Goal: Task Accomplishment & Management: Use online tool/utility

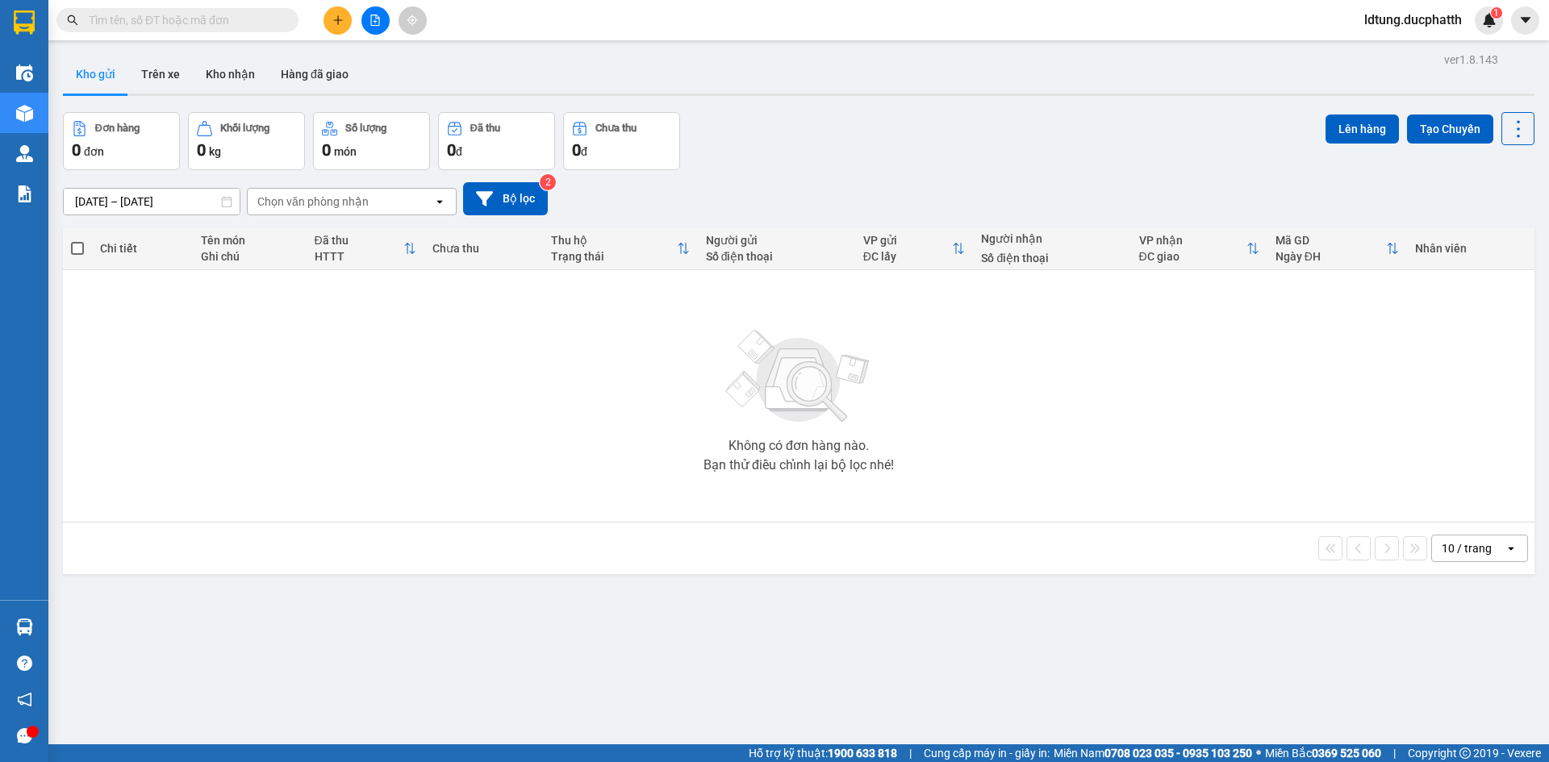
drag, startPoint x: 119, startPoint y: 319, endPoint x: 128, endPoint y: 315, distance: 9.7
click at [122, 318] on div "Không có đơn hàng nào. Bạn thử điều chỉnh lại bộ lọc nhé!" at bounding box center [799, 396] width 1456 height 242
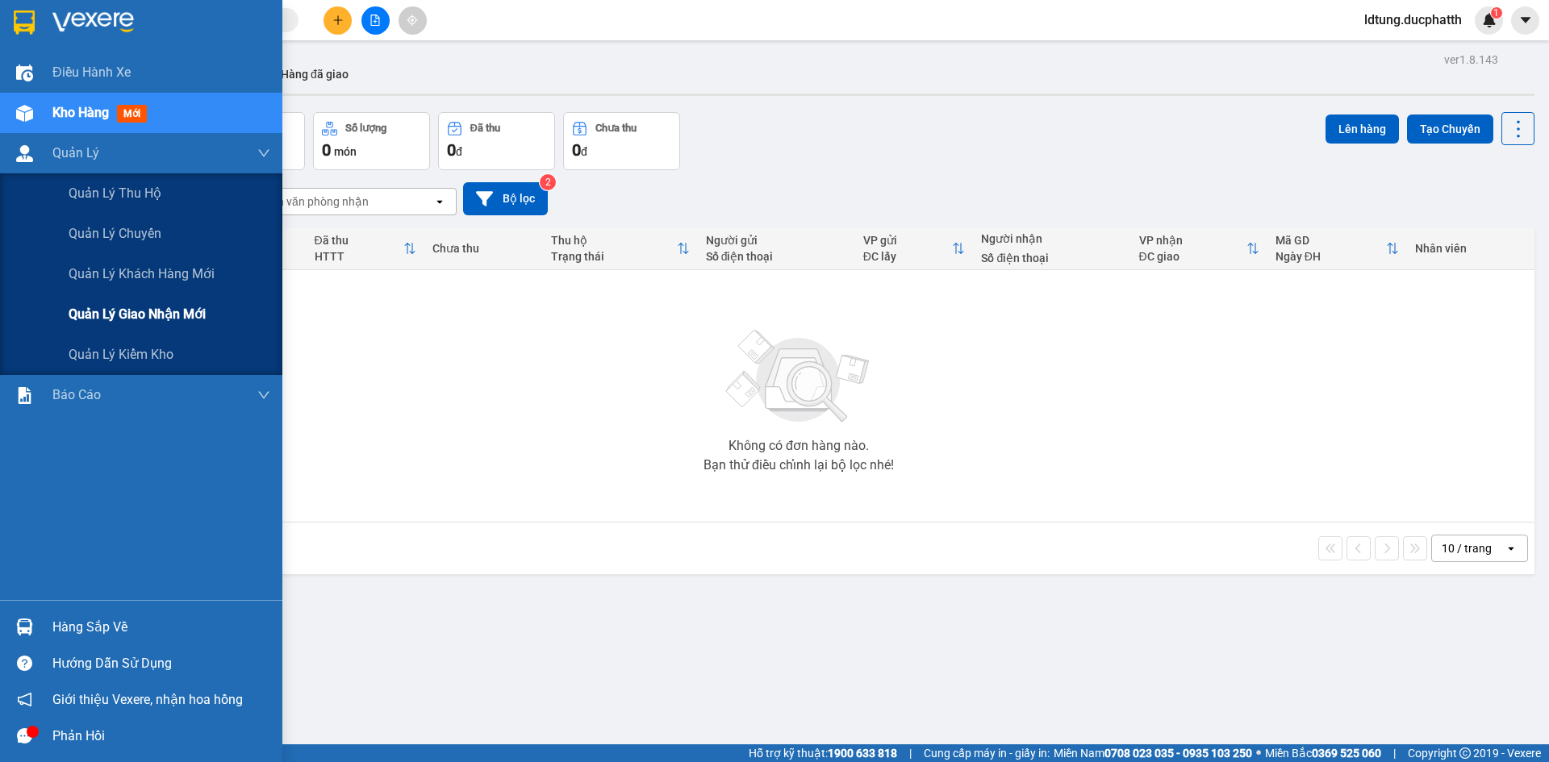
click at [77, 325] on div "Quản lý giao nhận mới" at bounding box center [170, 314] width 202 height 40
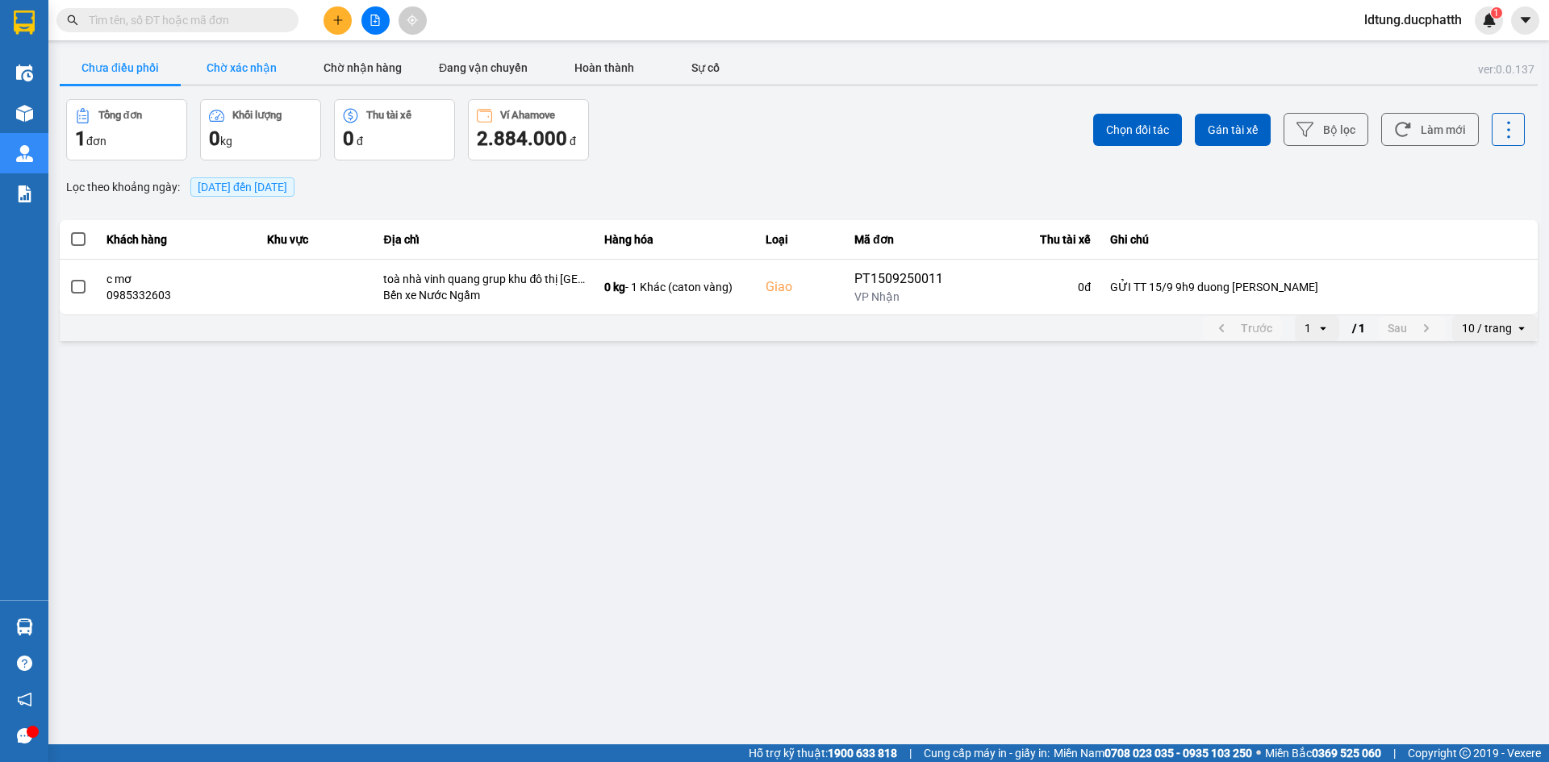
drag, startPoint x: 249, startPoint y: 69, endPoint x: 230, endPoint y: 67, distance: 18.7
click at [247, 69] on button "Chờ xác nhận" at bounding box center [241, 68] width 121 height 32
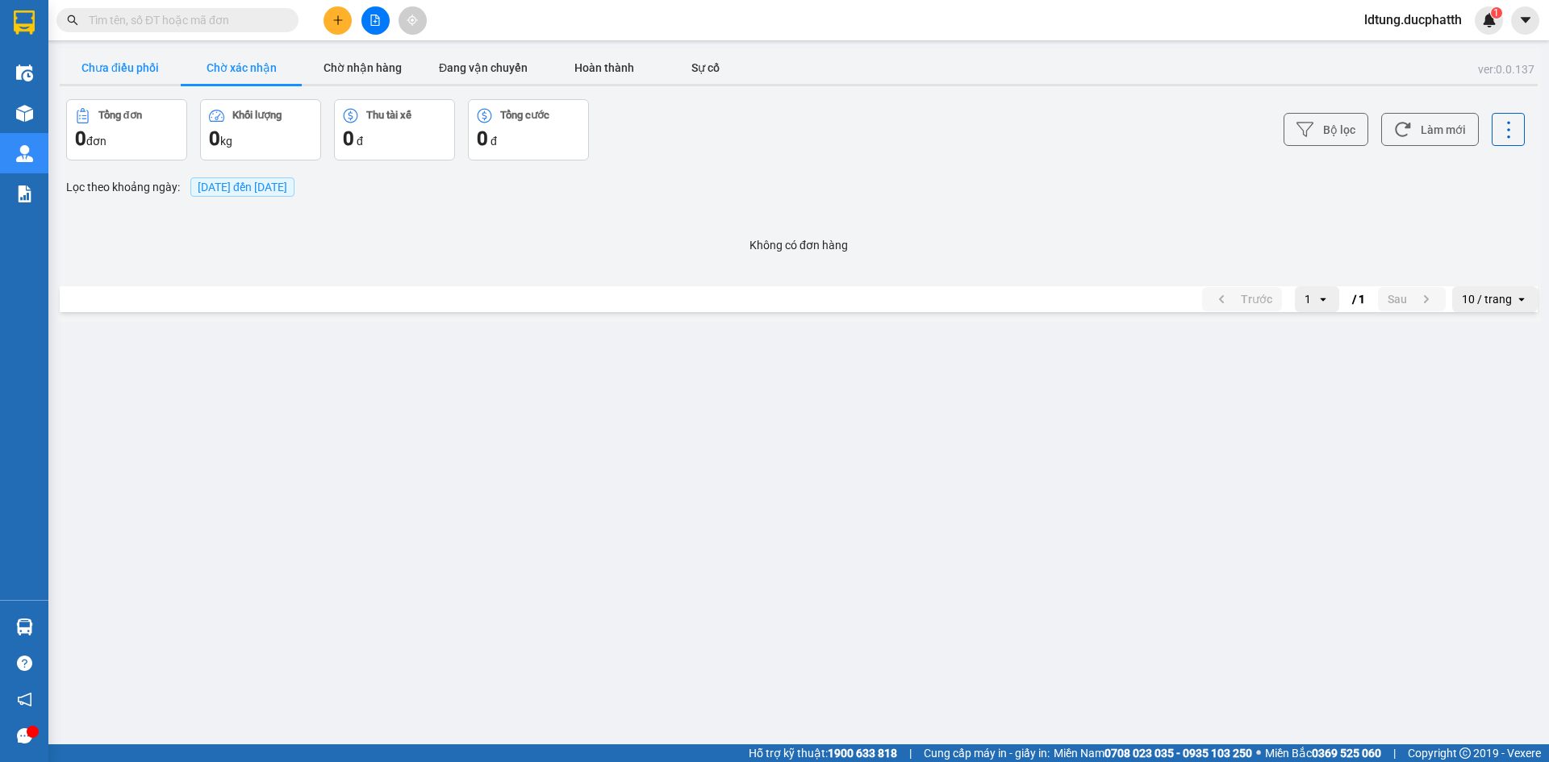
click at [148, 55] on button "Chưa điều phối" at bounding box center [120, 68] width 121 height 32
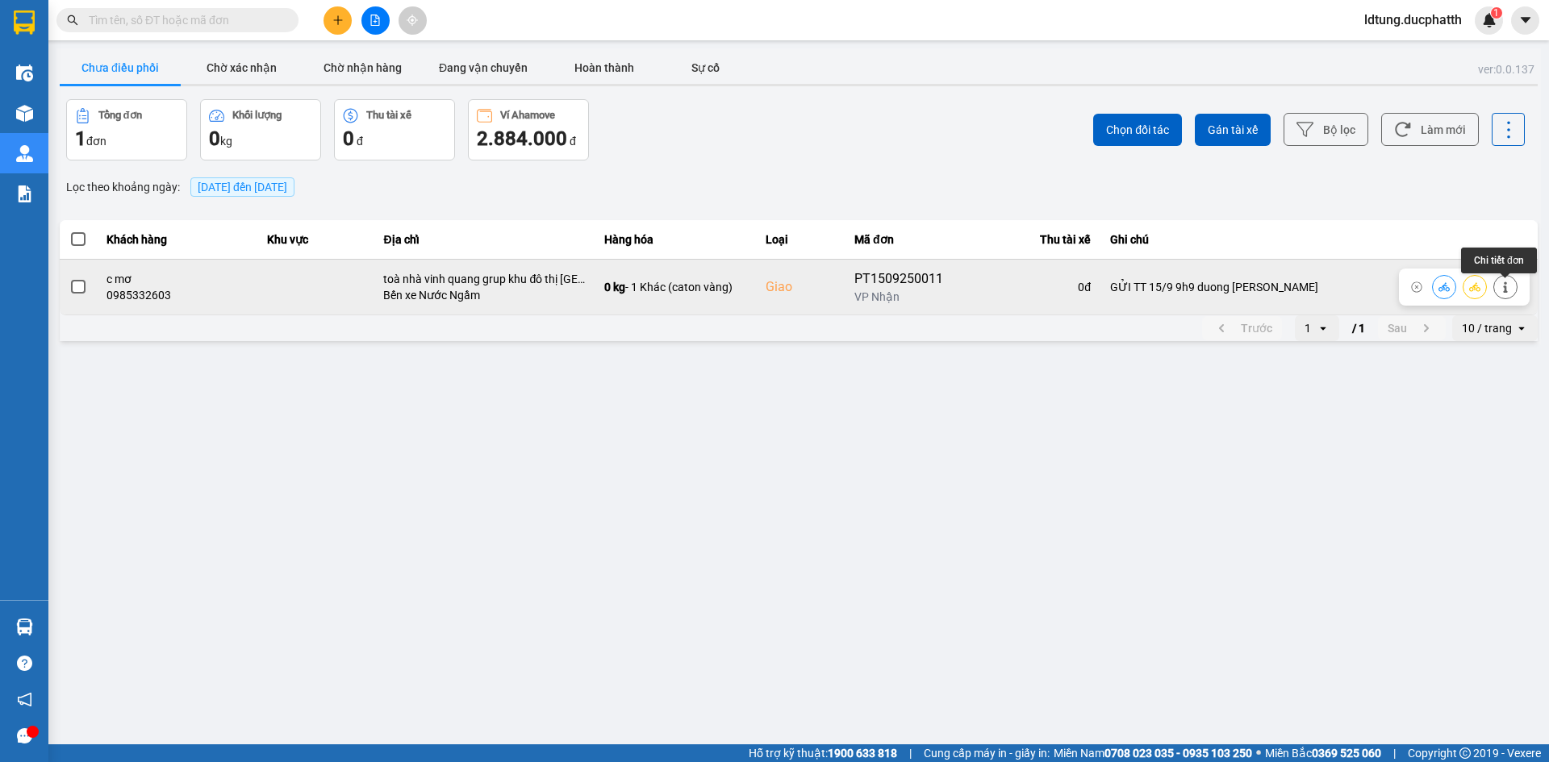
click at [1510, 288] on icon at bounding box center [1505, 287] width 11 height 11
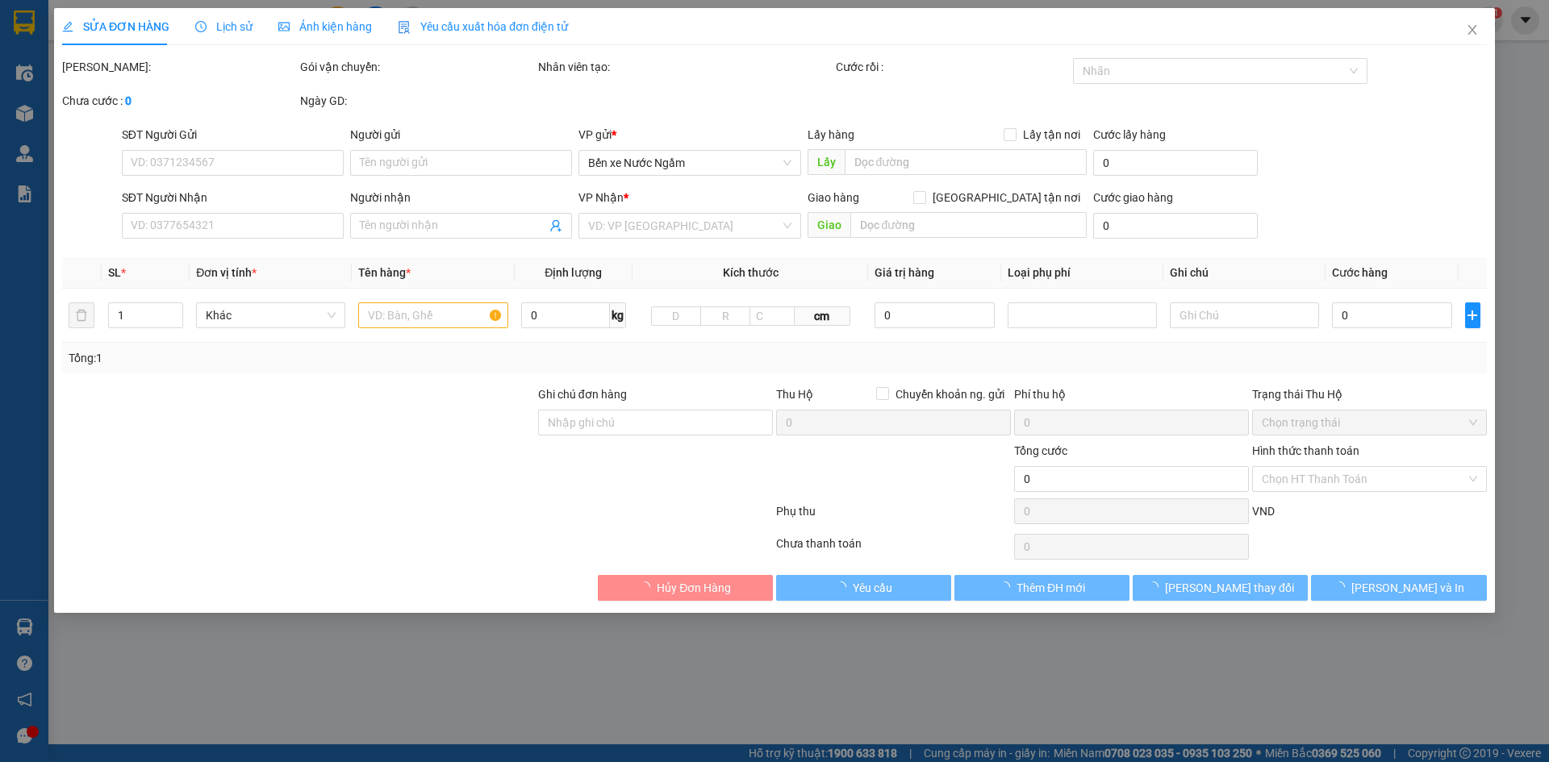
type input "0988460654"
type input "a huy"
type input "0985332603"
type input "c mơ"
checkbox input "true"
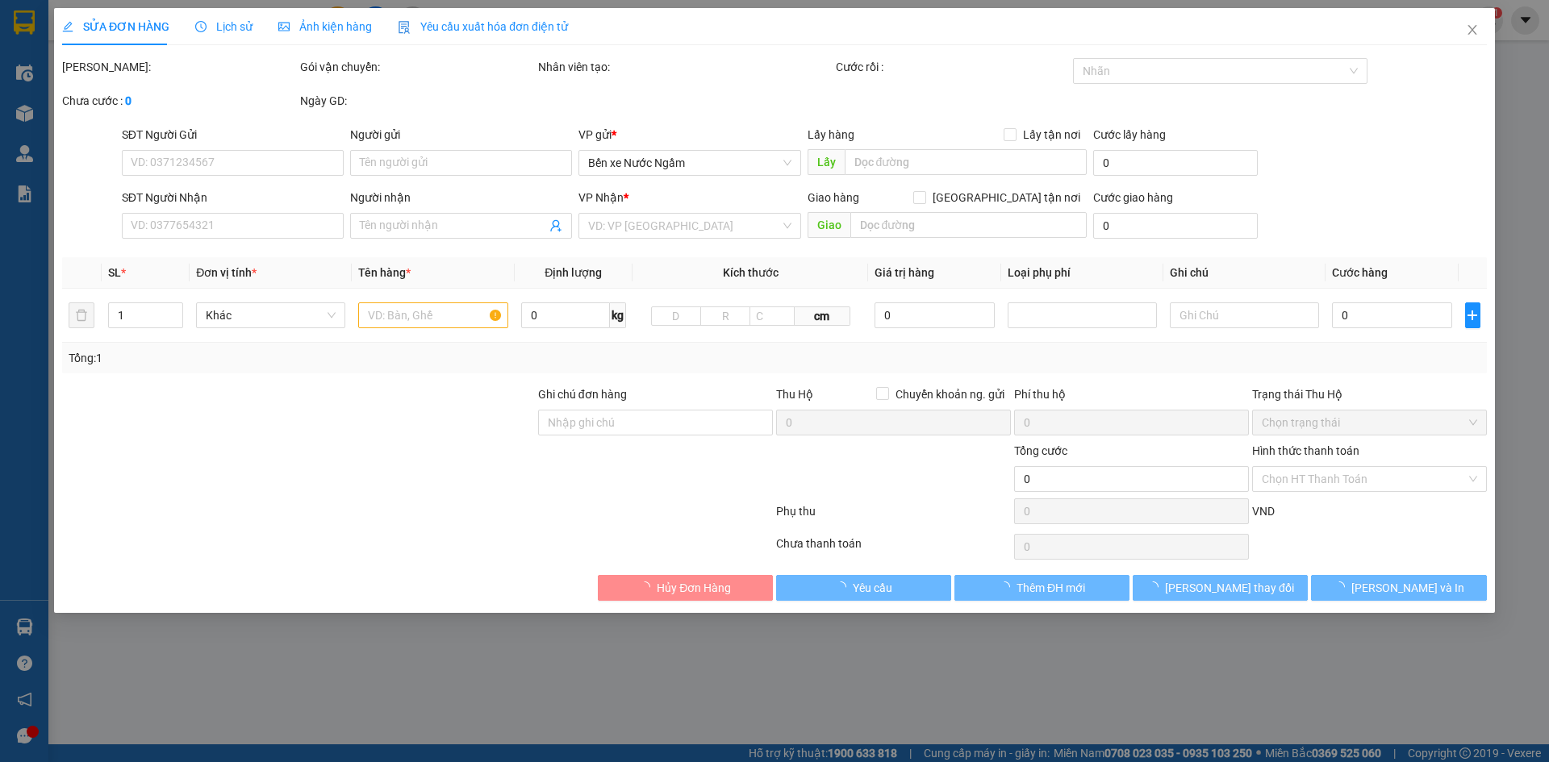
type input "toà nhà vinh quang grup khu đô thị [GEOGRAPHIC_DATA]"
type input "GỬI TT 15/9 9h9 duong [PERSON_NAME]"
type input "70.000"
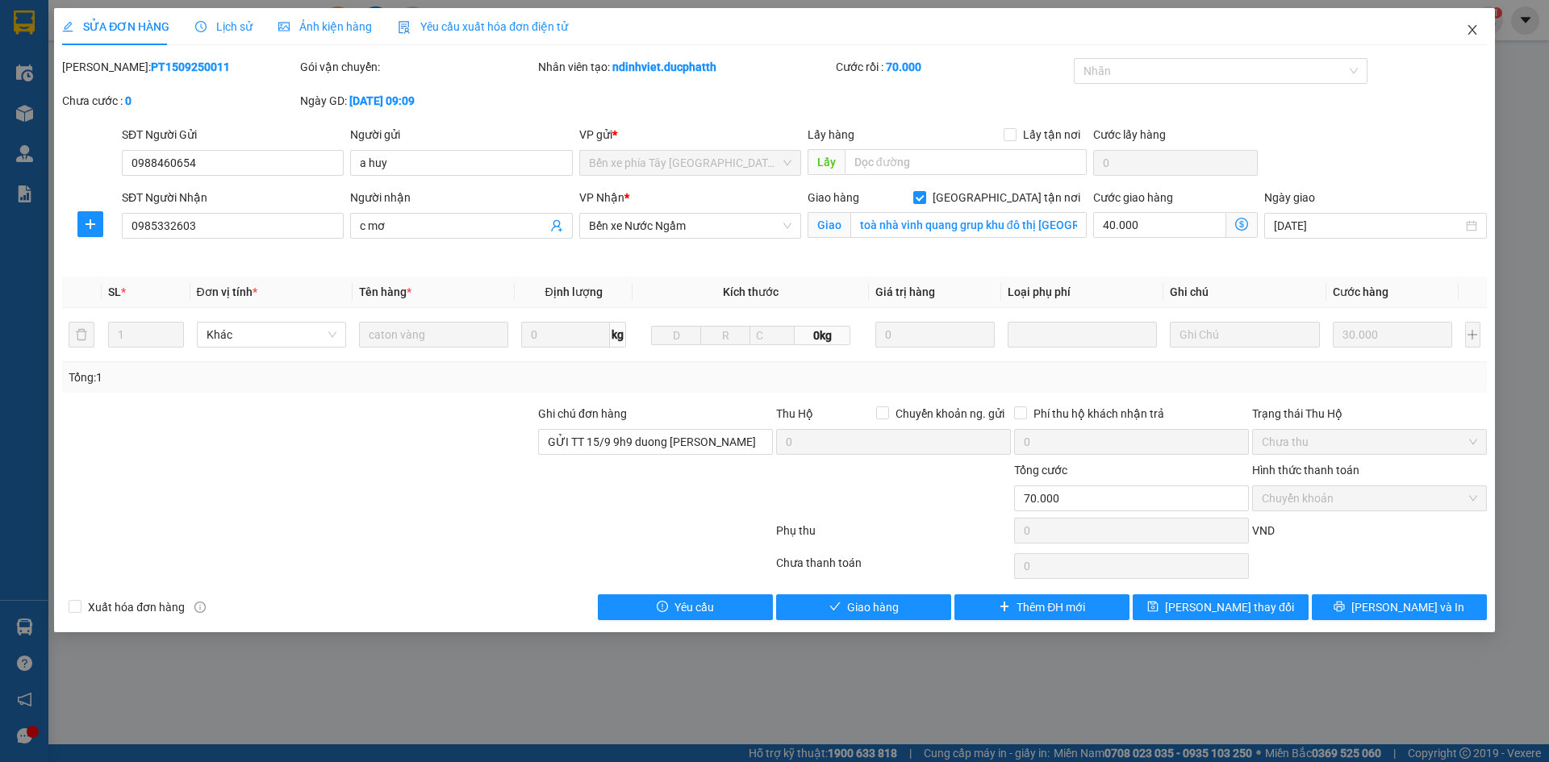
click at [1464, 30] on span "Close" at bounding box center [1472, 30] width 45 height 45
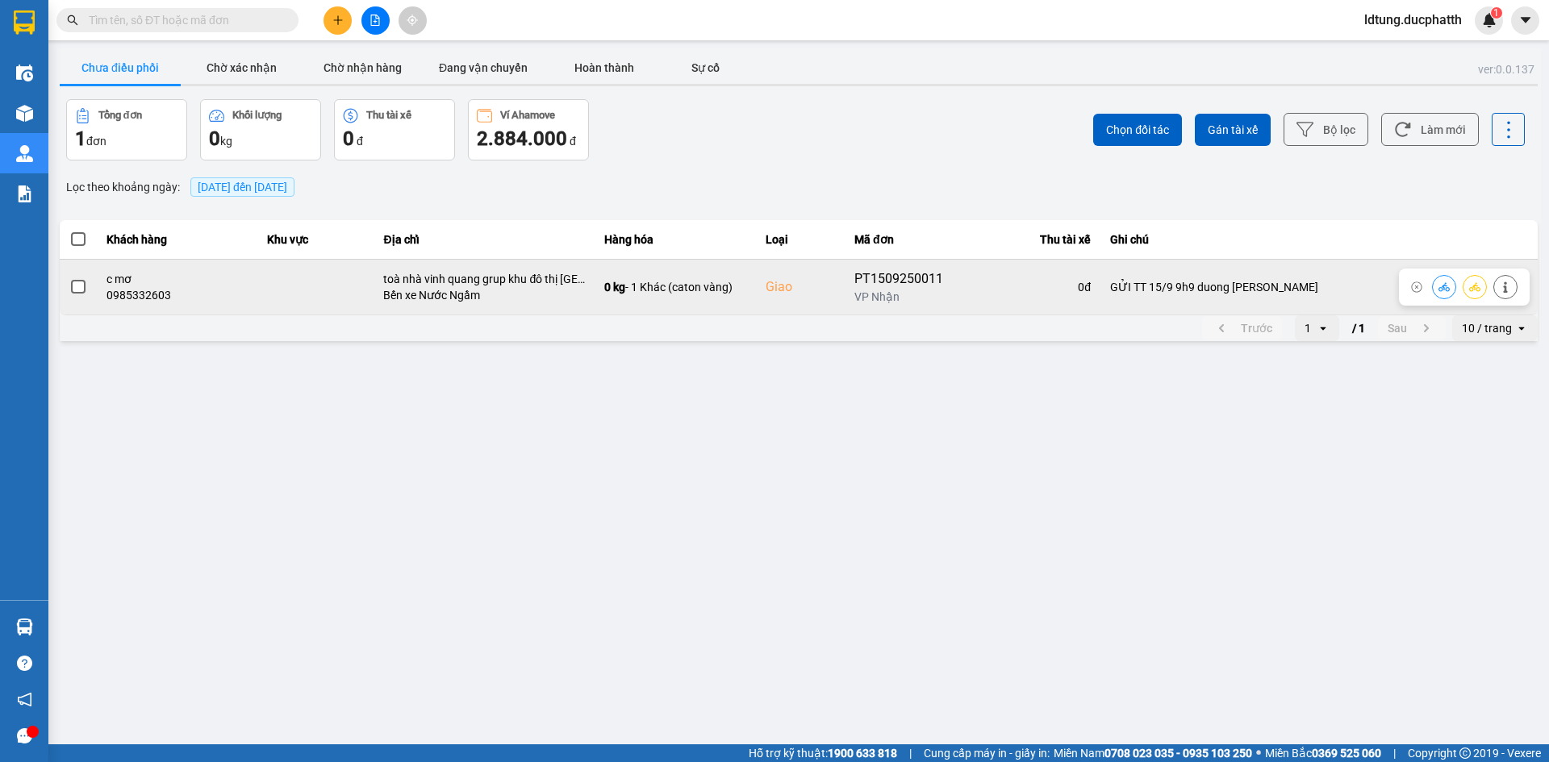
click at [1442, 290] on icon at bounding box center [1444, 286] width 11 height 9
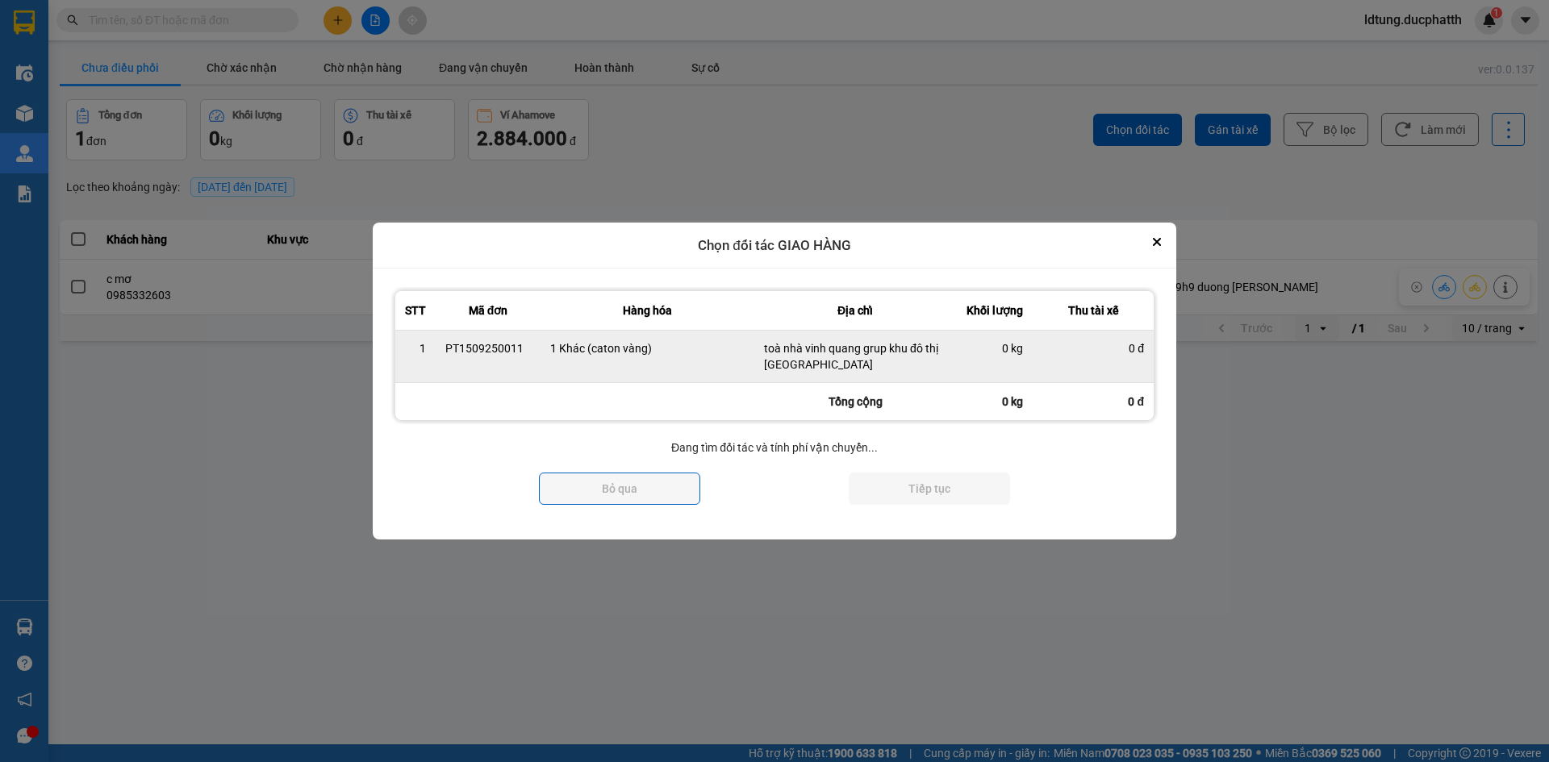
click at [1051, 370] on td "0 đ" at bounding box center [1093, 357] width 121 height 52
click at [1029, 360] on td "0 kg" at bounding box center [994, 357] width 77 height 52
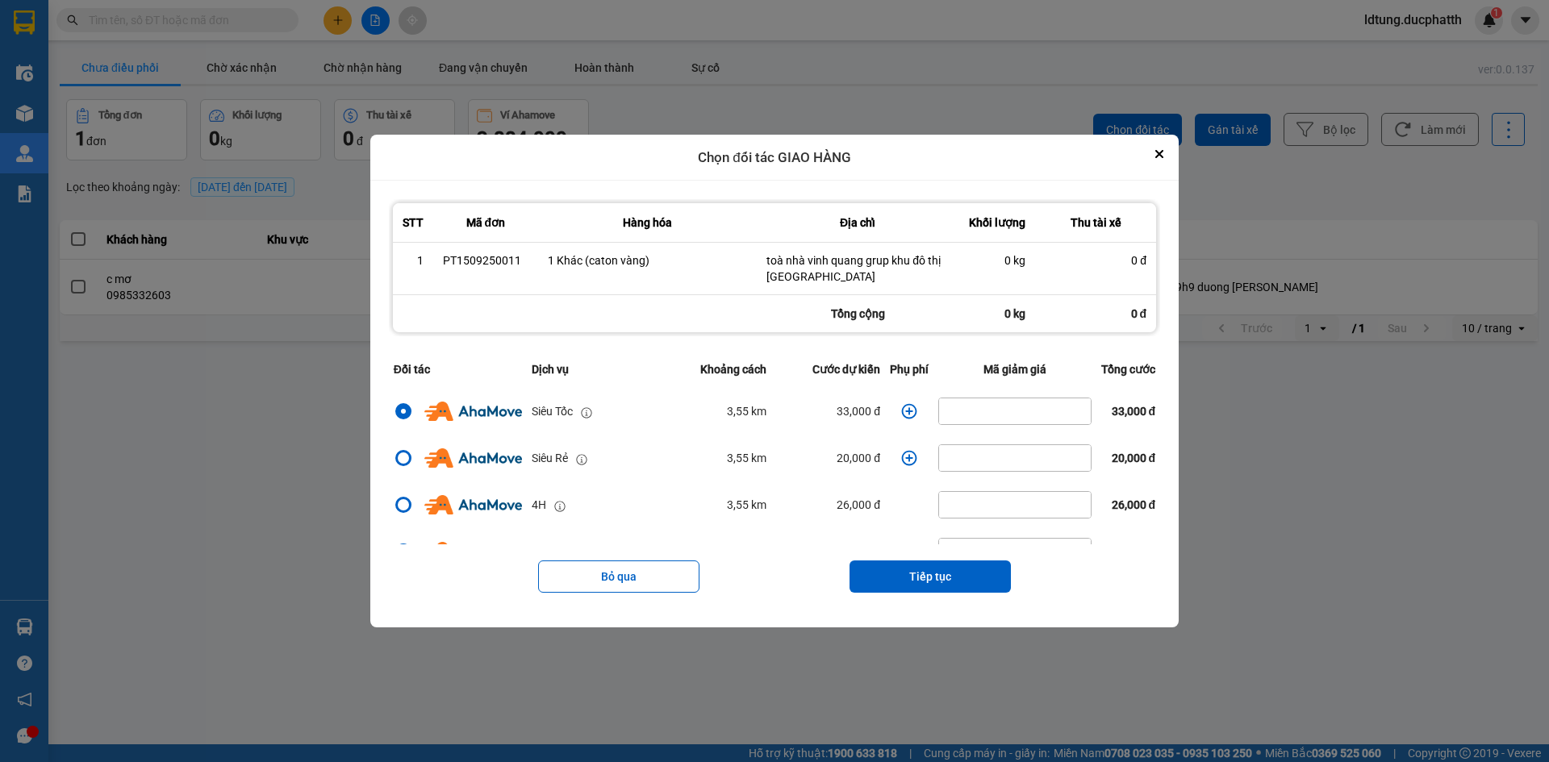
click at [896, 358] on th "Phụ phí" at bounding box center [909, 369] width 48 height 37
click at [901, 411] on icon "dialog" at bounding box center [909, 411] width 16 height 16
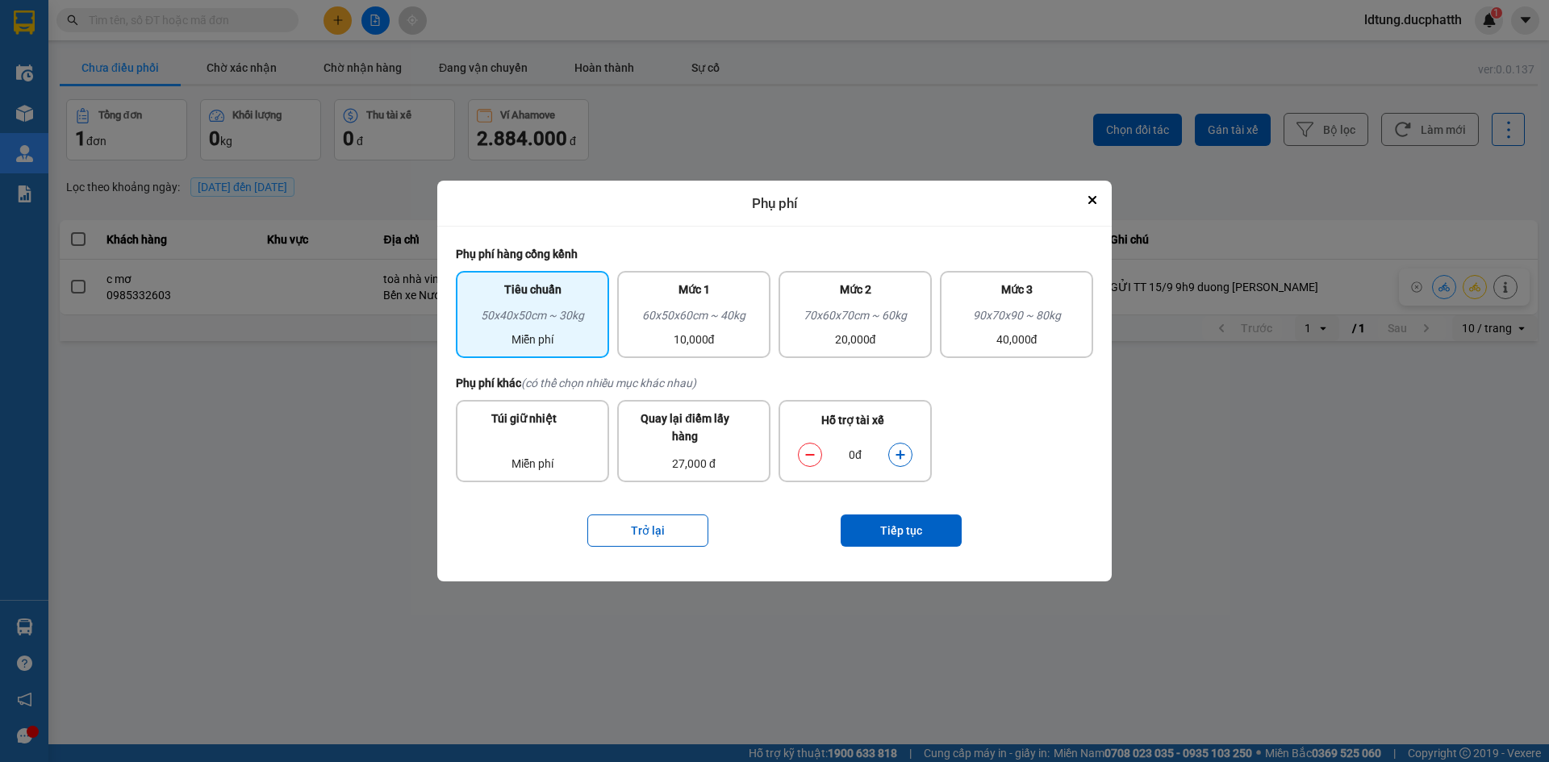
click at [901, 456] on icon "dialog" at bounding box center [900, 455] width 9 height 9
click at [913, 537] on button "Tiếp tục" at bounding box center [901, 531] width 121 height 32
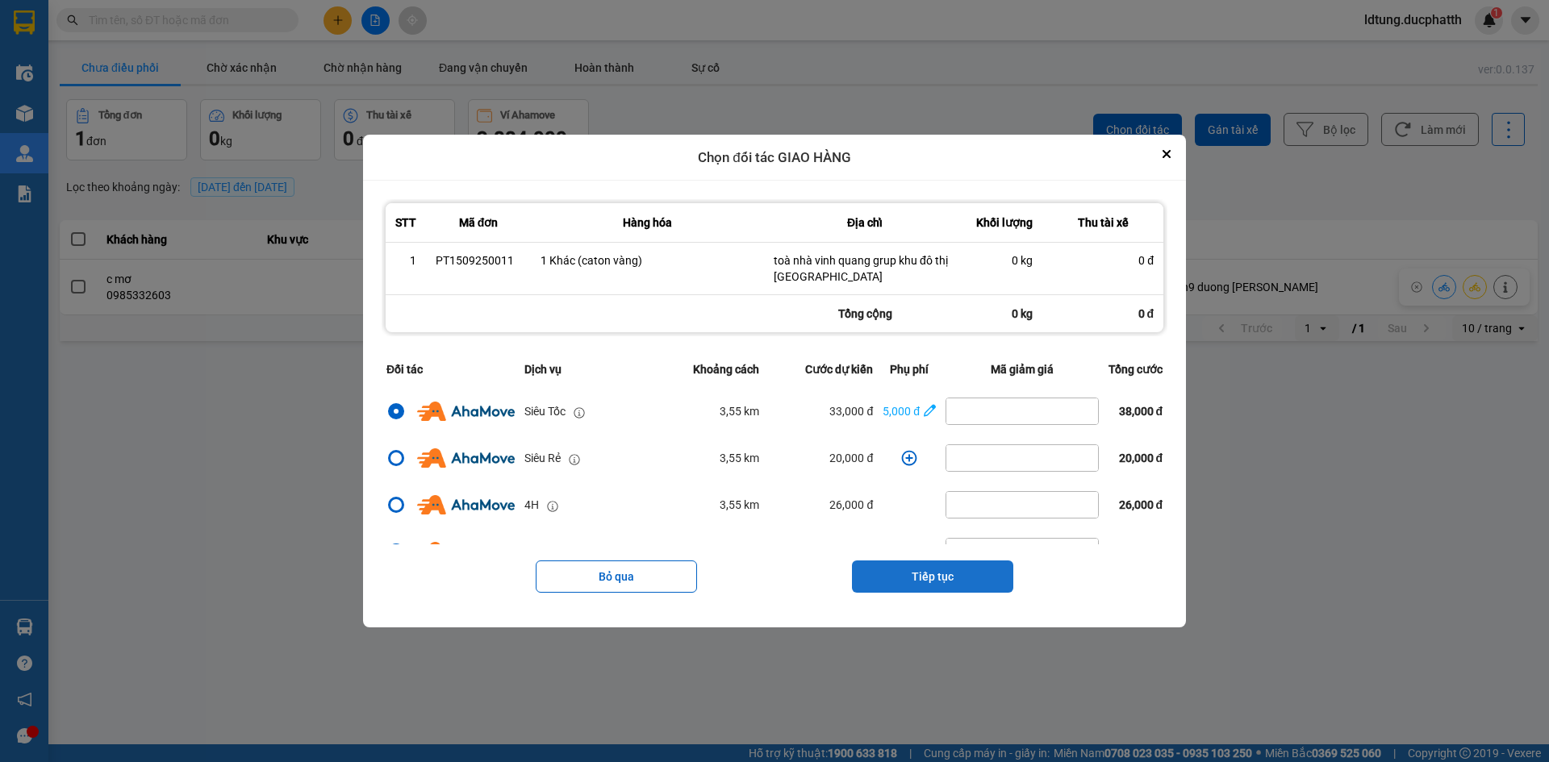
click at [892, 575] on button "Tiếp tục" at bounding box center [932, 577] width 161 height 32
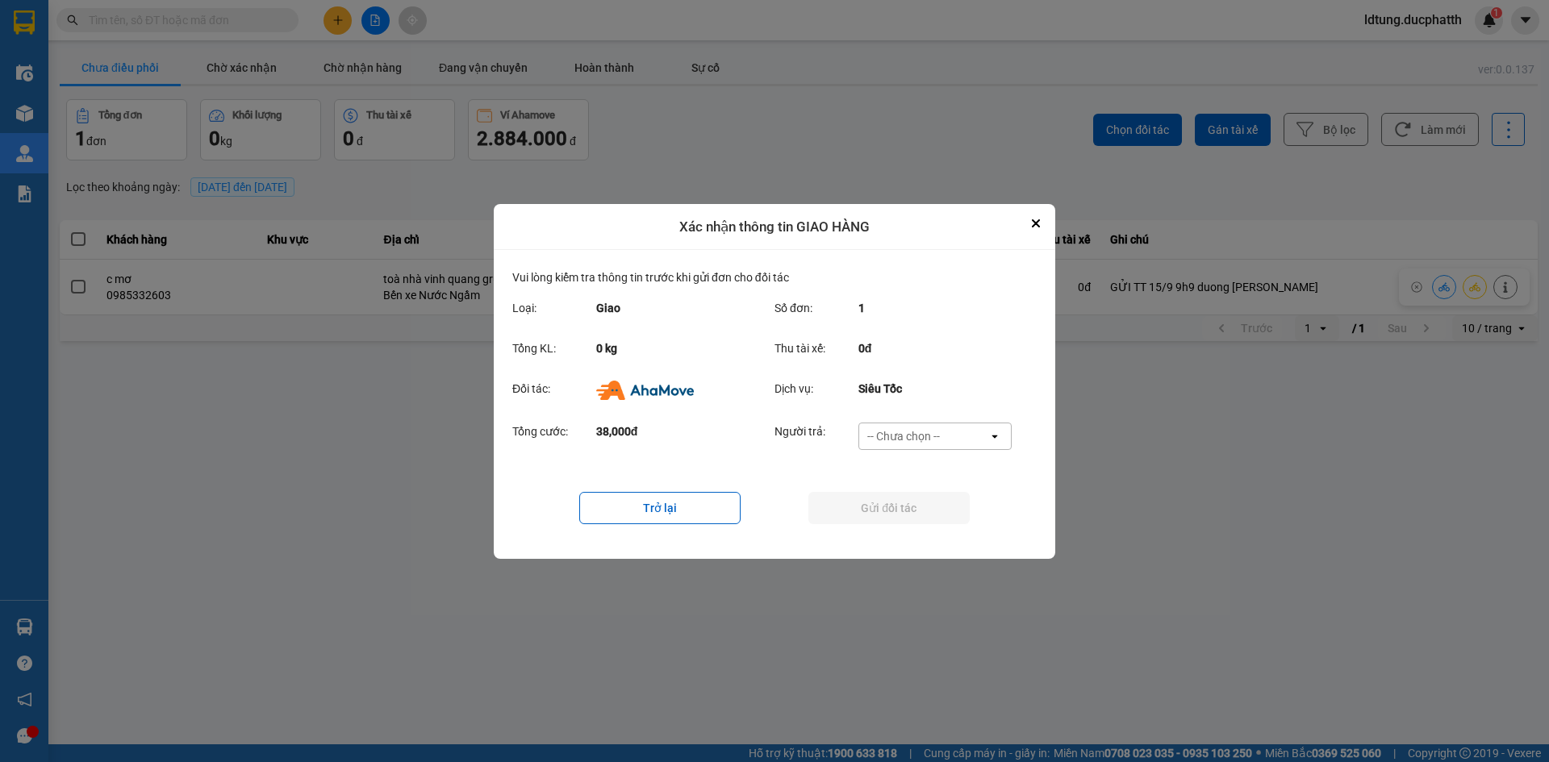
click at [908, 448] on div "-- Chưa chọn --" at bounding box center [923, 437] width 129 height 26
click at [916, 528] on span "Ví Ahamove" at bounding box center [903, 528] width 65 height 16
click at [912, 518] on button "Gửi đối tác" at bounding box center [888, 508] width 161 height 32
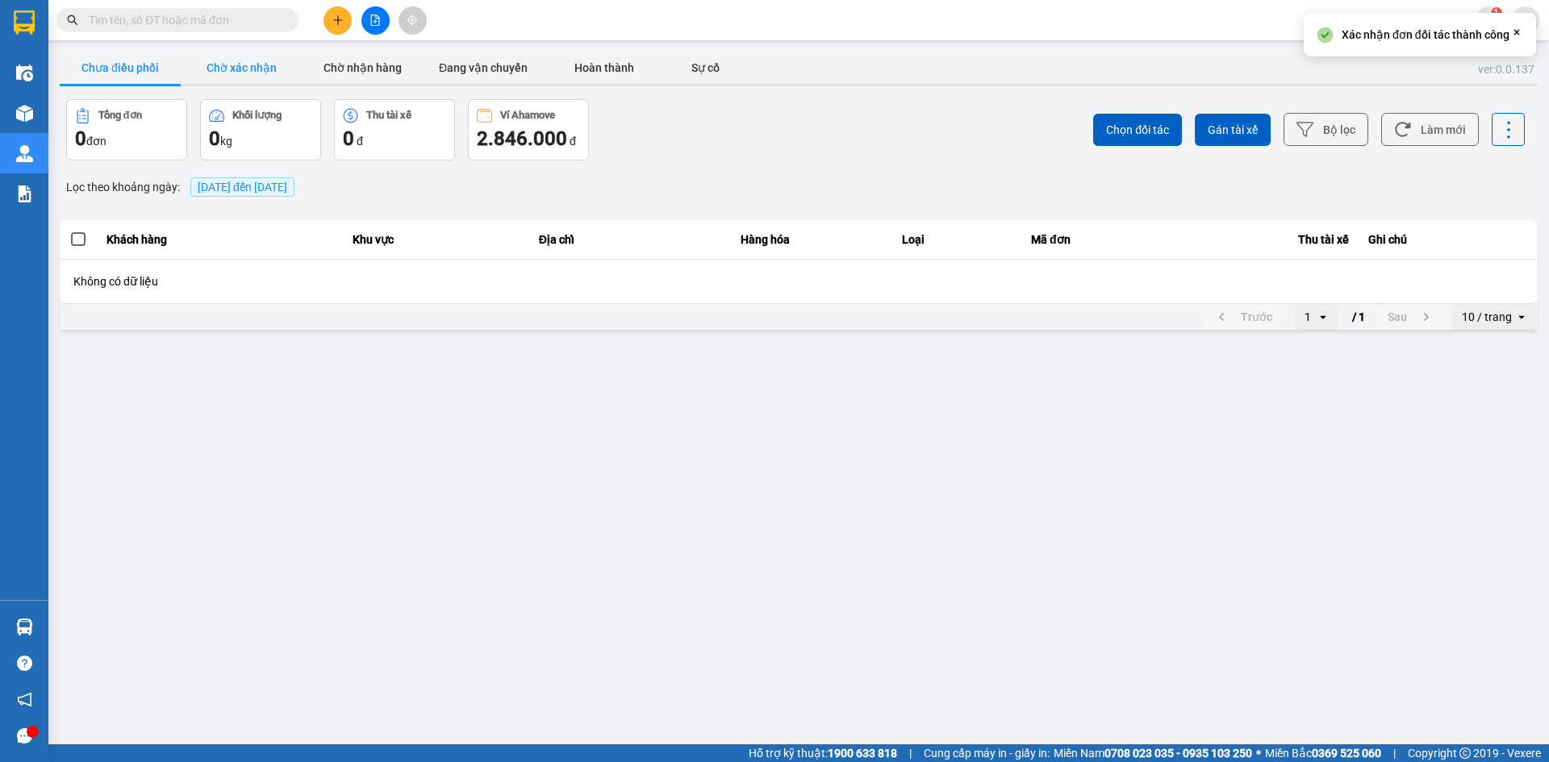
click at [223, 56] on button "Chờ xác nhận" at bounding box center [241, 68] width 121 height 32
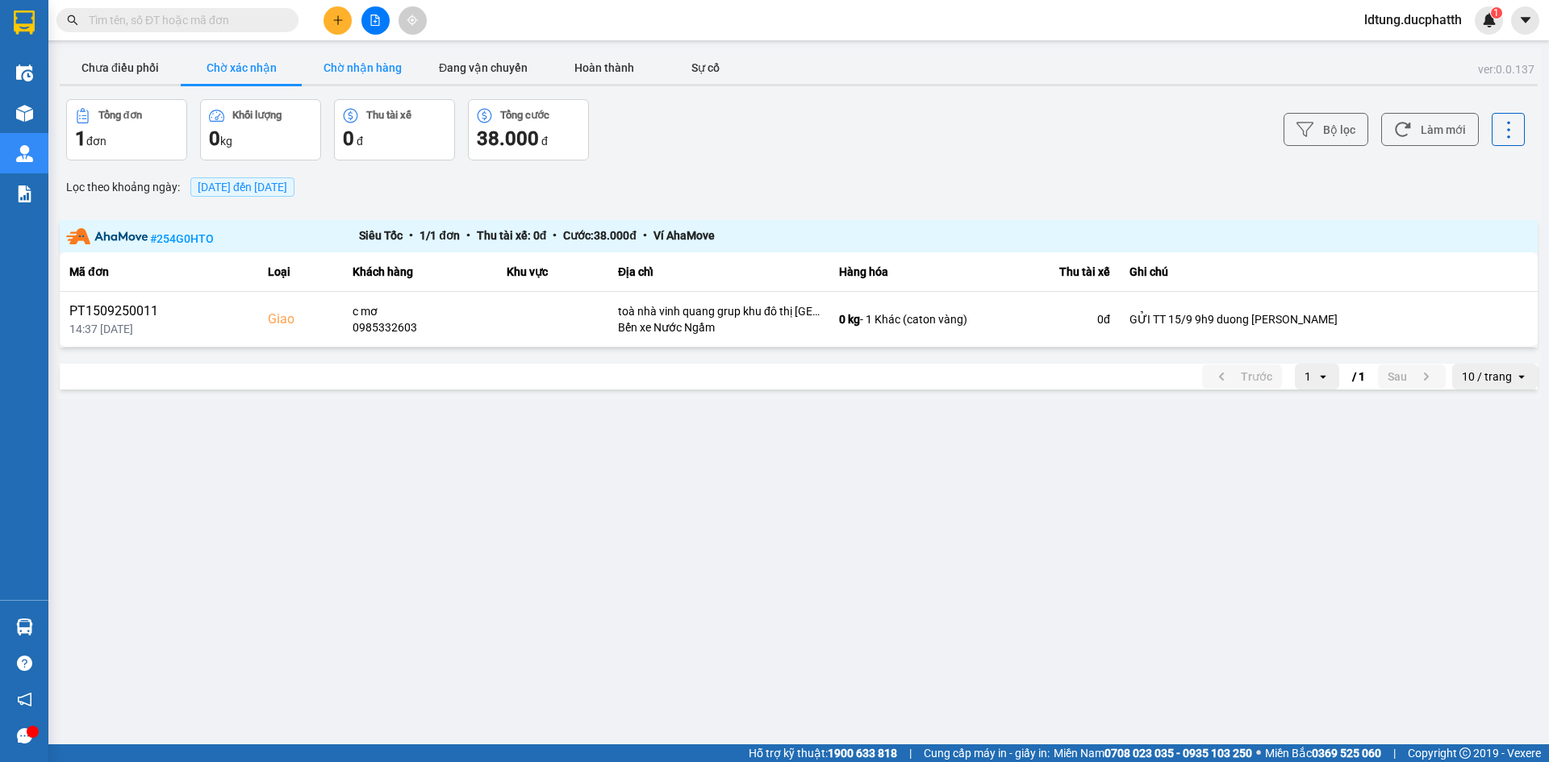
click at [341, 75] on button "Chờ nhận hàng" at bounding box center [362, 68] width 121 height 32
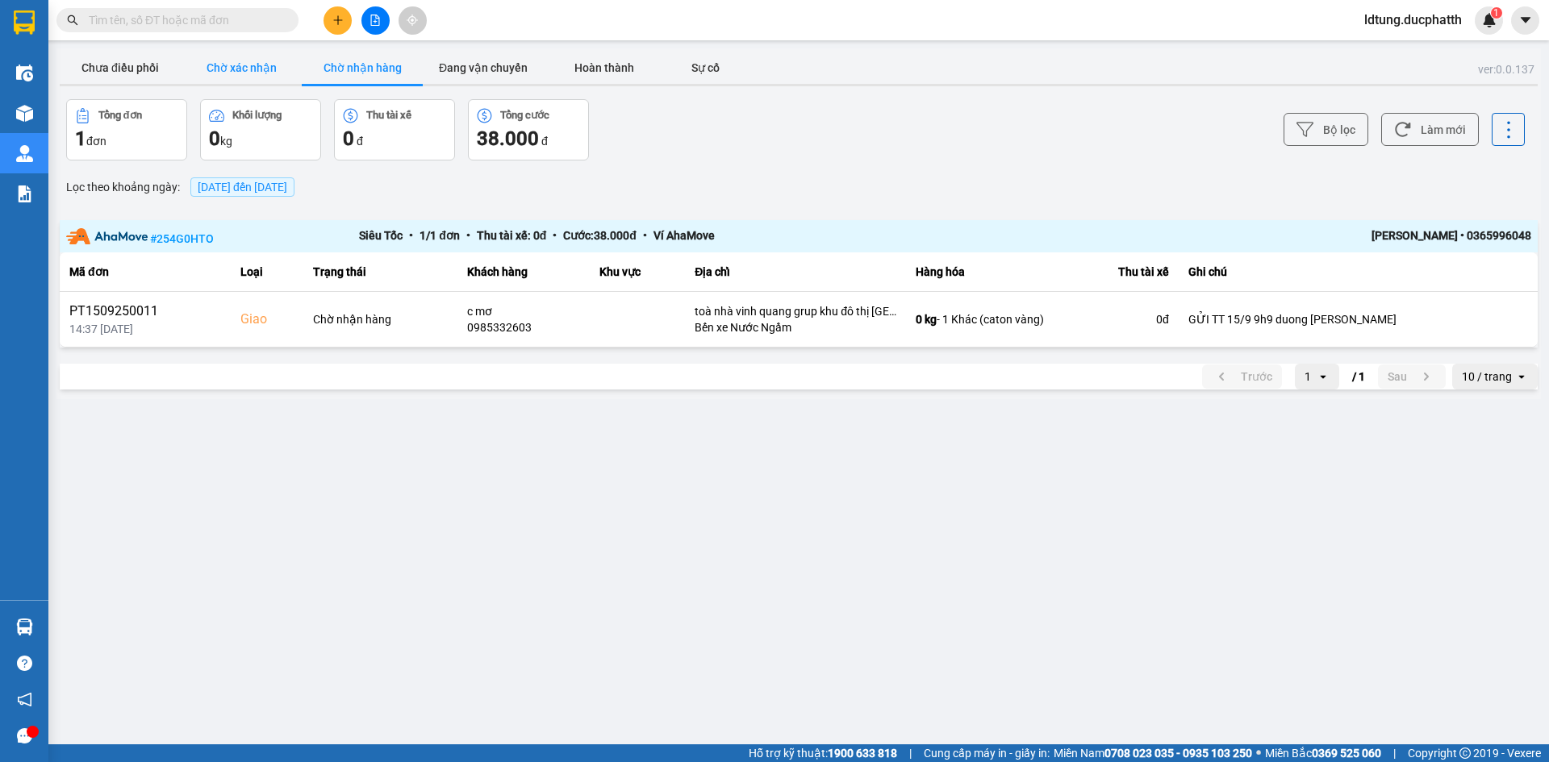
click at [281, 74] on button "Chờ xác nhận" at bounding box center [241, 68] width 121 height 32
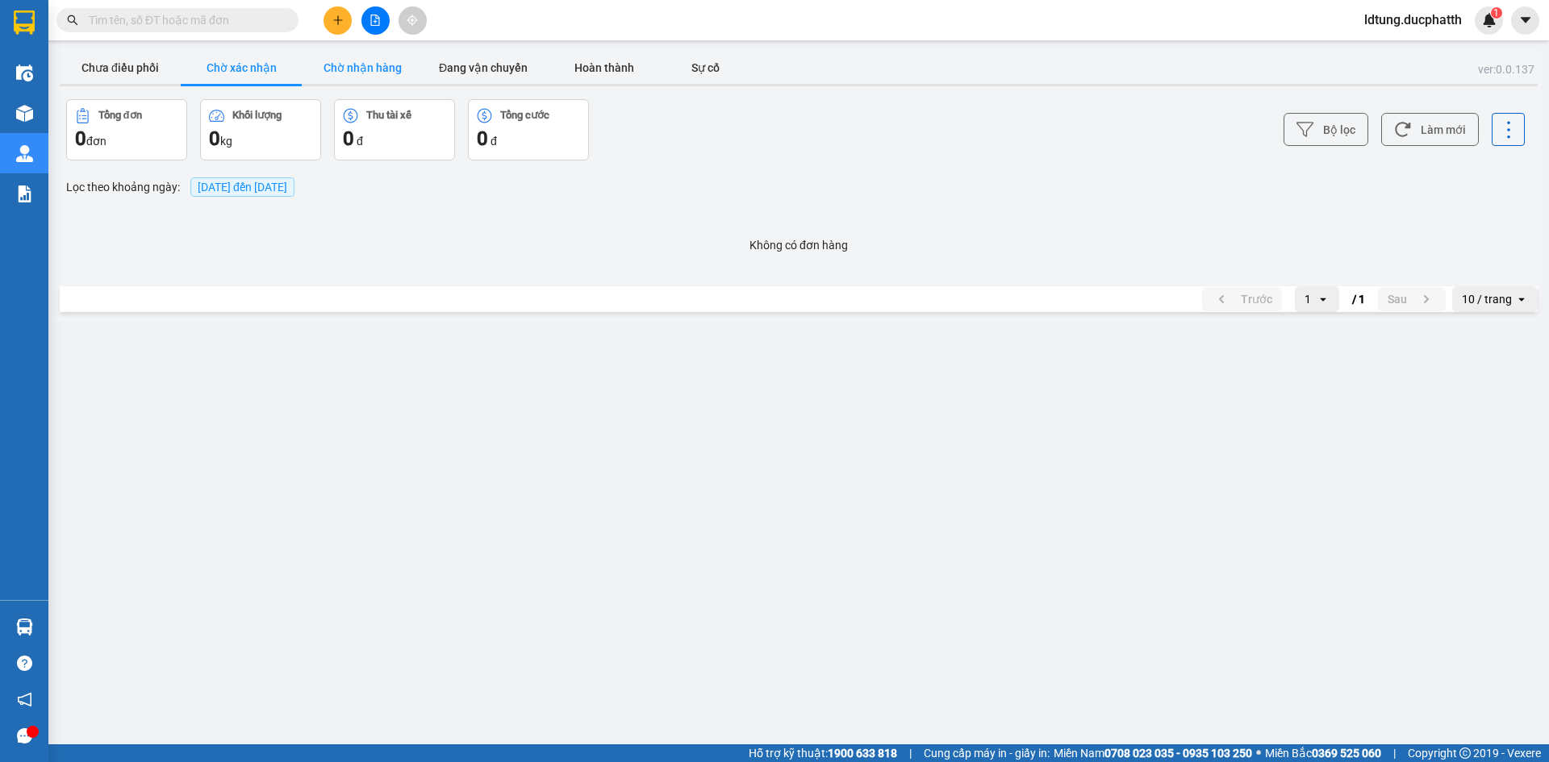
click at [395, 74] on button "Chờ nhận hàng" at bounding box center [362, 68] width 121 height 32
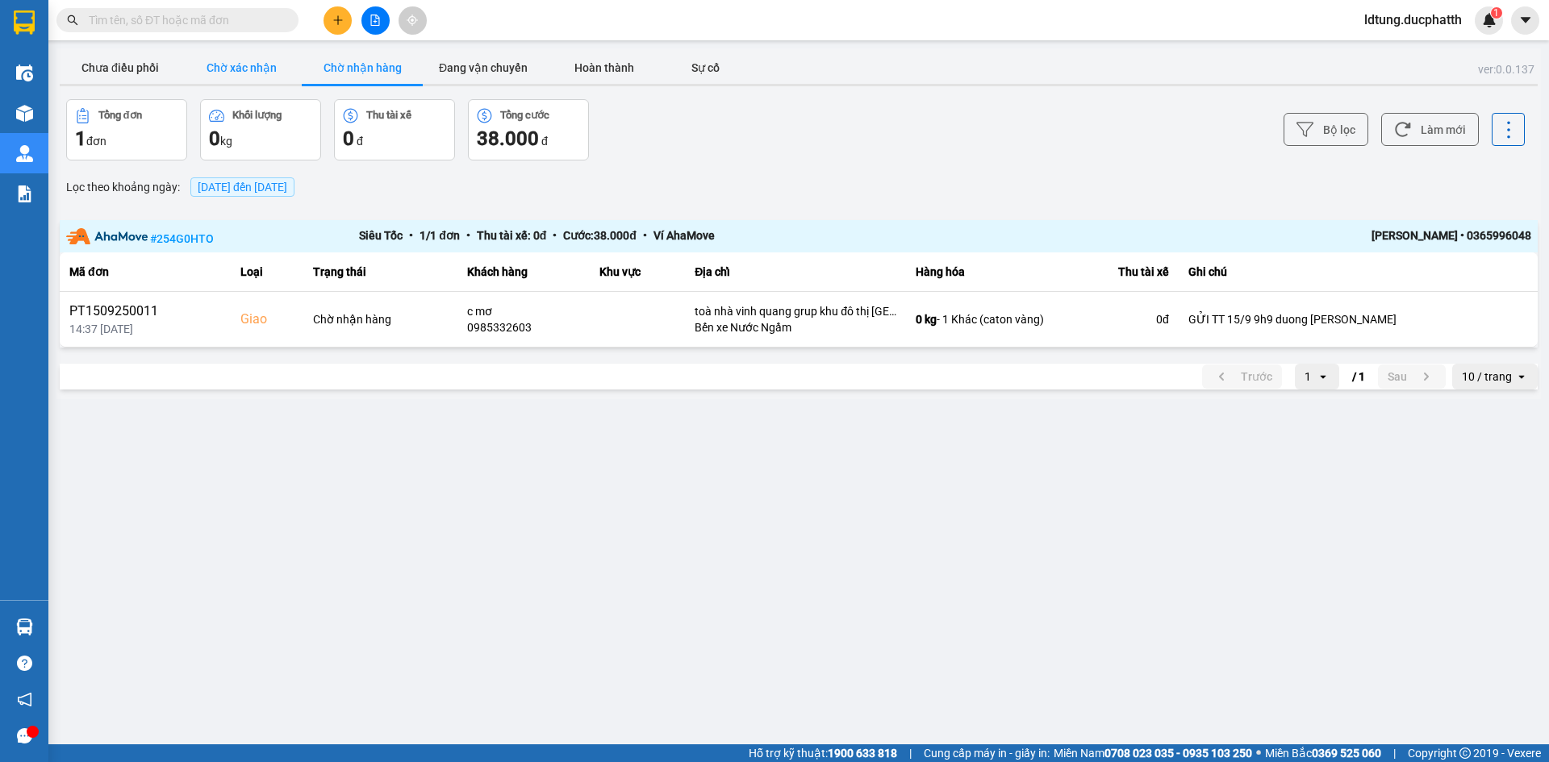
click at [219, 78] on button "Chờ xác nhận" at bounding box center [241, 68] width 121 height 32
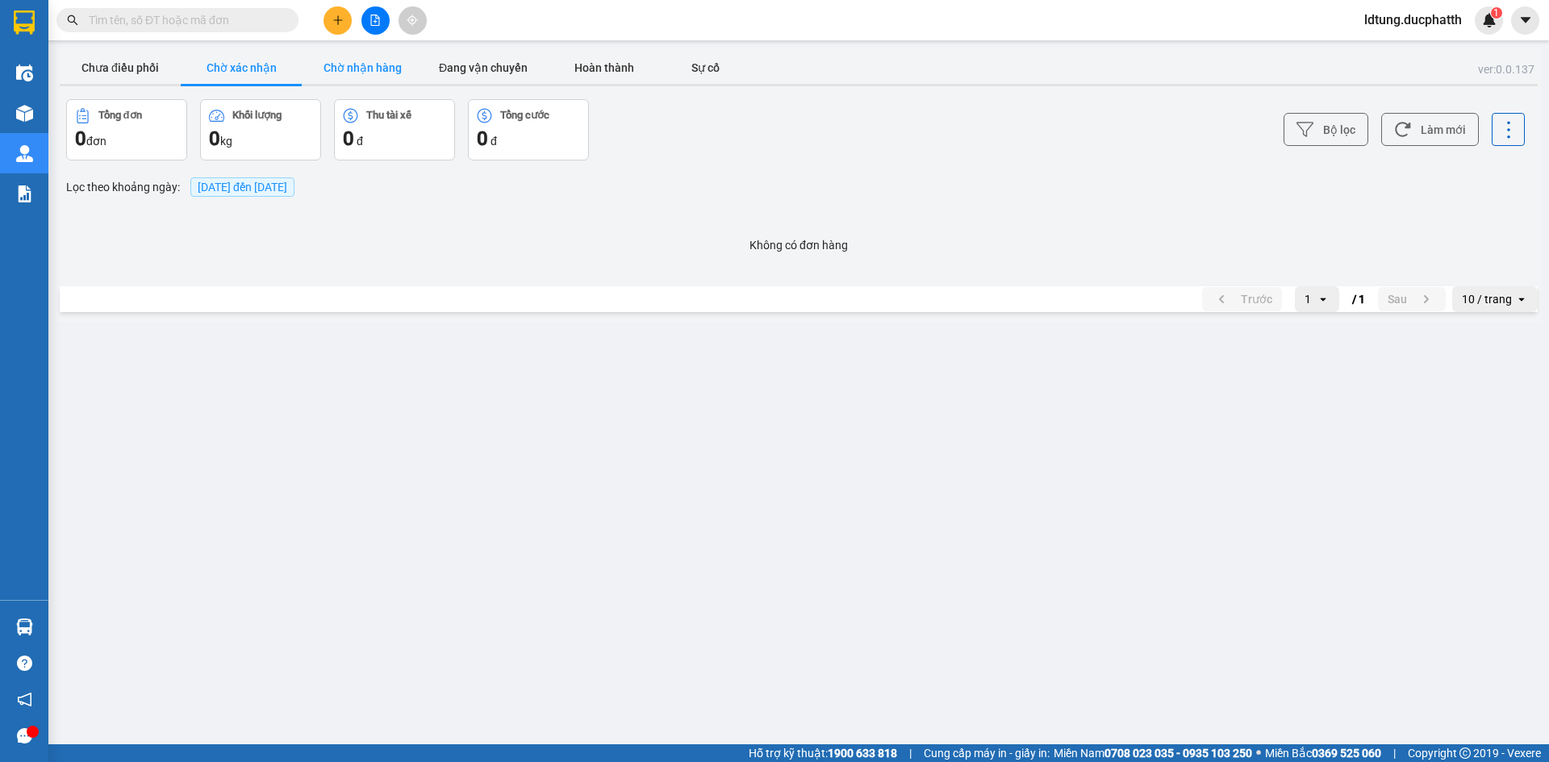
click at [340, 72] on button "Chờ nhận hàng" at bounding box center [362, 68] width 121 height 32
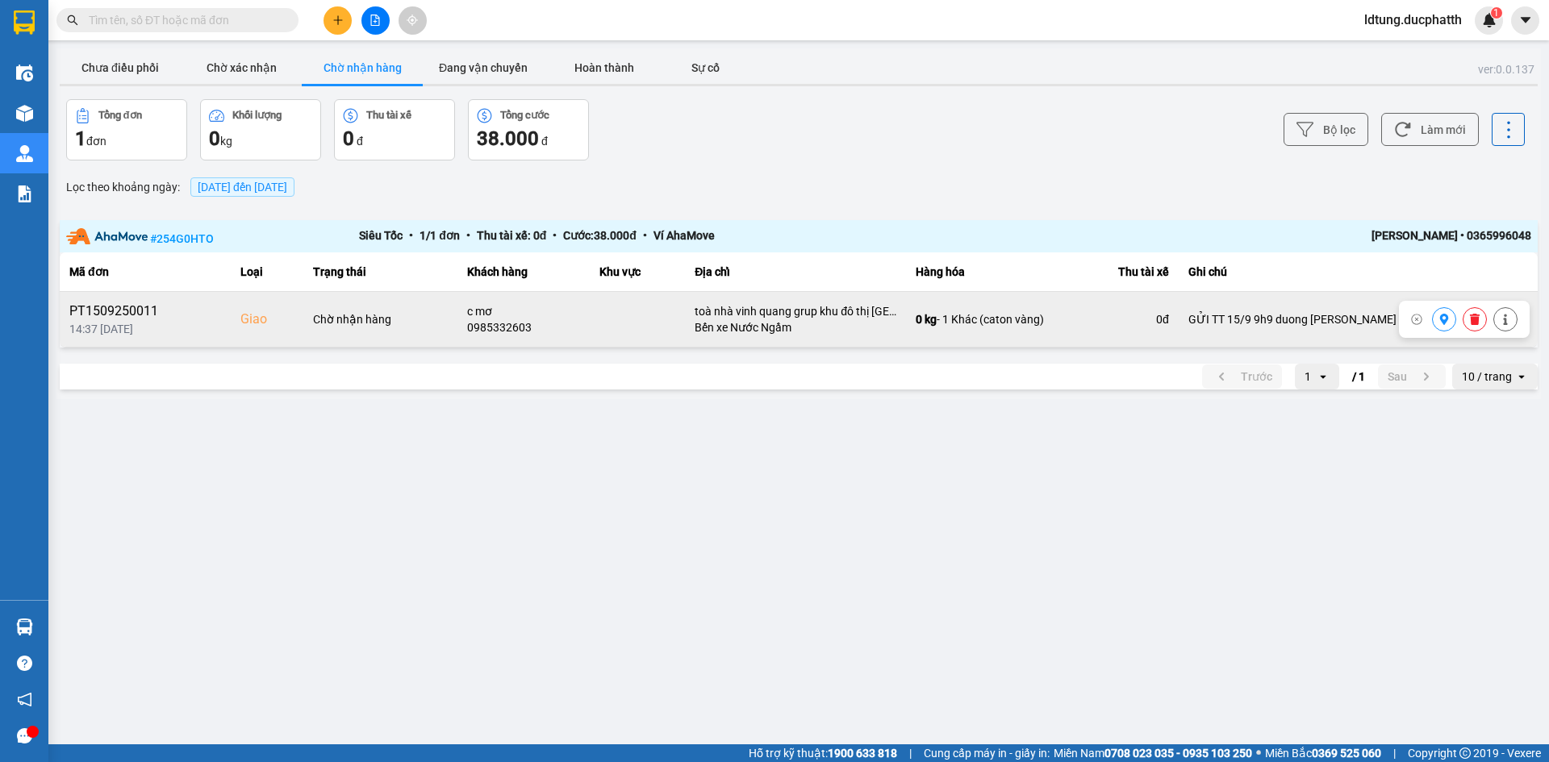
click at [1435, 320] on button at bounding box center [1444, 320] width 23 height 28
click at [255, 57] on button "Chờ xác nhận" at bounding box center [241, 68] width 121 height 32
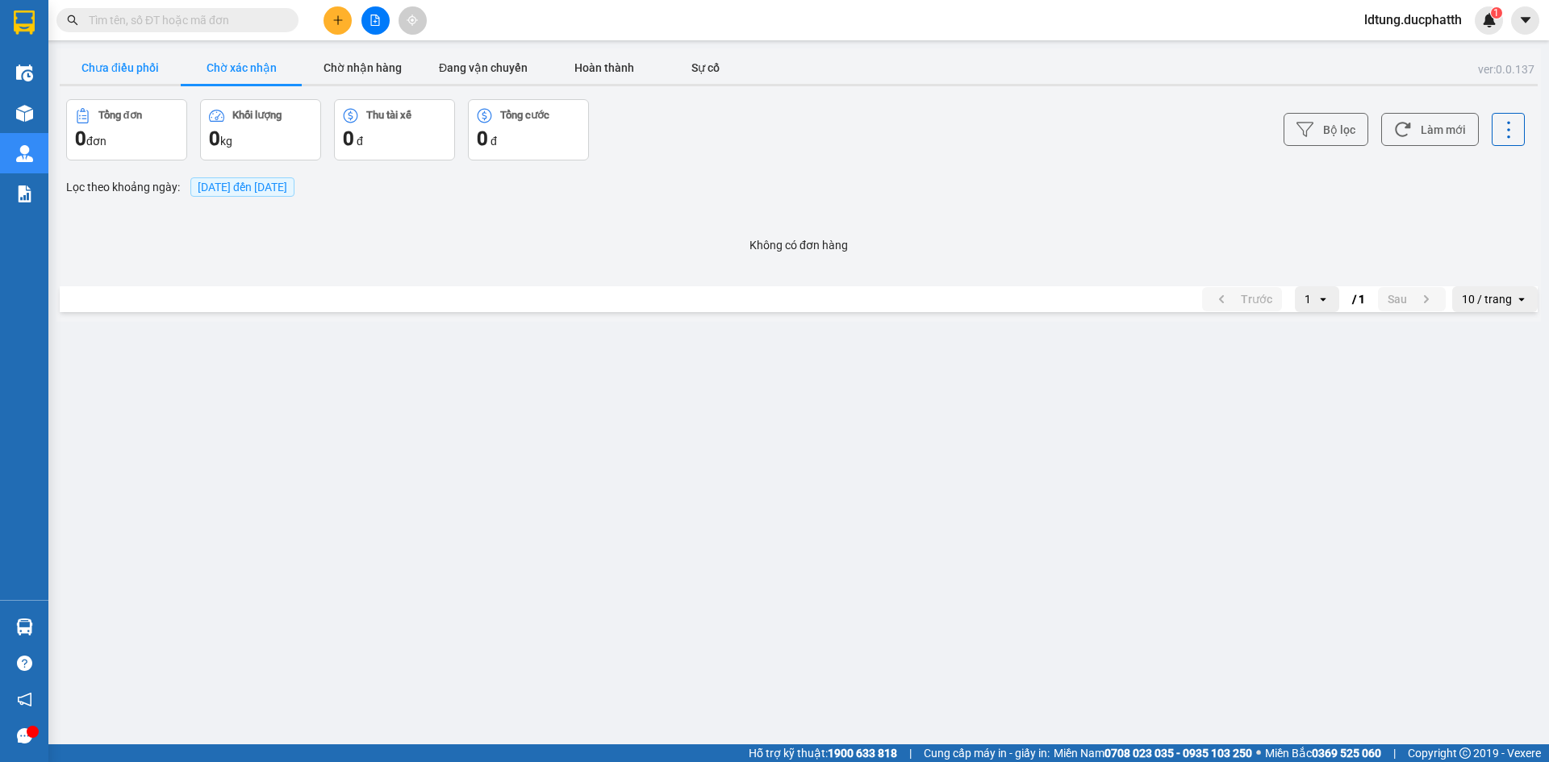
click at [141, 69] on button "Chưa điều phối" at bounding box center [120, 68] width 121 height 32
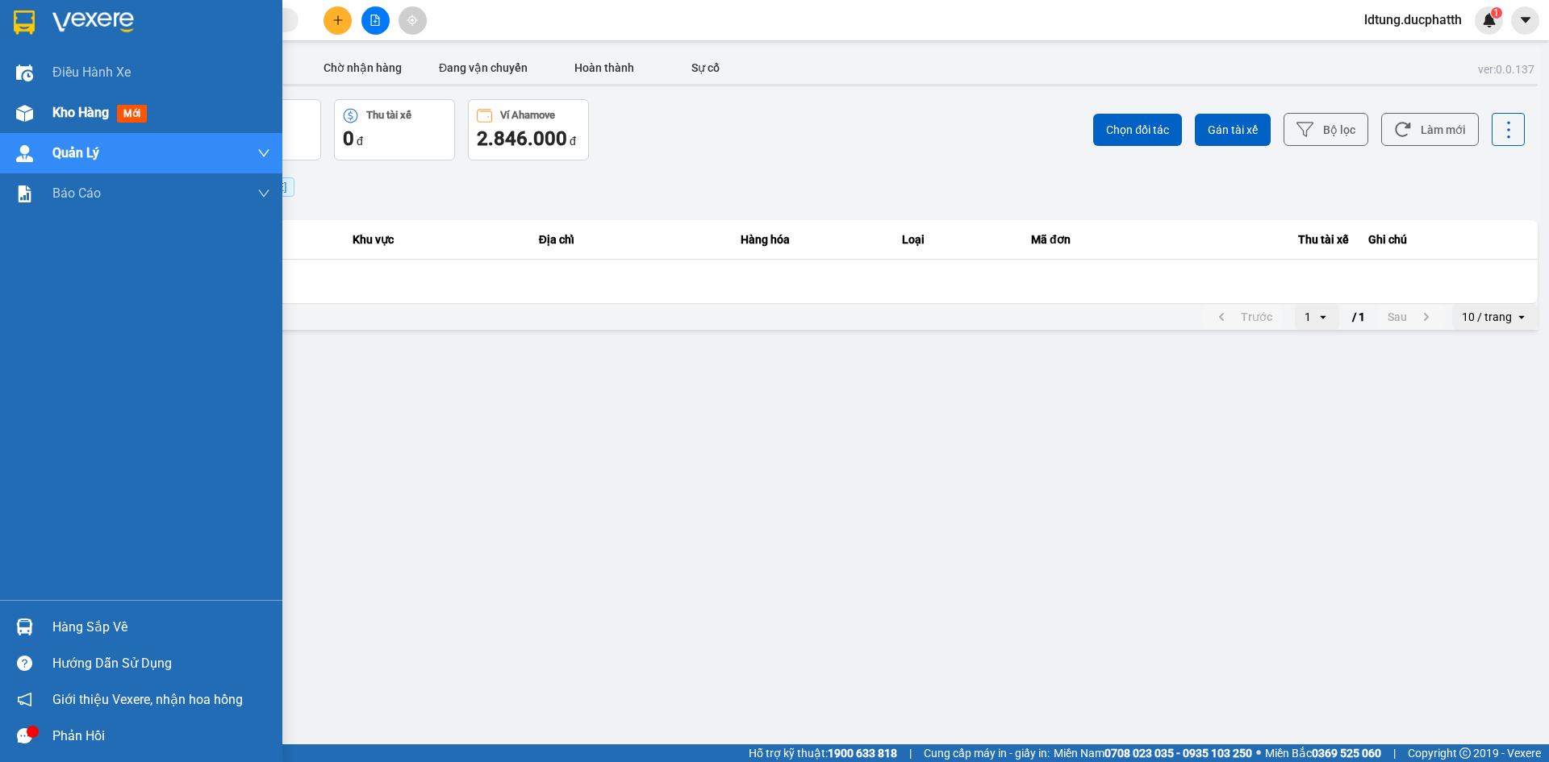
click at [45, 102] on div "Kho hàng mới" at bounding box center [141, 113] width 282 height 40
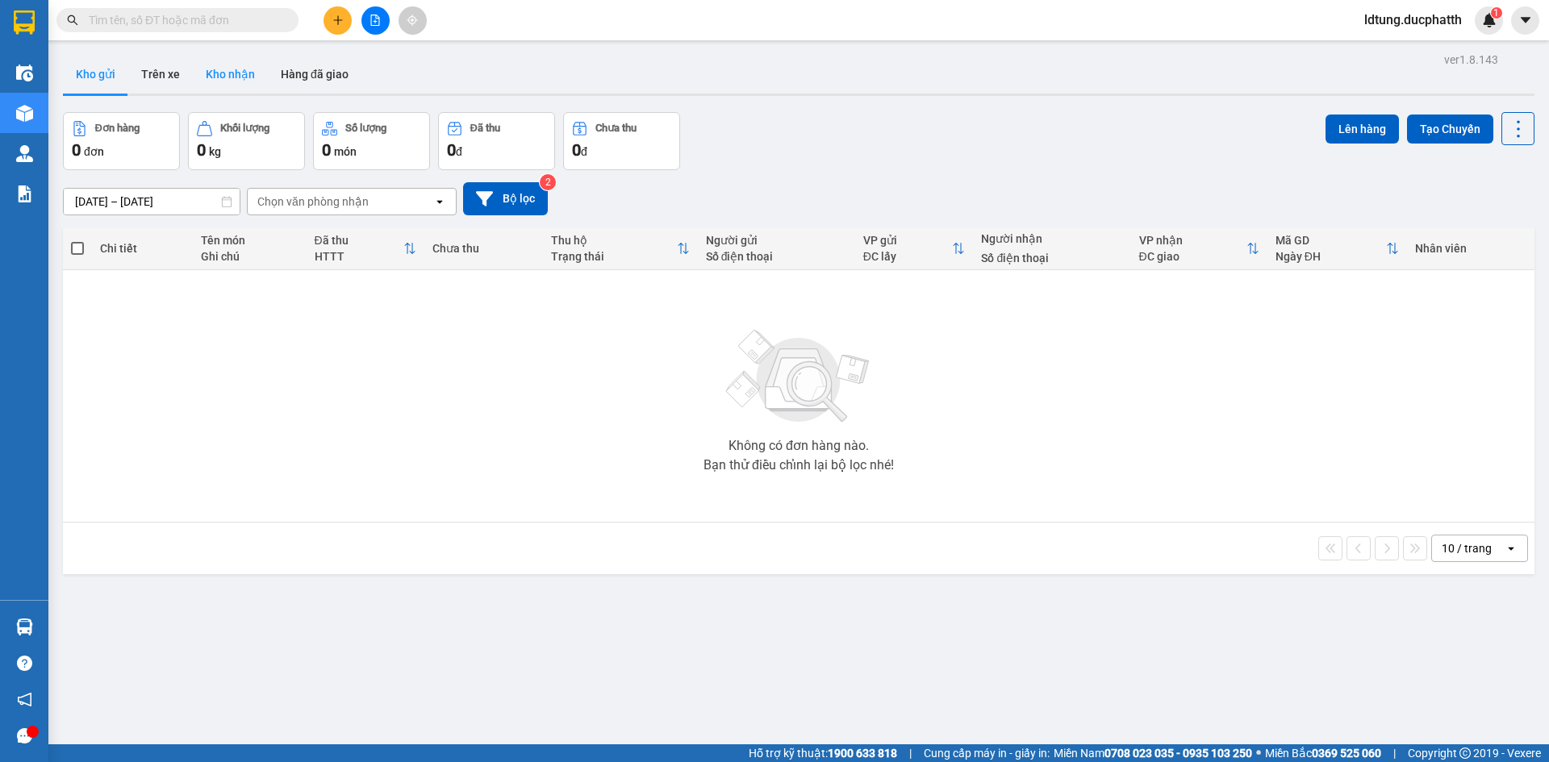
click at [240, 89] on button "Kho nhận" at bounding box center [230, 74] width 75 height 39
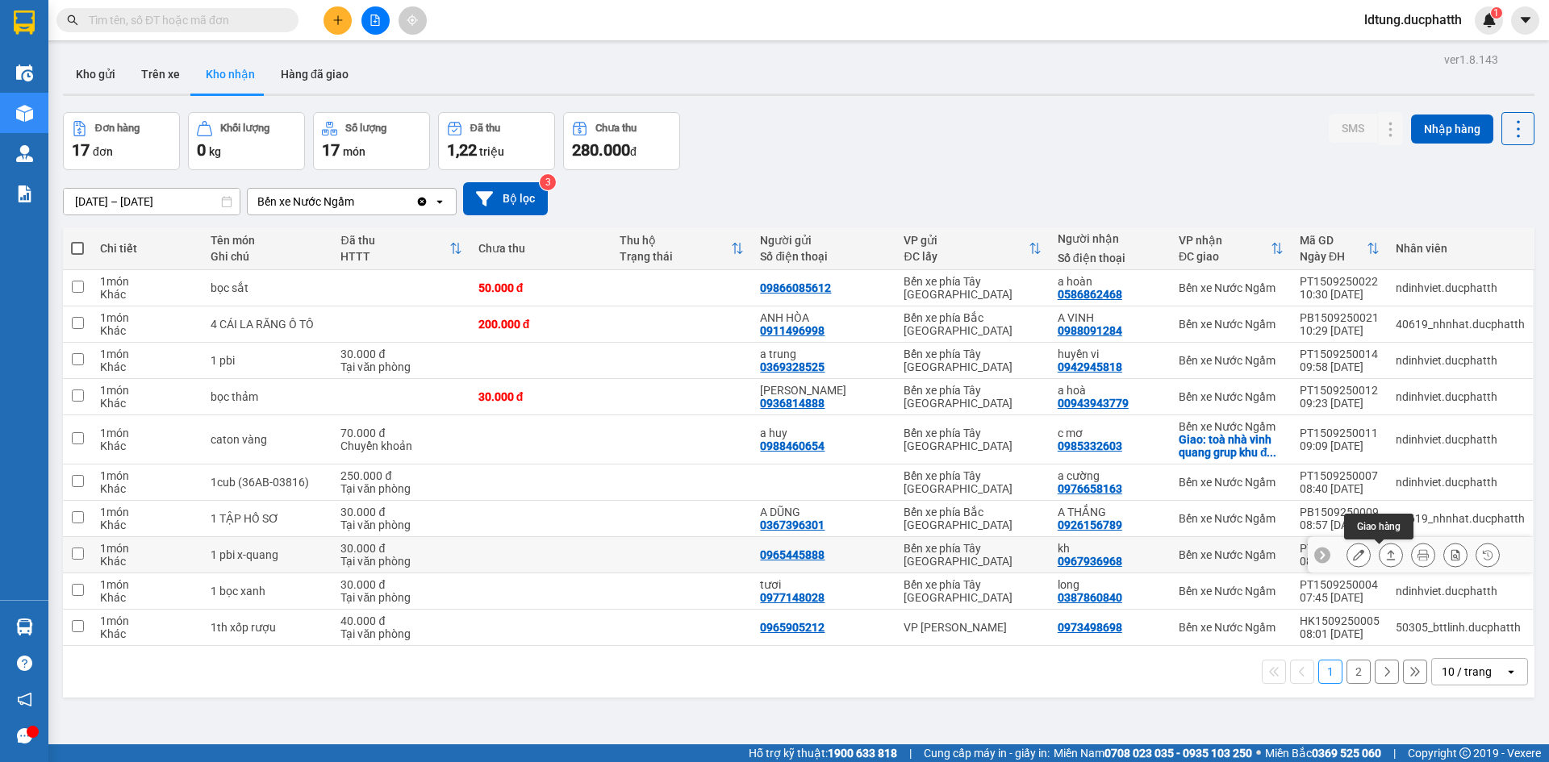
click at [1385, 558] on icon at bounding box center [1390, 554] width 11 height 11
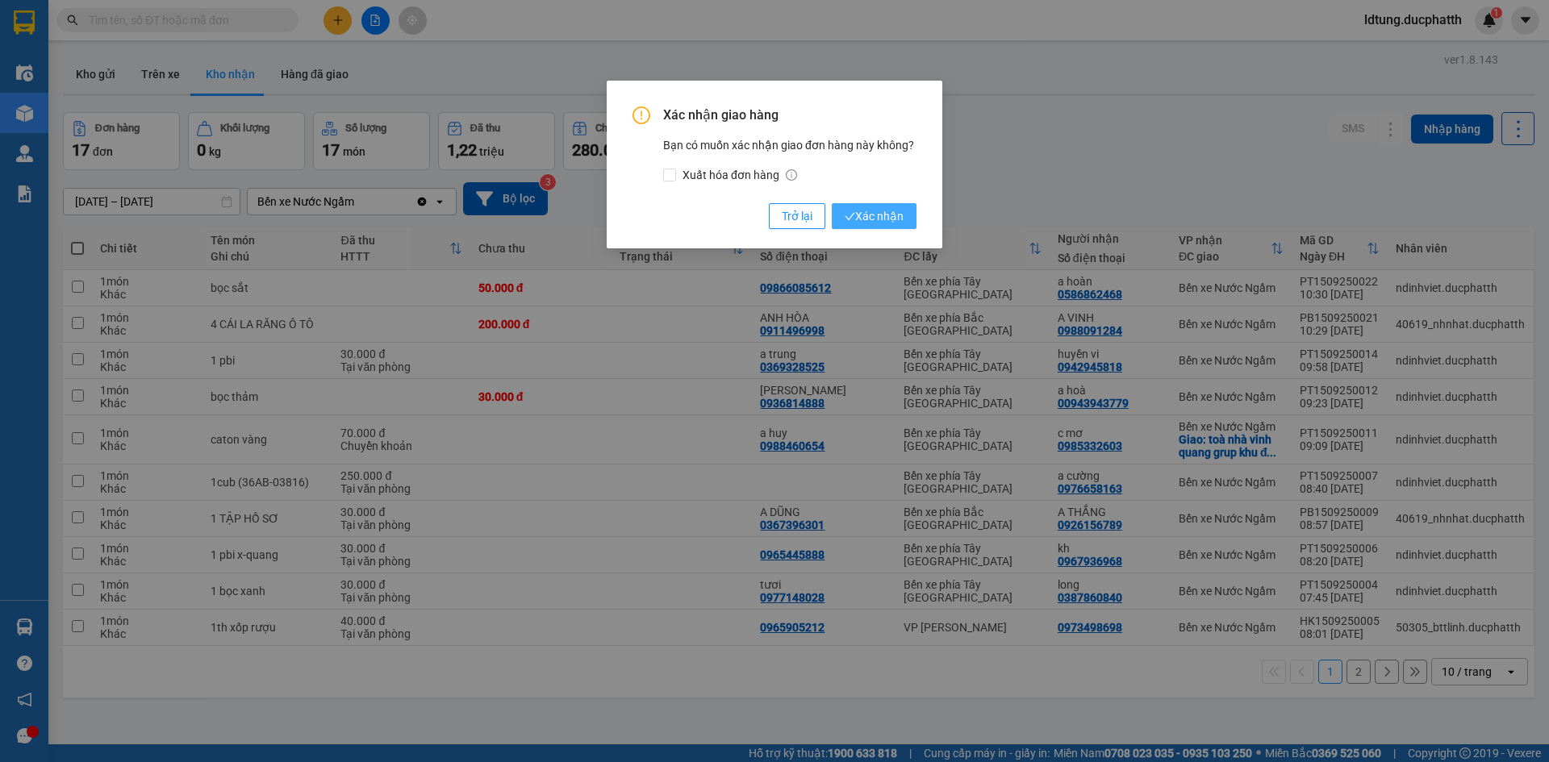
click at [892, 231] on div "Xác nhận giao hàng Bạn có muốn xác nhận giao đơn hàng này không? Xuất hóa đơn h…" at bounding box center [775, 165] width 336 height 168
click at [892, 223] on span "Xác nhận" at bounding box center [874, 216] width 59 height 18
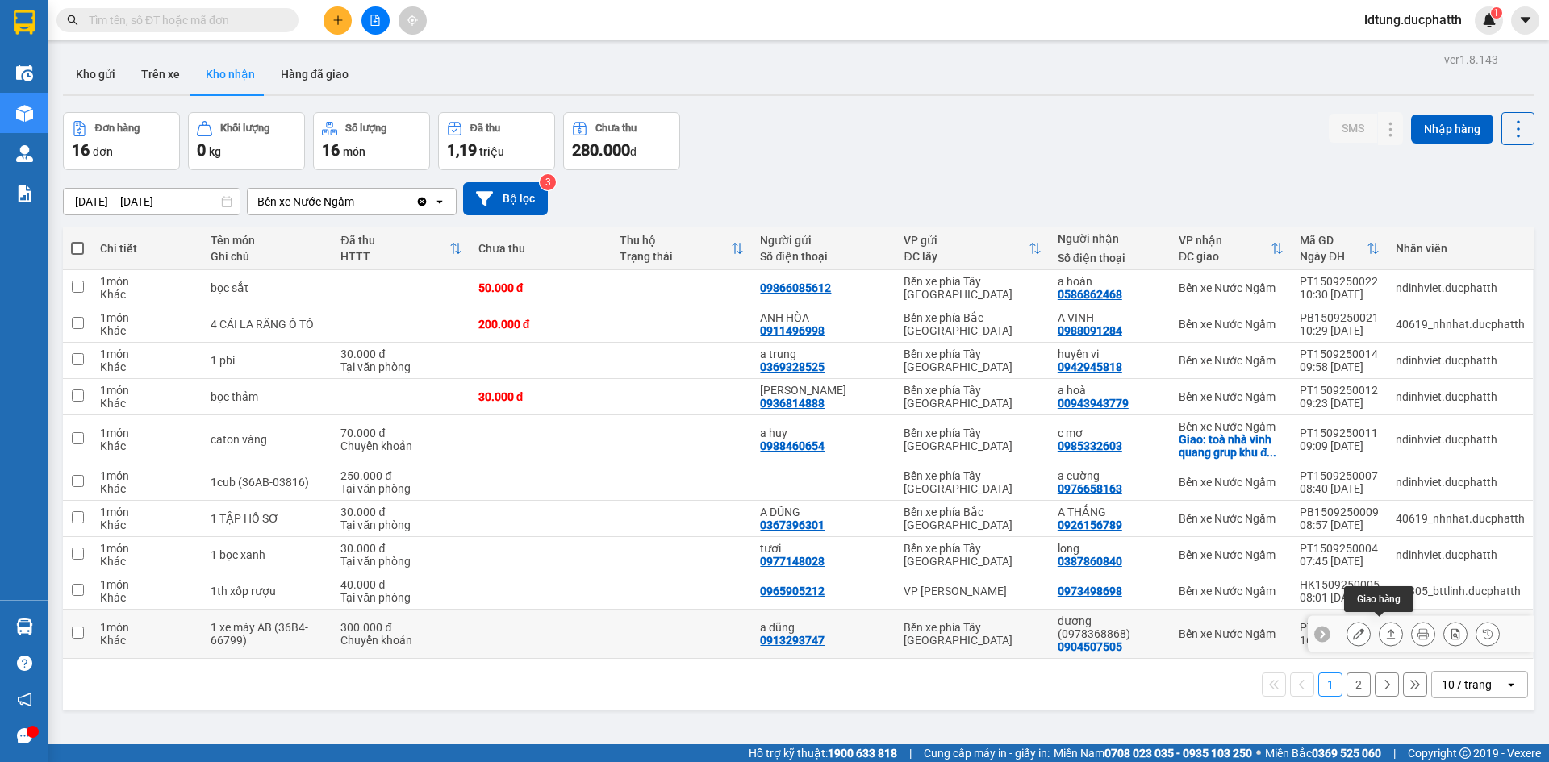
click at [1387, 632] on button at bounding box center [1391, 634] width 23 height 28
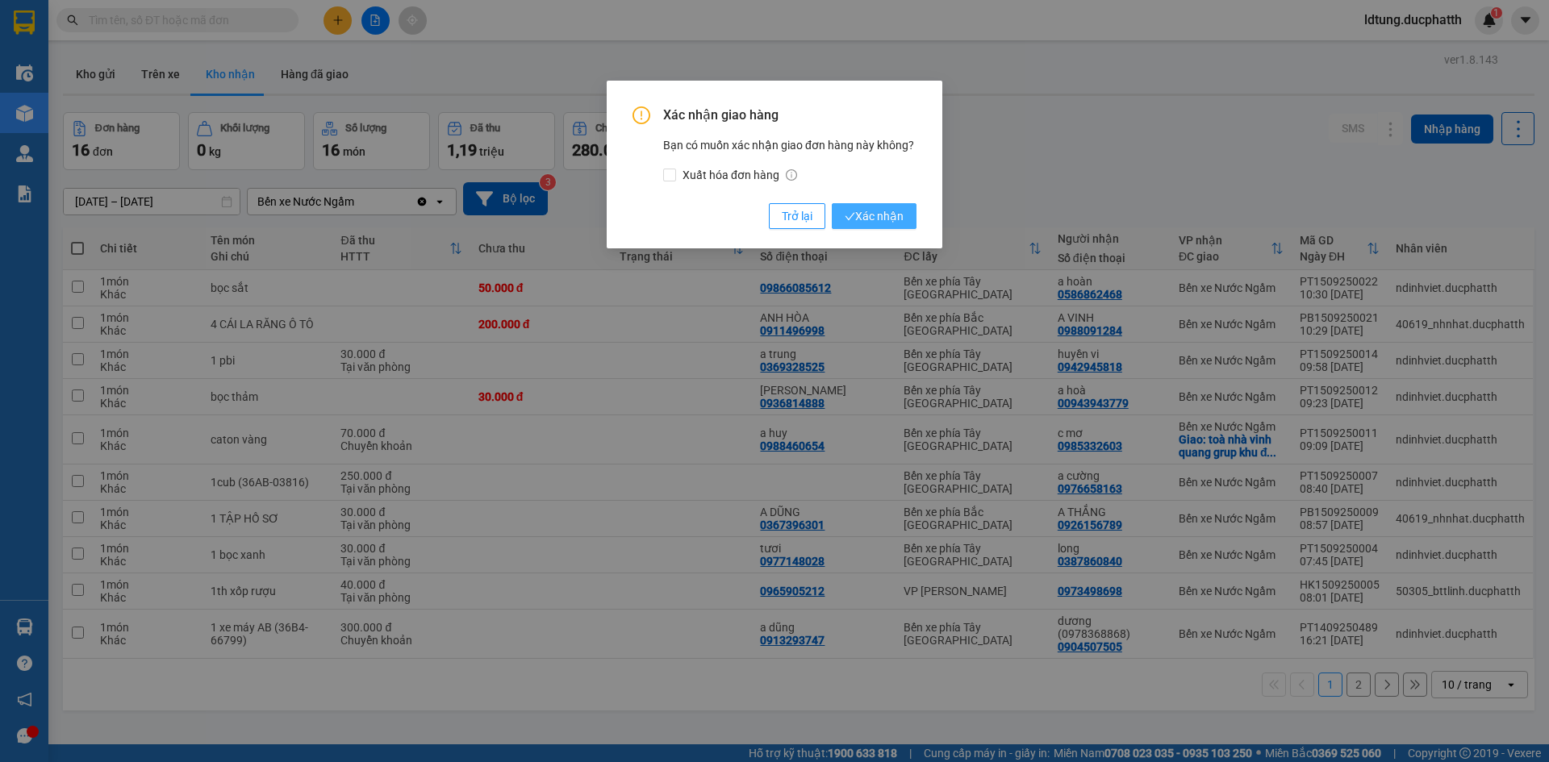
click at [871, 216] on span "Xác nhận" at bounding box center [874, 216] width 59 height 18
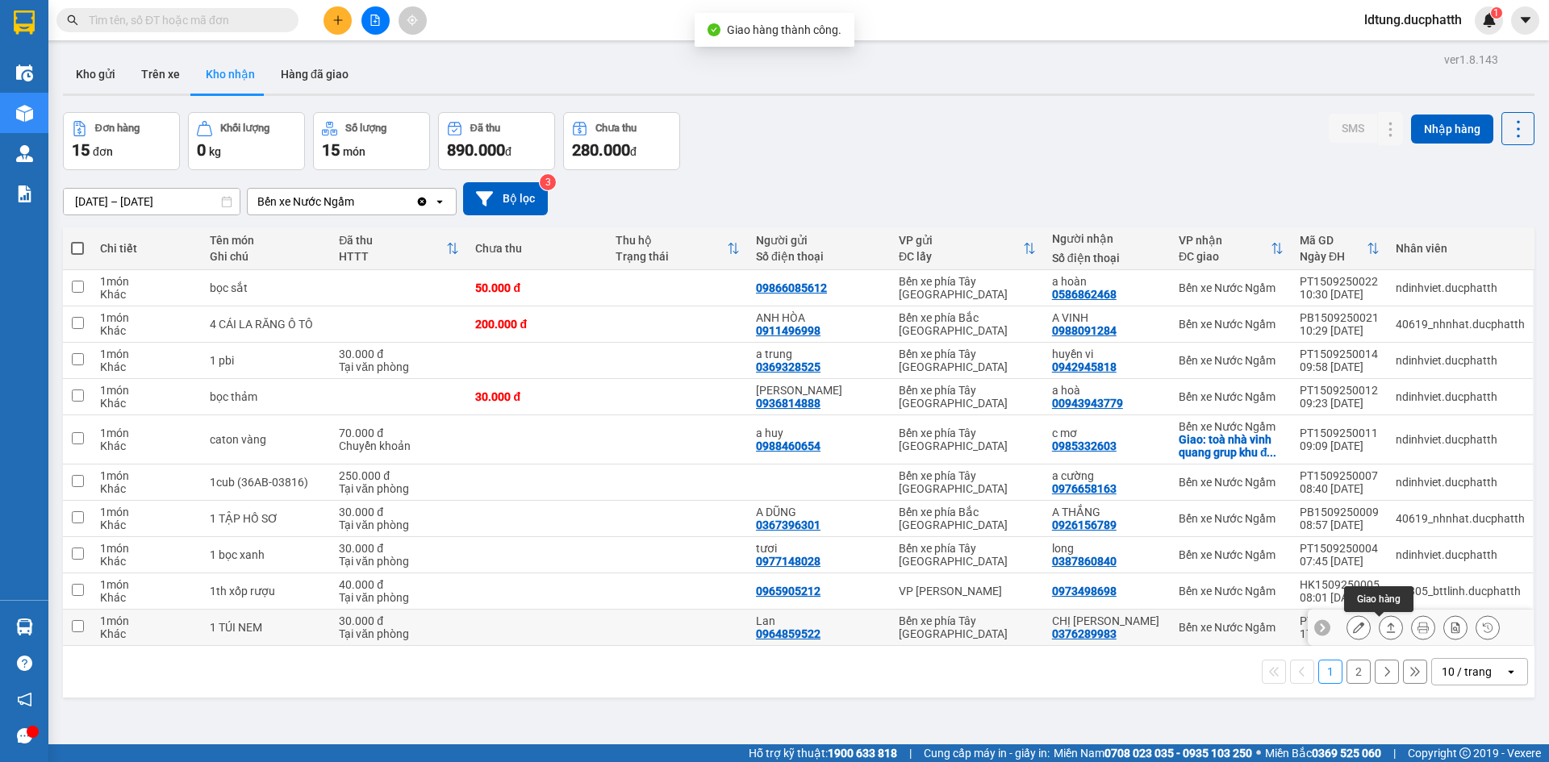
click at [1385, 633] on icon at bounding box center [1390, 627] width 11 height 11
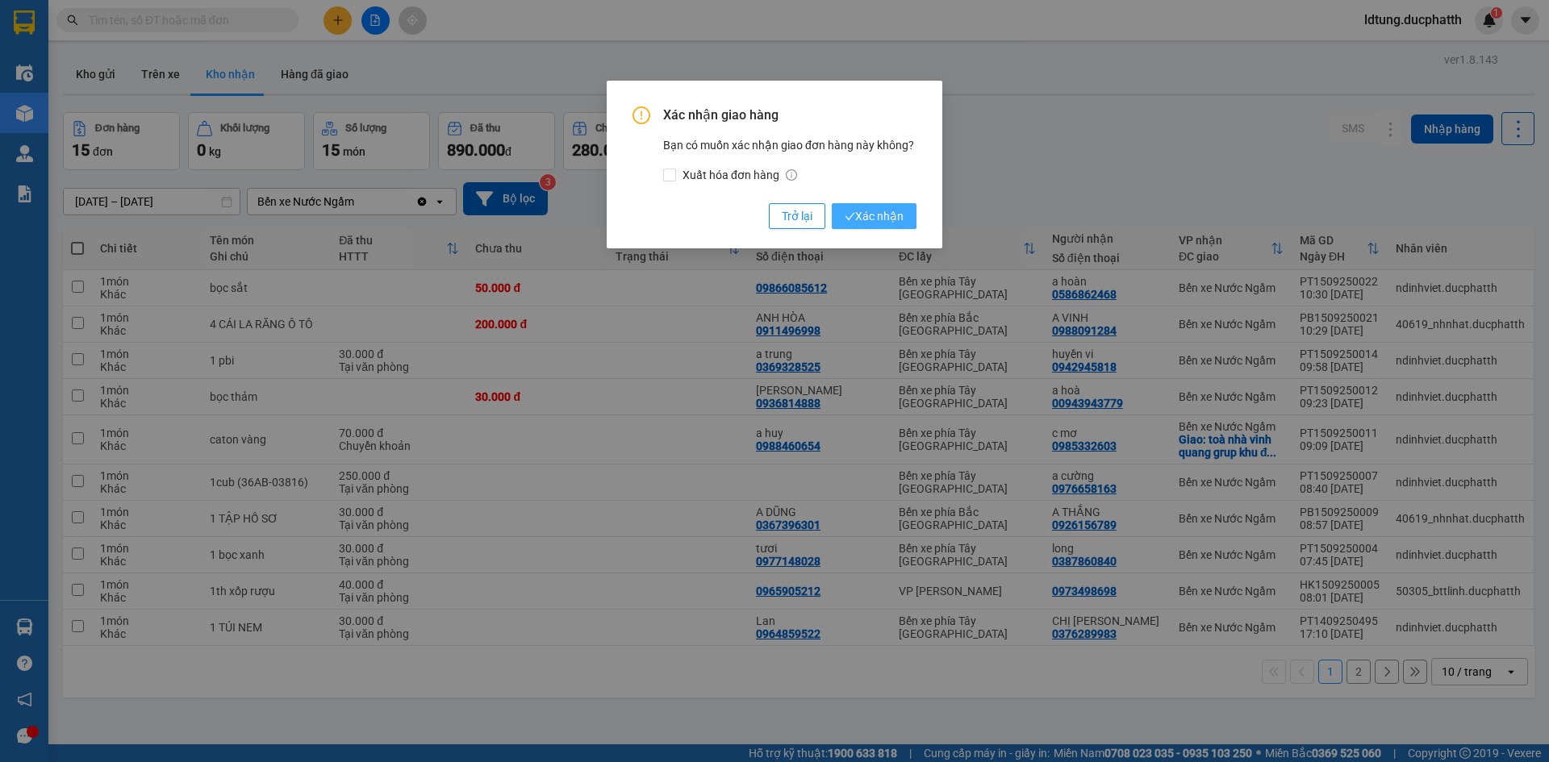
click at [894, 215] on span "Xác nhận" at bounding box center [874, 216] width 59 height 18
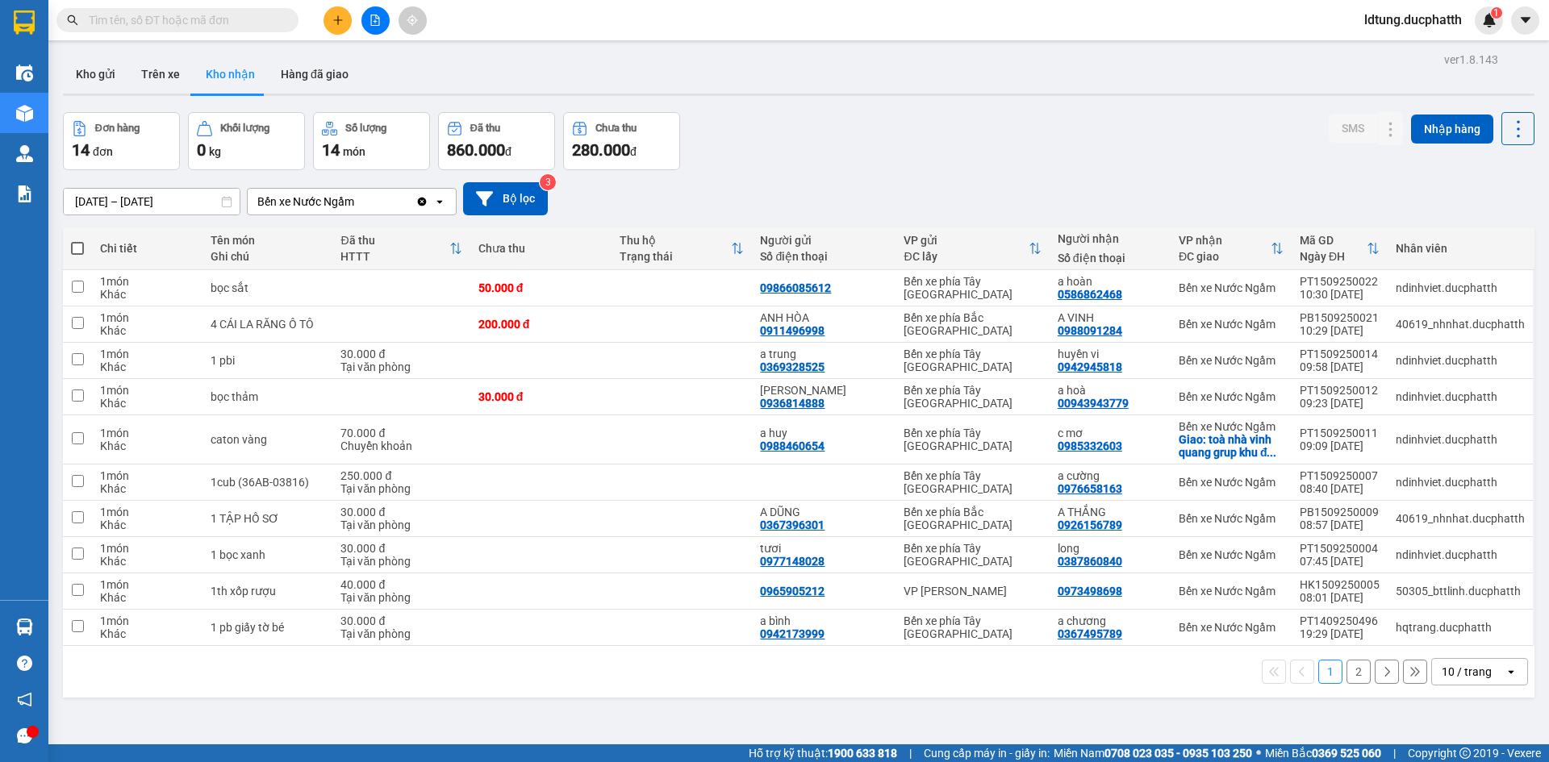
click at [880, 173] on div "[DATE] – [DATE] Press the down arrow key to interact with the calendar and sele…" at bounding box center [799, 198] width 1472 height 57
drag, startPoint x: 879, startPoint y: 169, endPoint x: 743, endPoint y: 158, distance: 136.8
click at [875, 165] on div "Đơn hàng 14 đơn Khối lượng 0 kg Số lượng 14 món Đã thu 860.000 đ Chưa thu 280.0…" at bounding box center [799, 141] width 1472 height 58
drag, startPoint x: 700, startPoint y: 159, endPoint x: 747, endPoint y: 159, distance: 46.8
click at [712, 159] on div "Đơn hàng 14 đơn Khối lượng 0 kg Số lượng 14 món Đã thu 860.000 đ Chưa thu 280.0…" at bounding box center [799, 141] width 1472 height 58
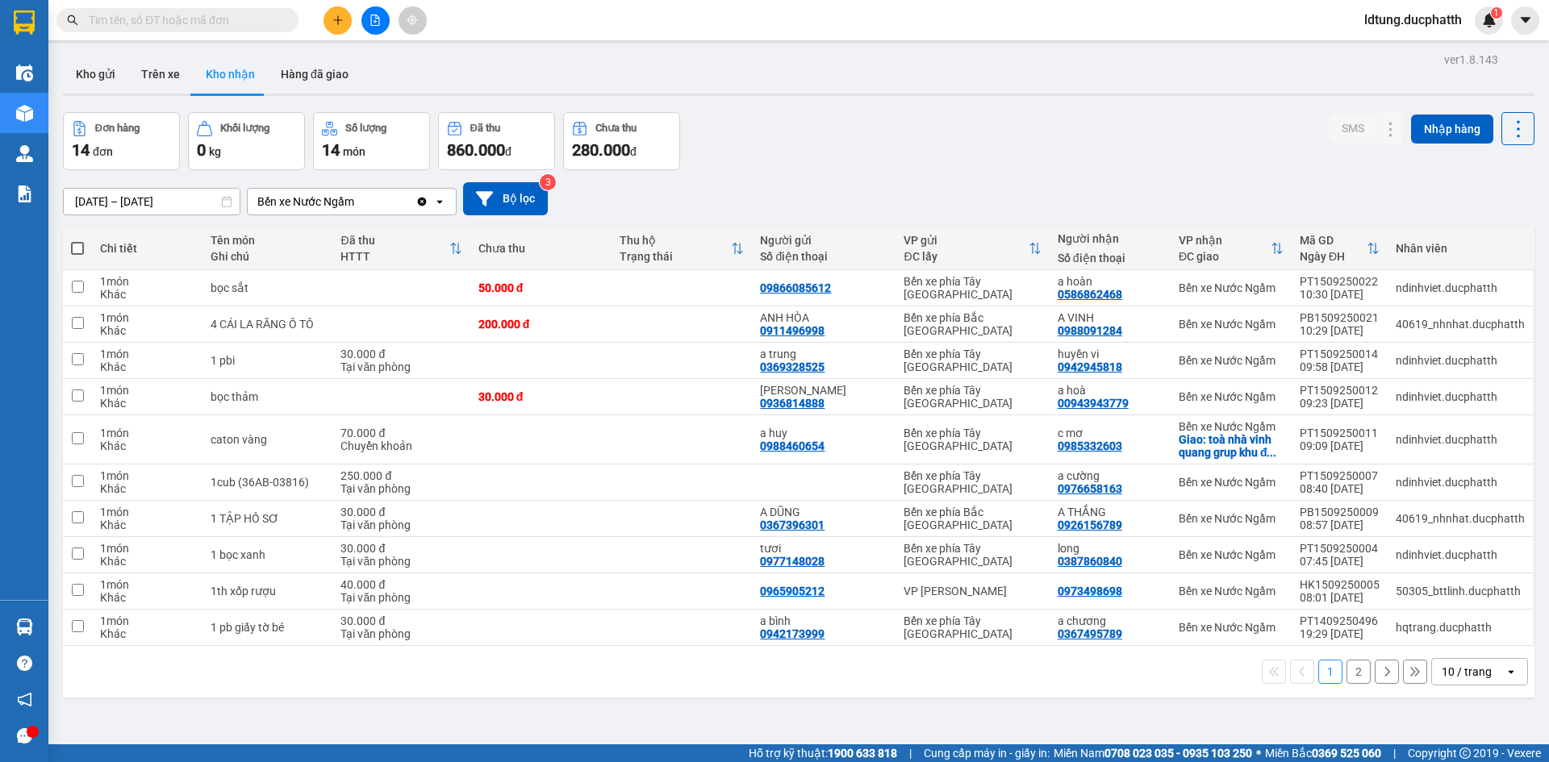
click at [1021, 123] on div "Đơn hàng 14 đơn Khối lượng 0 kg Số lượng 14 món Đã thu 860.000 đ Chưa thu 280.0…" at bounding box center [799, 141] width 1472 height 58
drag, startPoint x: 959, startPoint y: 129, endPoint x: 954, endPoint y: 112, distance: 17.6
click at [959, 123] on div "Đơn hàng 14 đơn Khối lượng 0 kg Số lượng 14 món Đã thu 860.000 đ Chưa thu 280.0…" at bounding box center [799, 141] width 1472 height 58
click at [875, 95] on div at bounding box center [799, 95] width 1472 height 2
click at [1002, 99] on div "ver 1.8.143 Kho gửi Trên xe Kho nhận Hàng đã giao Đơn hàng 14 đơn Khối lượng 0 …" at bounding box center [798, 429] width 1485 height 762
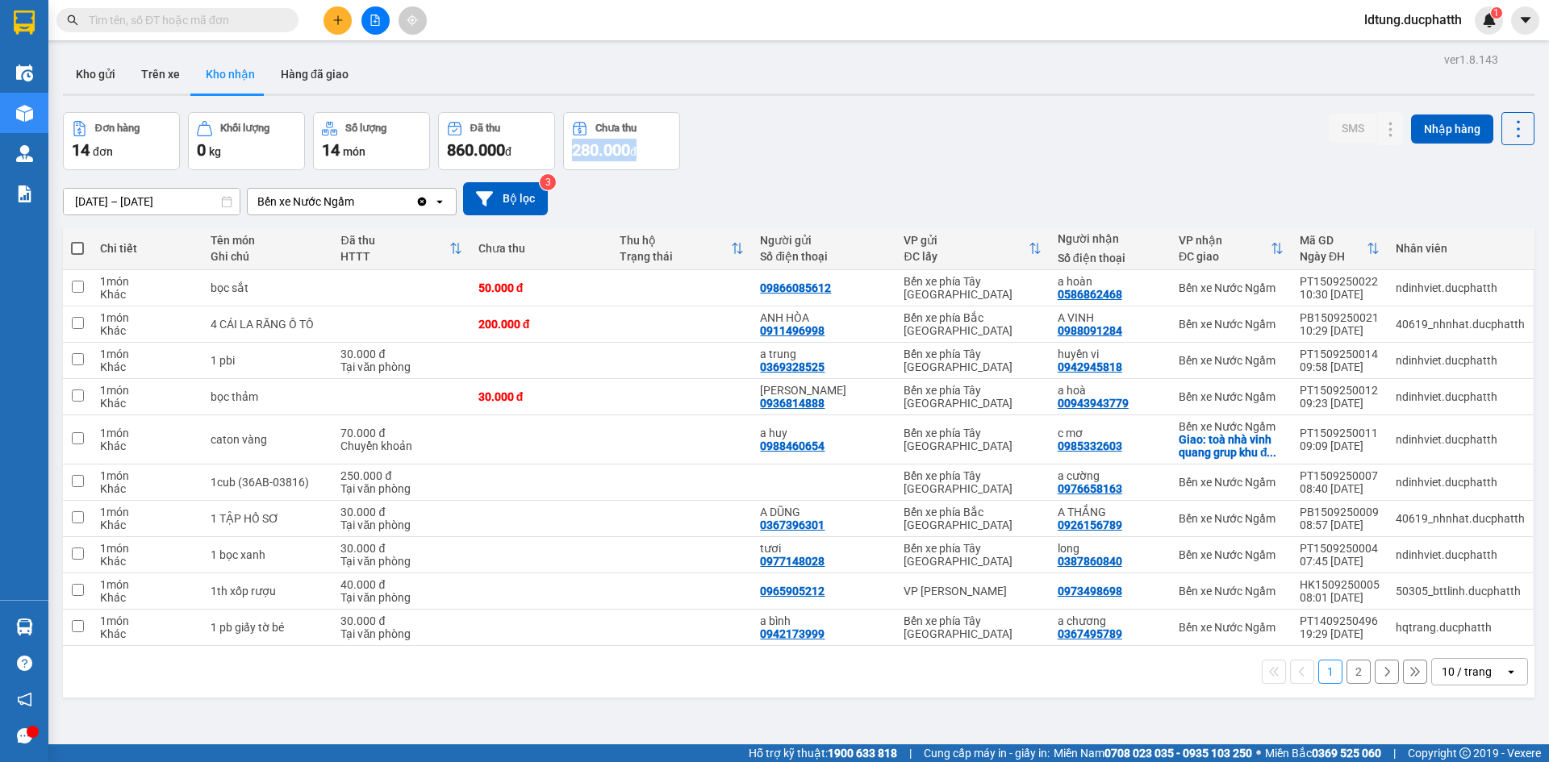
click at [852, 137] on div "Đơn hàng 14 đơn Khối lượng 0 kg Số lượng 14 món Đã thu 860.000 đ Chưa thu 280.0…" at bounding box center [799, 141] width 1472 height 58
drag, startPoint x: 961, startPoint y: 99, endPoint x: 973, endPoint y: 102, distance: 12.3
click at [971, 98] on div "ver 1.8.143 Kho gửi Trên xe Kho nhận Hàng đã giao Đơn hàng 14 đơn Khối lượng 0 …" at bounding box center [798, 429] width 1485 height 762
click at [959, 130] on div "Đơn hàng 14 đơn Khối lượng 0 kg Số lượng 14 món Đã thu 860.000 đ Chưa thu 280.0…" at bounding box center [799, 141] width 1472 height 58
click at [753, 136] on div "Đơn hàng 14 đơn Khối lượng 0 kg Số lượng 14 món Đã thu 860.000 đ Chưa thu 280.0…" at bounding box center [799, 141] width 1472 height 58
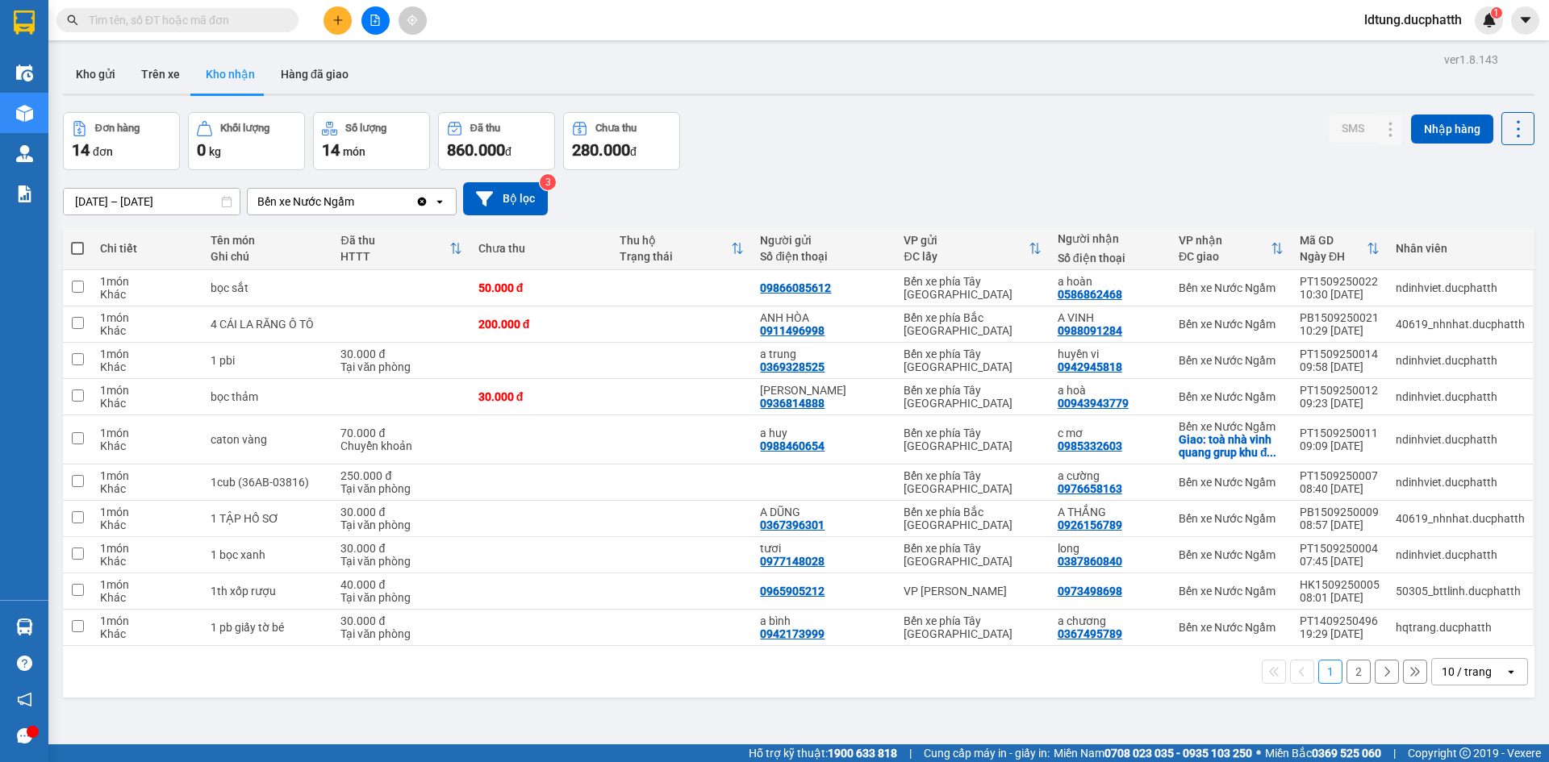
drag, startPoint x: 779, startPoint y: 123, endPoint x: 1001, endPoint y: 114, distance: 222.1
click at [805, 121] on div "Đơn hàng 14 đơn Khối lượng 0 kg Số lượng 14 món Đã thu 860.000 đ Chưa thu 280.0…" at bounding box center [799, 141] width 1472 height 58
click at [837, 159] on div "Đơn hàng 14 đơn Khối lượng 0 kg Số lượng 14 món Đã thu 860.000 đ Chưa thu 280.0…" at bounding box center [799, 141] width 1472 height 58
drag, startPoint x: 896, startPoint y: 115, endPoint x: 909, endPoint y: 116, distance: 13.0
click at [909, 116] on div "Đơn hàng 14 đơn Khối lượng 0 kg Số lượng 14 món Đã thu 860.000 đ Chưa thu 280.0…" at bounding box center [799, 141] width 1472 height 58
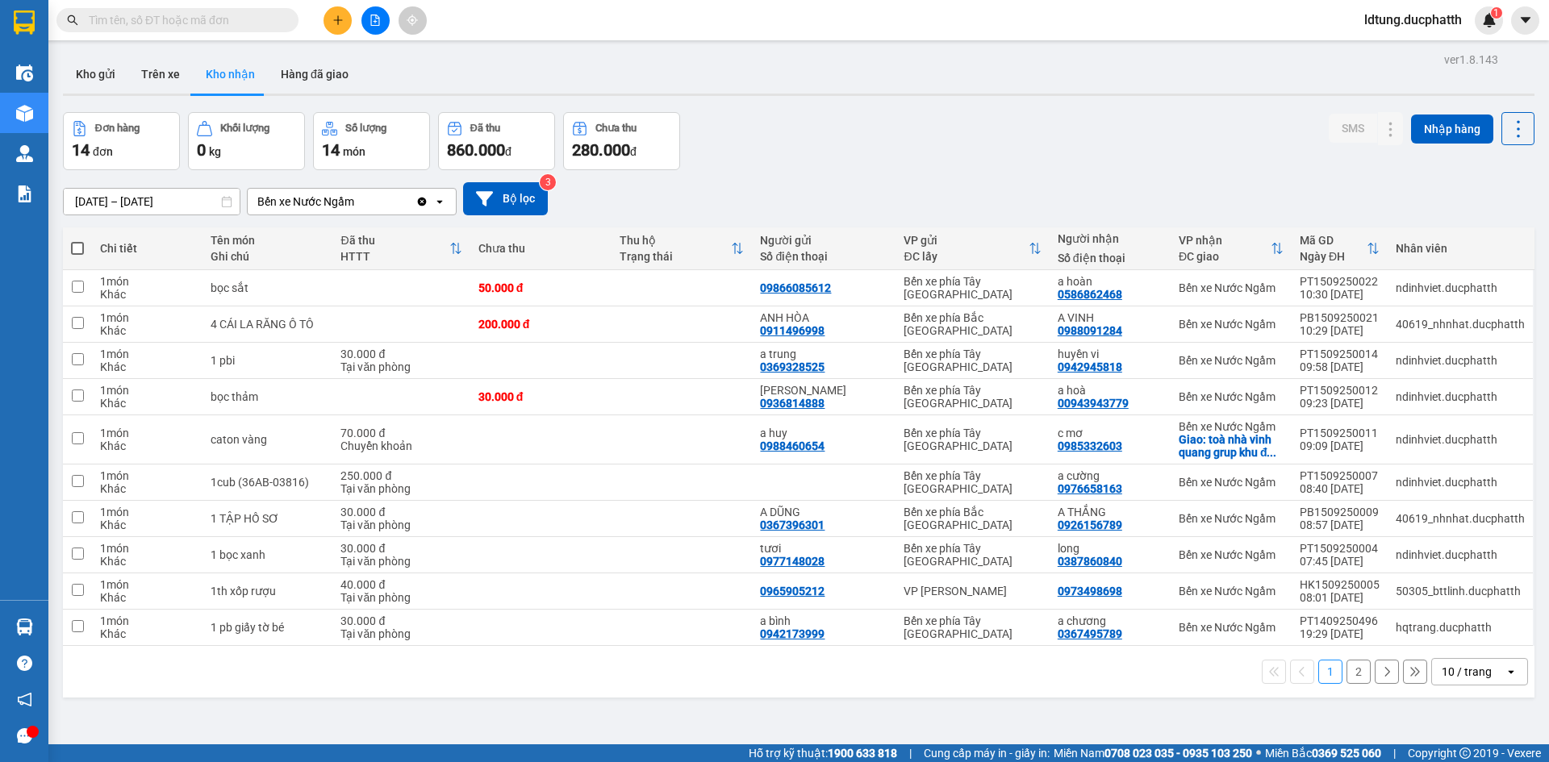
click at [919, 117] on div "Đơn hàng 14 đơn Khối lượng 0 kg Số lượng 14 món Đã thu 860.000 đ Chưa thu 280.0…" at bounding box center [799, 141] width 1472 height 58
drag, startPoint x: 945, startPoint y: 111, endPoint x: 851, endPoint y: 131, distance: 95.7
click at [946, 111] on div "ver 1.8.143 Kho gửi Trên xe Kho nhận Hàng đã giao Đơn hàng 14 đơn Khối lượng 0 …" at bounding box center [798, 429] width 1485 height 762
click at [758, 112] on div "Đơn hàng 14 đơn Khối lượng 0 kg Số lượng 14 món Đã thu 860.000 đ Chưa thu 280.0…" at bounding box center [799, 141] width 1472 height 58
drag, startPoint x: 762, startPoint y: 112, endPoint x: 913, endPoint y: 102, distance: 151.2
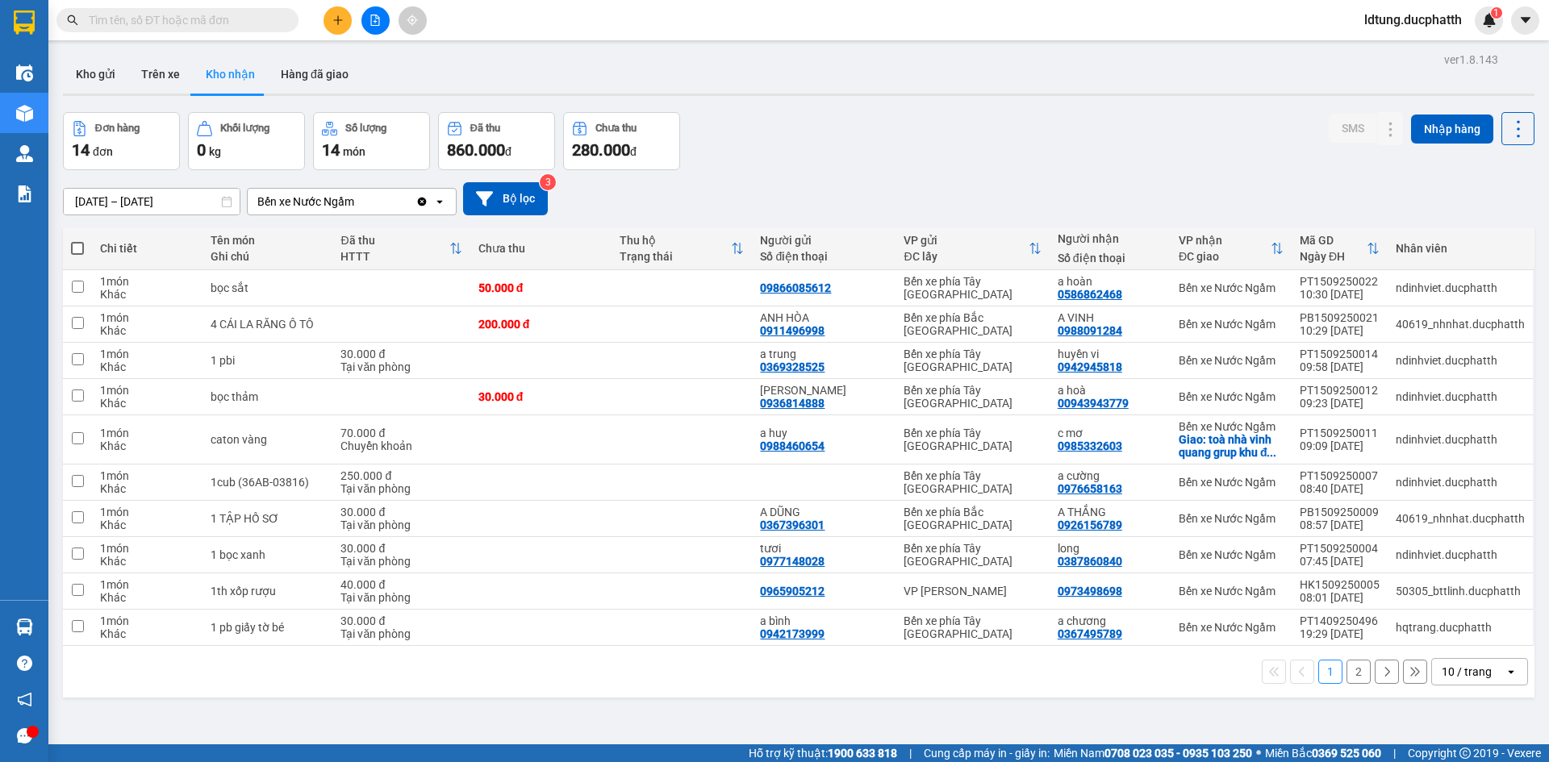
click at [775, 111] on div "ver 1.8.143 Kho gửi Trên xe Kho nhận Hàng đã giao Đơn hàng 14 đơn Khối lượng 0 …" at bounding box center [798, 429] width 1485 height 762
click at [917, 103] on div "ver 1.8.143 Kho gửi Trên xe Kho nhận Hàng đã giao Đơn hàng 14 đơn Khối lượng 0 …" at bounding box center [798, 429] width 1485 height 762
drag, startPoint x: 918, startPoint y: 107, endPoint x: 904, endPoint y: 123, distance: 21.7
click at [914, 116] on div "ver 1.8.143 Kho gửi Trên xe Kho nhận Hàng đã giao Đơn hàng 14 đơn Khối lượng 0 …" at bounding box center [798, 429] width 1485 height 762
click at [794, 144] on div "Đơn hàng 14 đơn Khối lượng 0 kg Số lượng 14 món Đã thu 860.000 đ Chưa thu 280.0…" at bounding box center [799, 141] width 1472 height 58
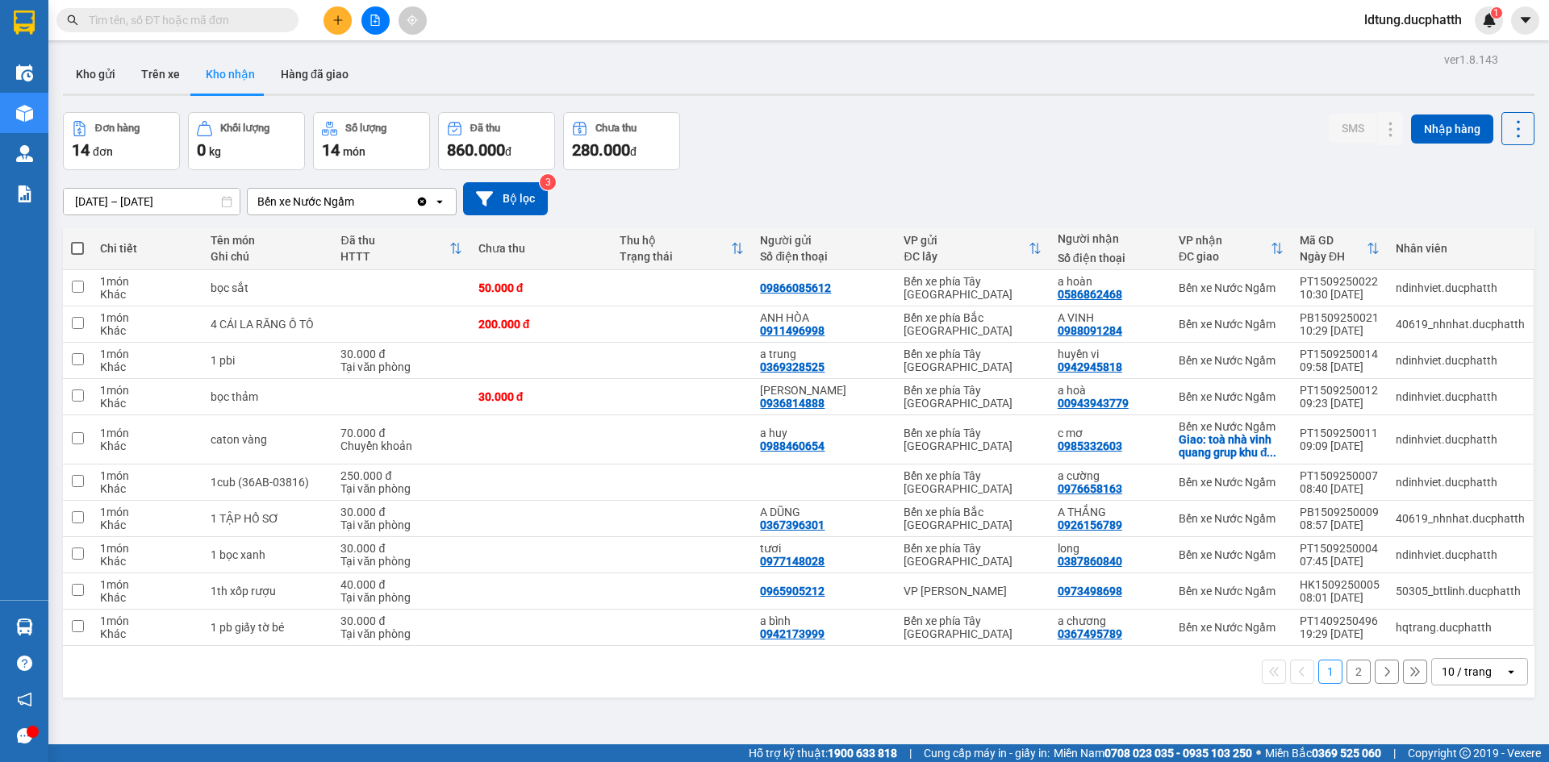
click at [794, 144] on div "Đơn hàng 14 đơn Khối lượng 0 kg Số lượng 14 món Đã thu 860.000 đ Chưa thu 280.0…" at bounding box center [799, 141] width 1472 height 58
click at [997, 97] on div "ver 1.8.143 Kho gửi Trên xe Kho nhận Hàng đã giao Đơn hàng 14 đơn Khối lượng 0 …" at bounding box center [798, 429] width 1485 height 762
click at [997, 97] on div "Kho gửi Trên xe Kho nhận Hàng đã giao" at bounding box center [799, 76] width 1472 height 43
click at [994, 132] on div "Đơn hàng 14 đơn Khối lượng 0 kg Số lượng 14 món Đã thu 860.000 đ Chưa thu 280.0…" at bounding box center [799, 141] width 1472 height 58
click at [774, 146] on div "Đơn hàng 14 đơn Khối lượng 0 kg Số lượng 14 món Đã thu 860.000 đ Chưa thu 280.0…" at bounding box center [799, 141] width 1472 height 58
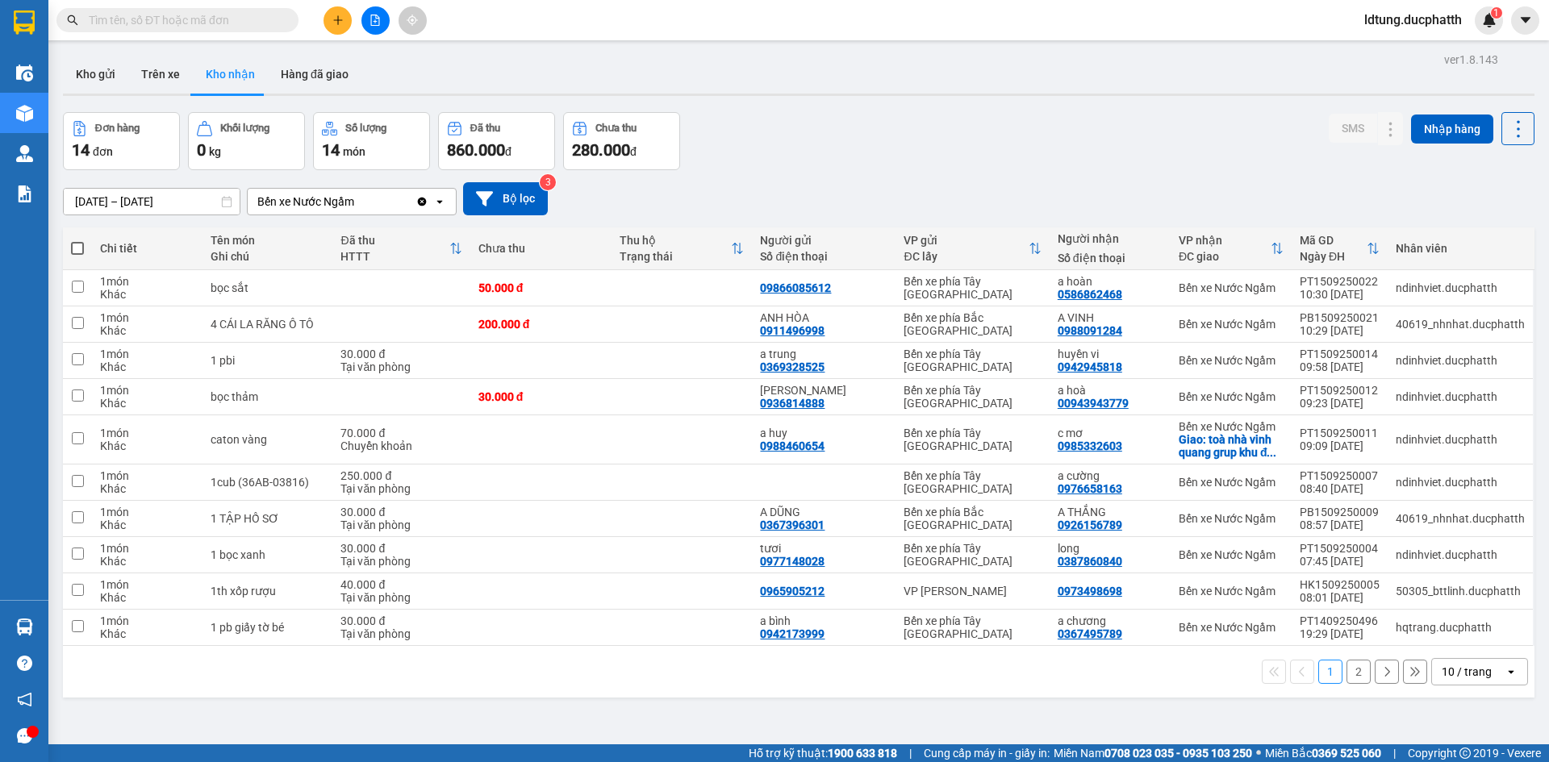
click at [894, 127] on div "Đơn hàng 14 đơn Khối lượng 0 kg Số lượng 14 món Đã thu 860.000 đ Chưa thu 280.0…" at bounding box center [799, 141] width 1472 height 58
click at [791, 149] on div "Đơn hàng 14 đơn Khối lượng 0 kg Số lượng 14 món Đã thu 860.000 đ Chưa thu 280.0…" at bounding box center [799, 141] width 1472 height 58
drag, startPoint x: 837, startPoint y: 147, endPoint x: 865, endPoint y: 156, distance: 28.8
click at [868, 152] on div "Đơn hàng 14 đơn Khối lượng 0 kg Số lượng 14 món Đã thu 860.000 đ Chưa thu 280.0…" at bounding box center [799, 141] width 1472 height 58
click at [737, 171] on div "[DATE] – [DATE] Press the down arrow key to interact with the calendar and sele…" at bounding box center [799, 198] width 1472 height 57
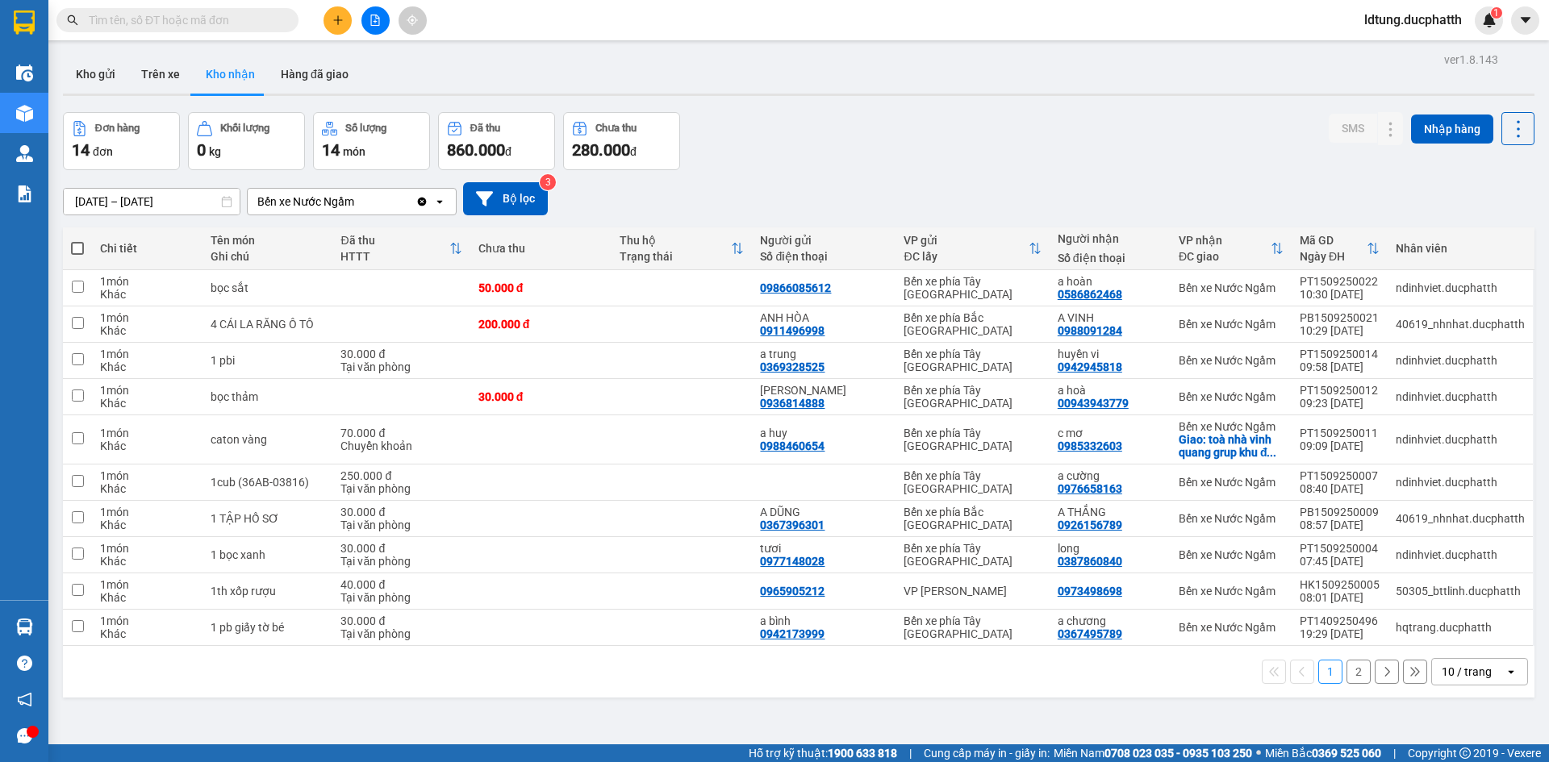
click at [750, 129] on div "Đơn hàng 14 đơn Khối lượng 0 kg Số lượng 14 món Đã thu 860.000 đ Chưa thu 280.0…" at bounding box center [799, 141] width 1472 height 58
click at [760, 129] on div "Đơn hàng 14 đơn Khối lượng 0 kg Số lượng 14 món Đã thu 860.000 đ Chưa thu 280.0…" at bounding box center [799, 141] width 1472 height 58
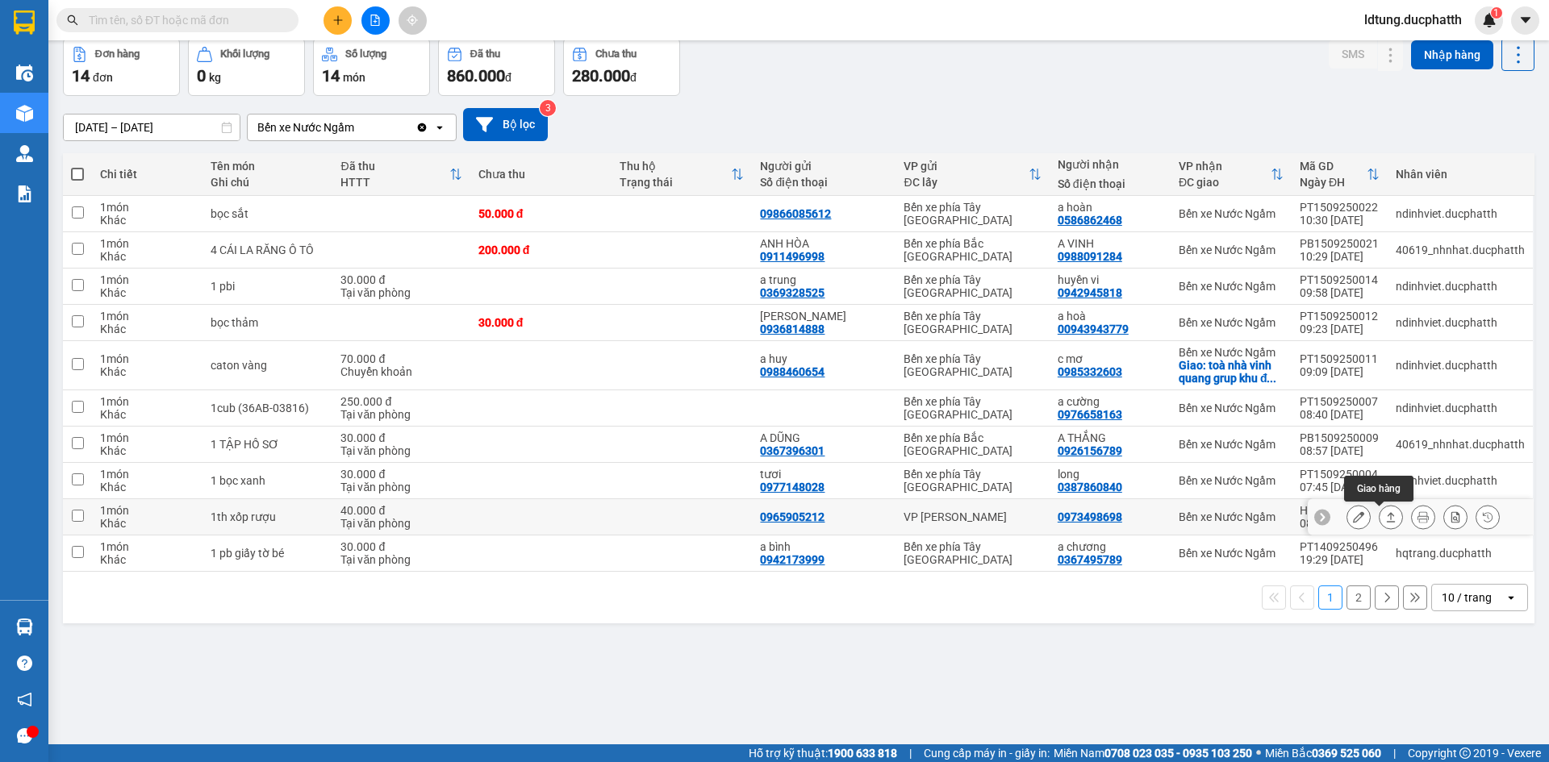
click at [1385, 515] on icon at bounding box center [1390, 517] width 11 height 11
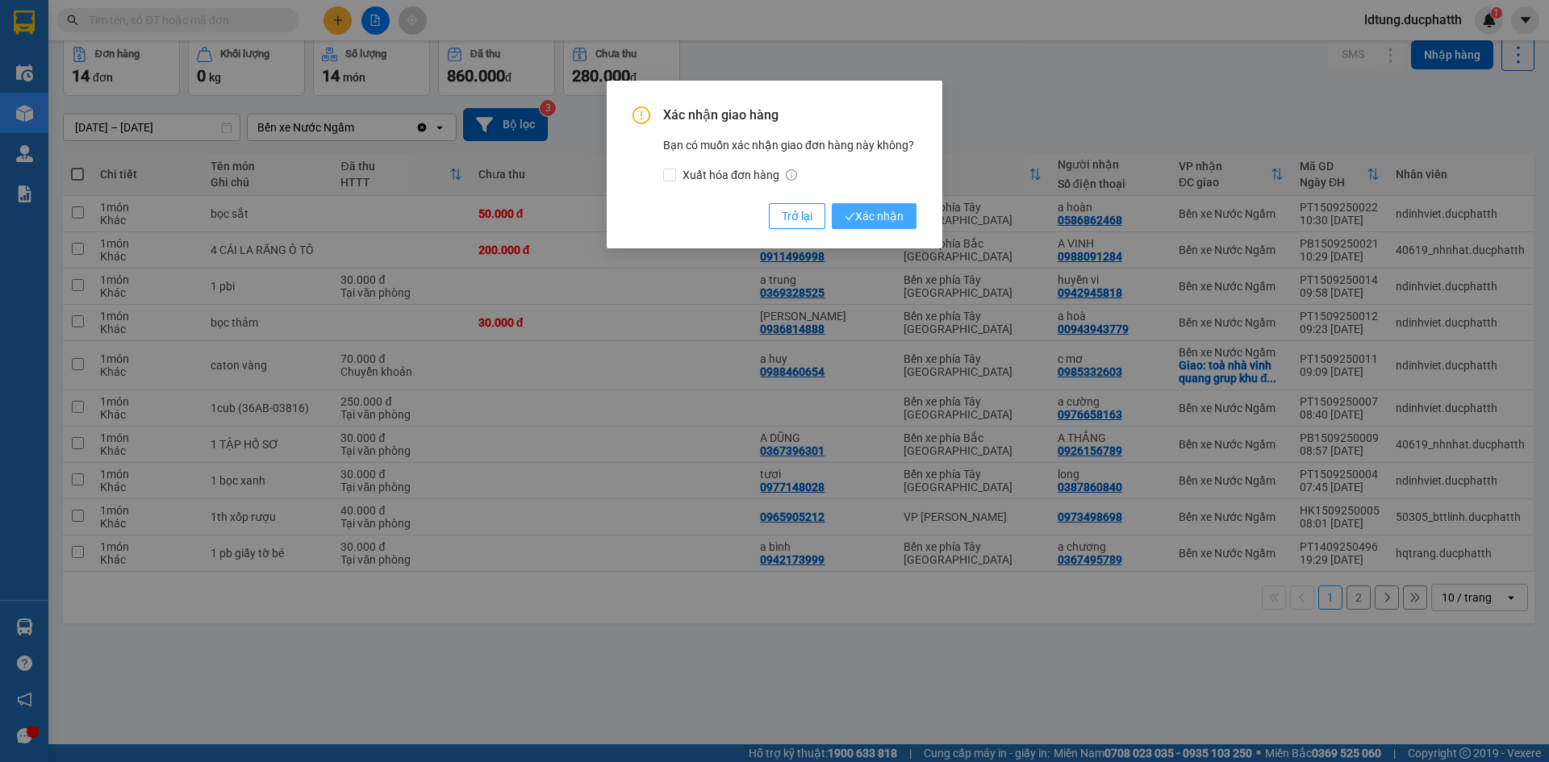
click at [856, 216] on span "Xác nhận" at bounding box center [874, 216] width 59 height 18
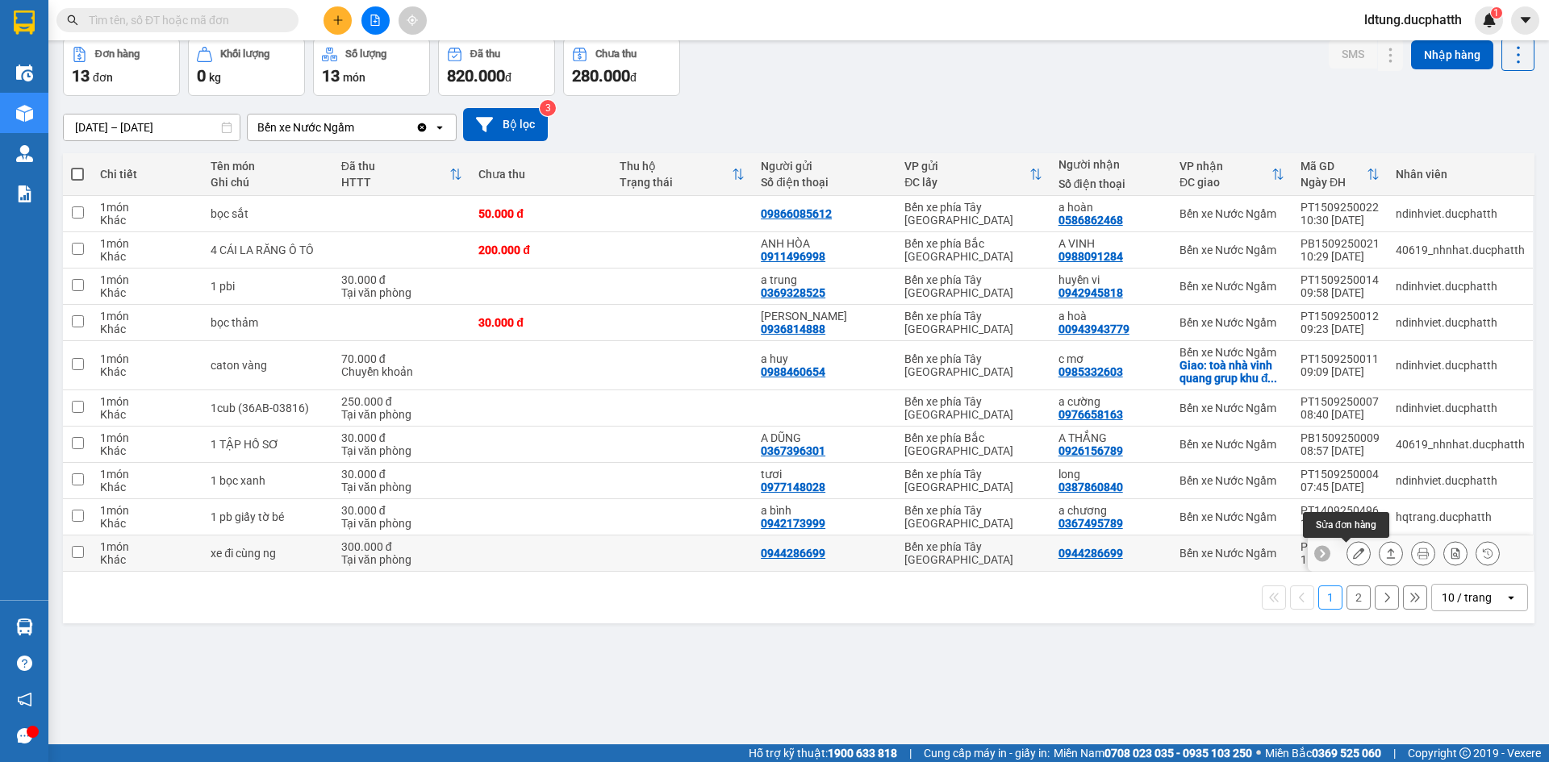
click at [1380, 552] on button at bounding box center [1391, 554] width 23 height 28
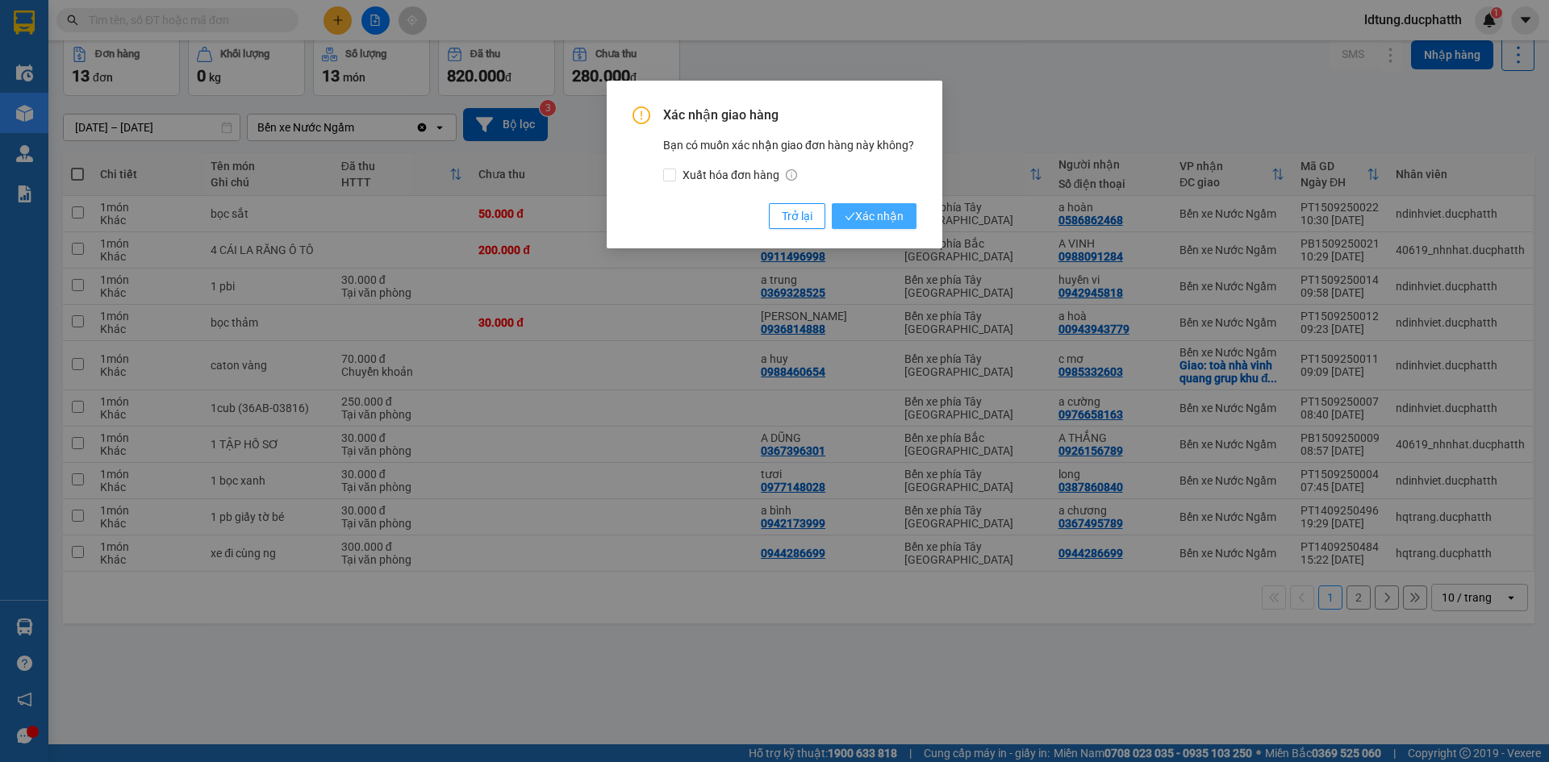
click at [900, 220] on span "Xác nhận" at bounding box center [874, 216] width 59 height 18
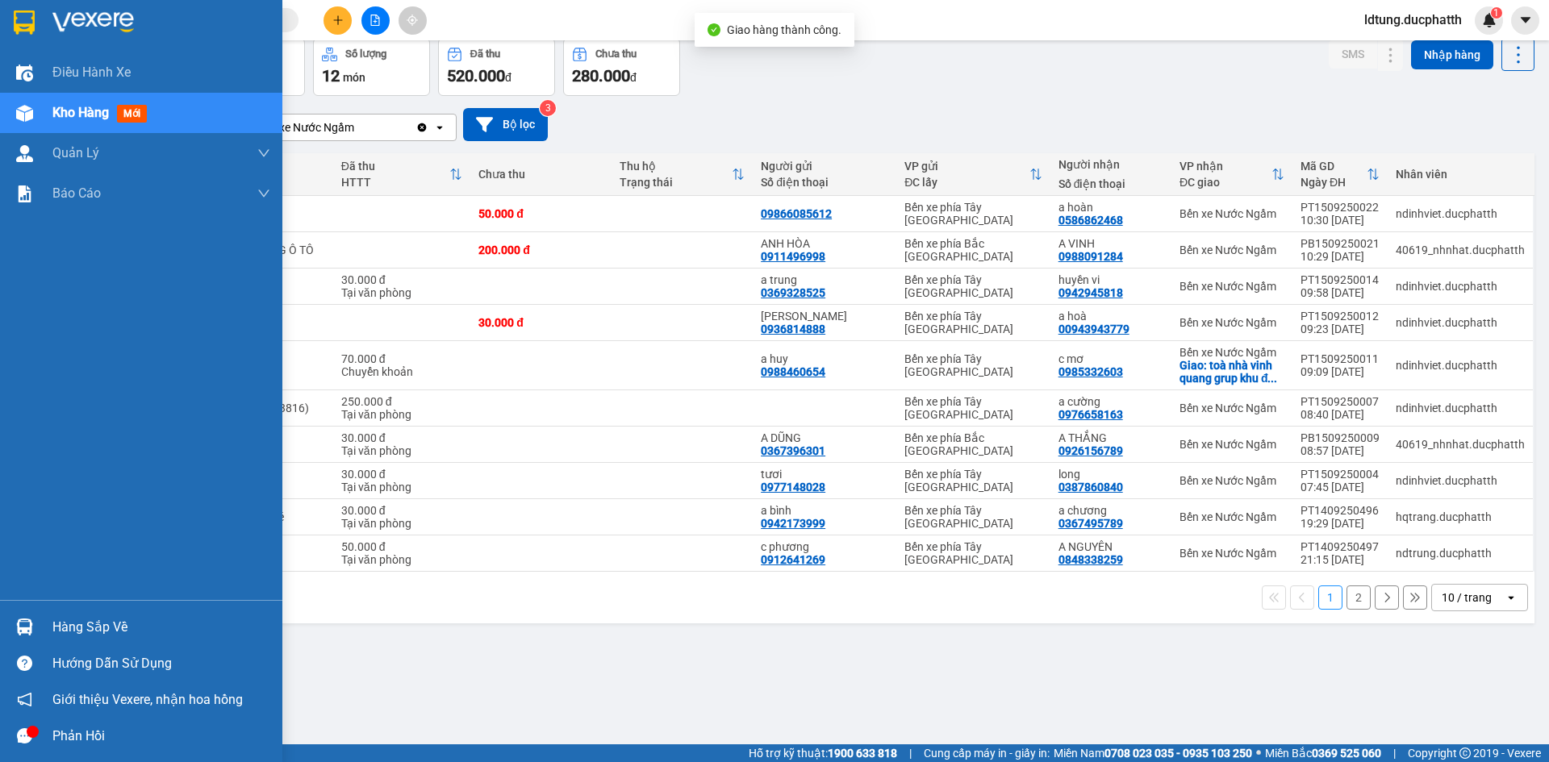
click at [35, 622] on div at bounding box center [24, 627] width 28 height 28
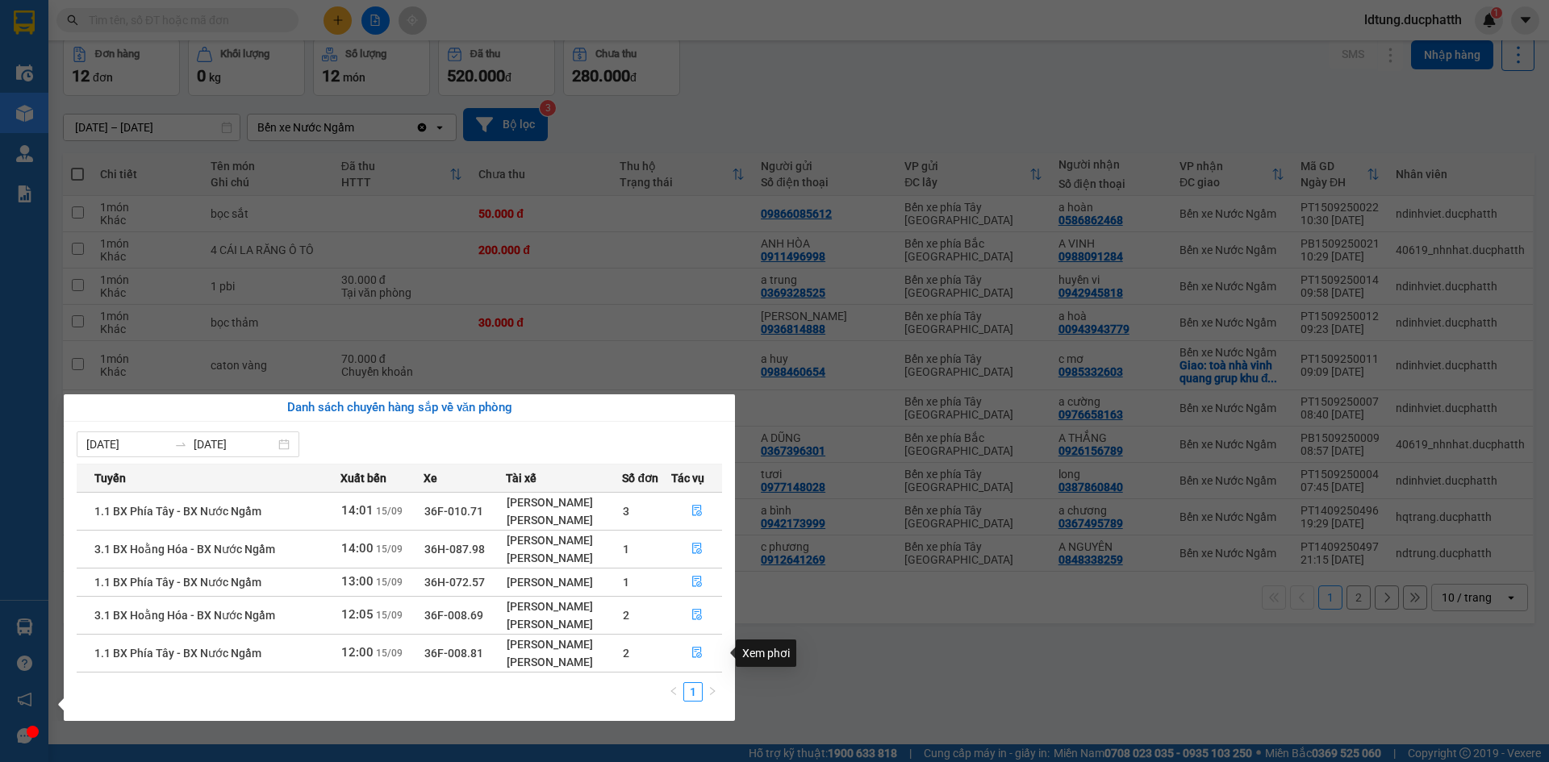
click at [788, 650] on div "Xem phơi" at bounding box center [766, 653] width 61 height 27
click at [755, 661] on section "Kết quả tìm kiếm ( 0 ) Bộ lọc No Data ldtung.ducphatth 1 Điều hành xe Kho hàng …" at bounding box center [774, 381] width 1549 height 762
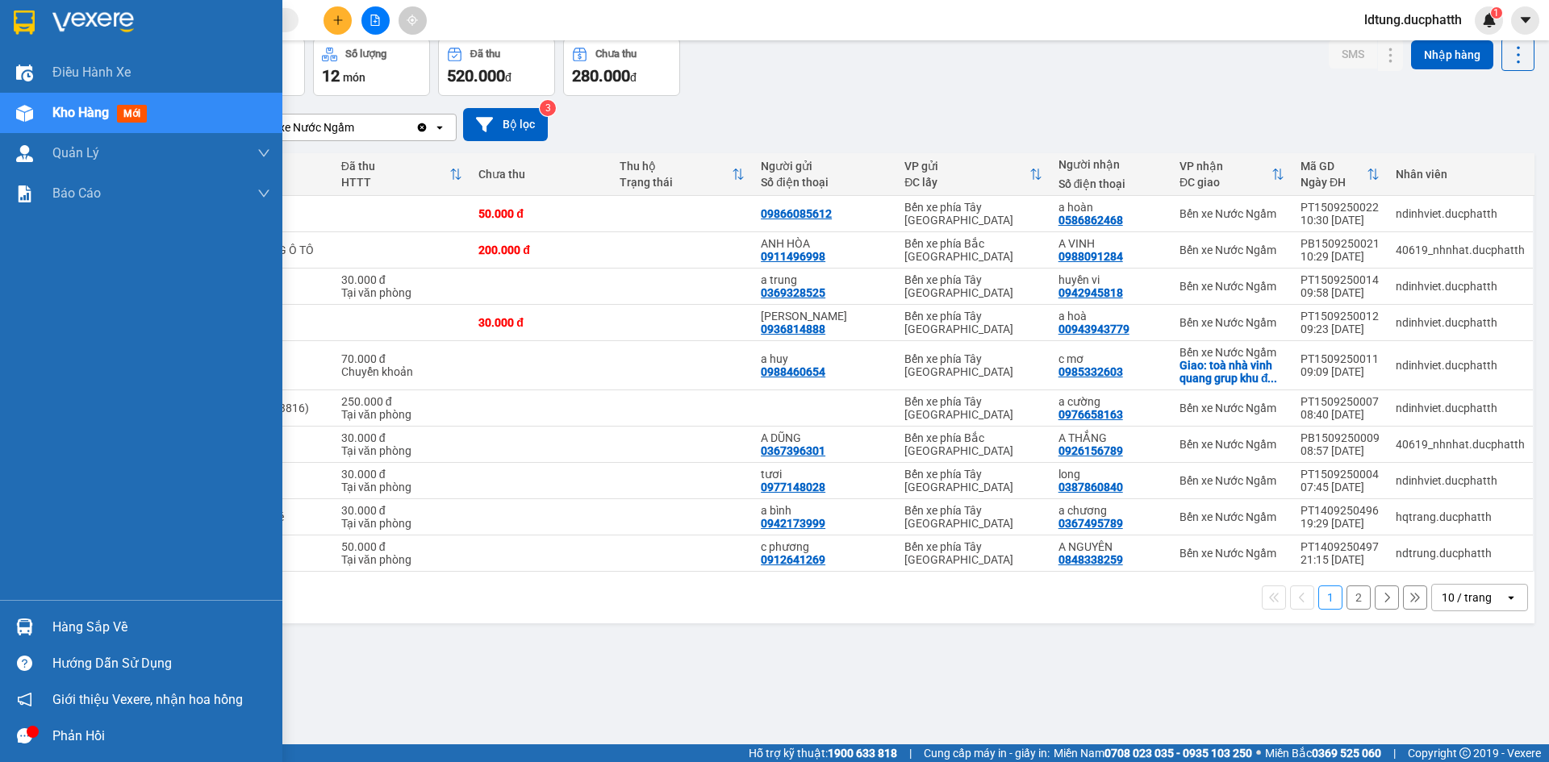
click at [45, 627] on div "Hàng sắp về" at bounding box center [141, 627] width 282 height 36
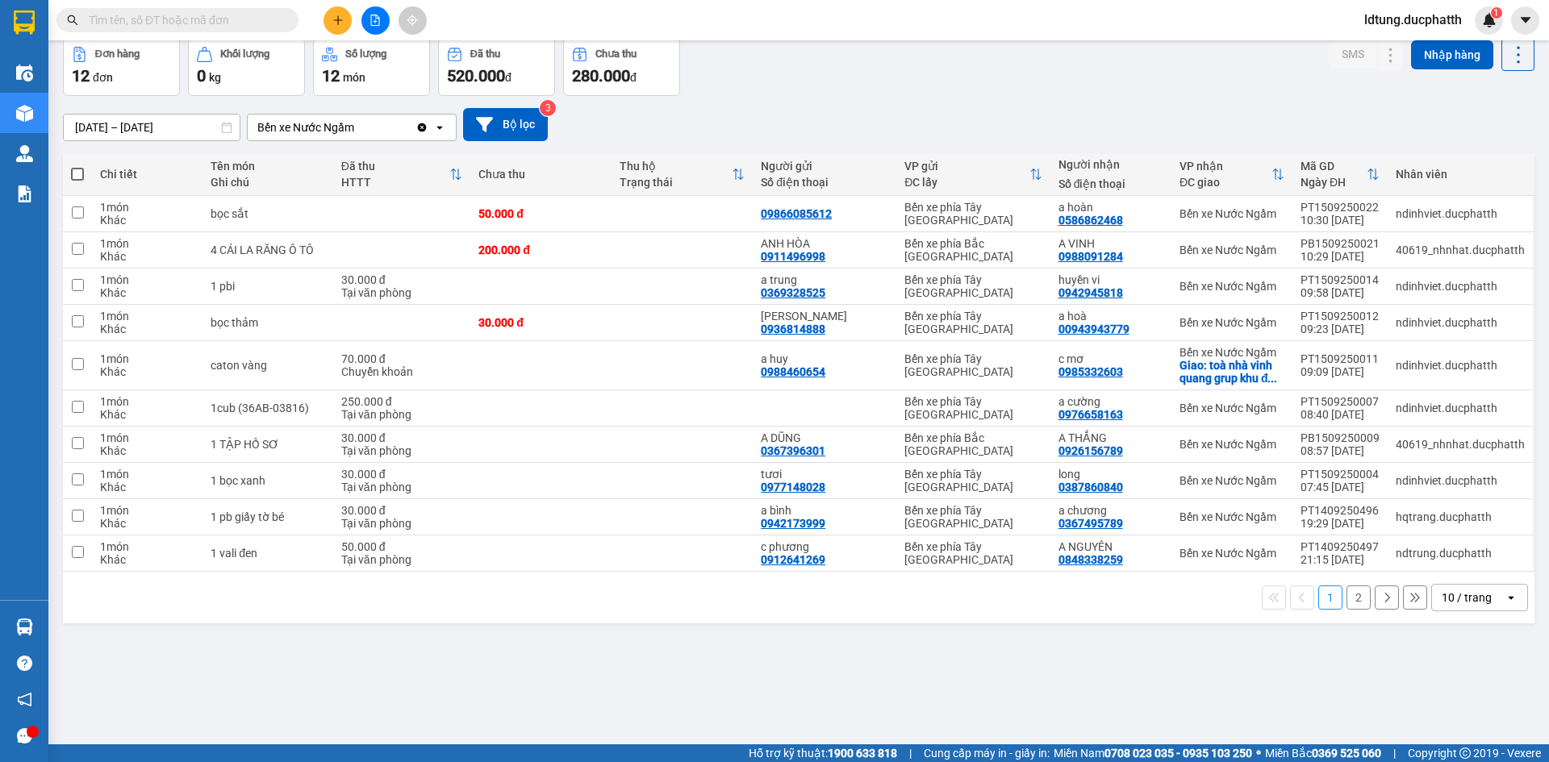
click at [917, 608] on section "Kết quả tìm kiếm ( 0 ) Bộ lọc No Data ldtung.ducphatth 1 Điều hành xe Kho hàng …" at bounding box center [774, 381] width 1549 height 762
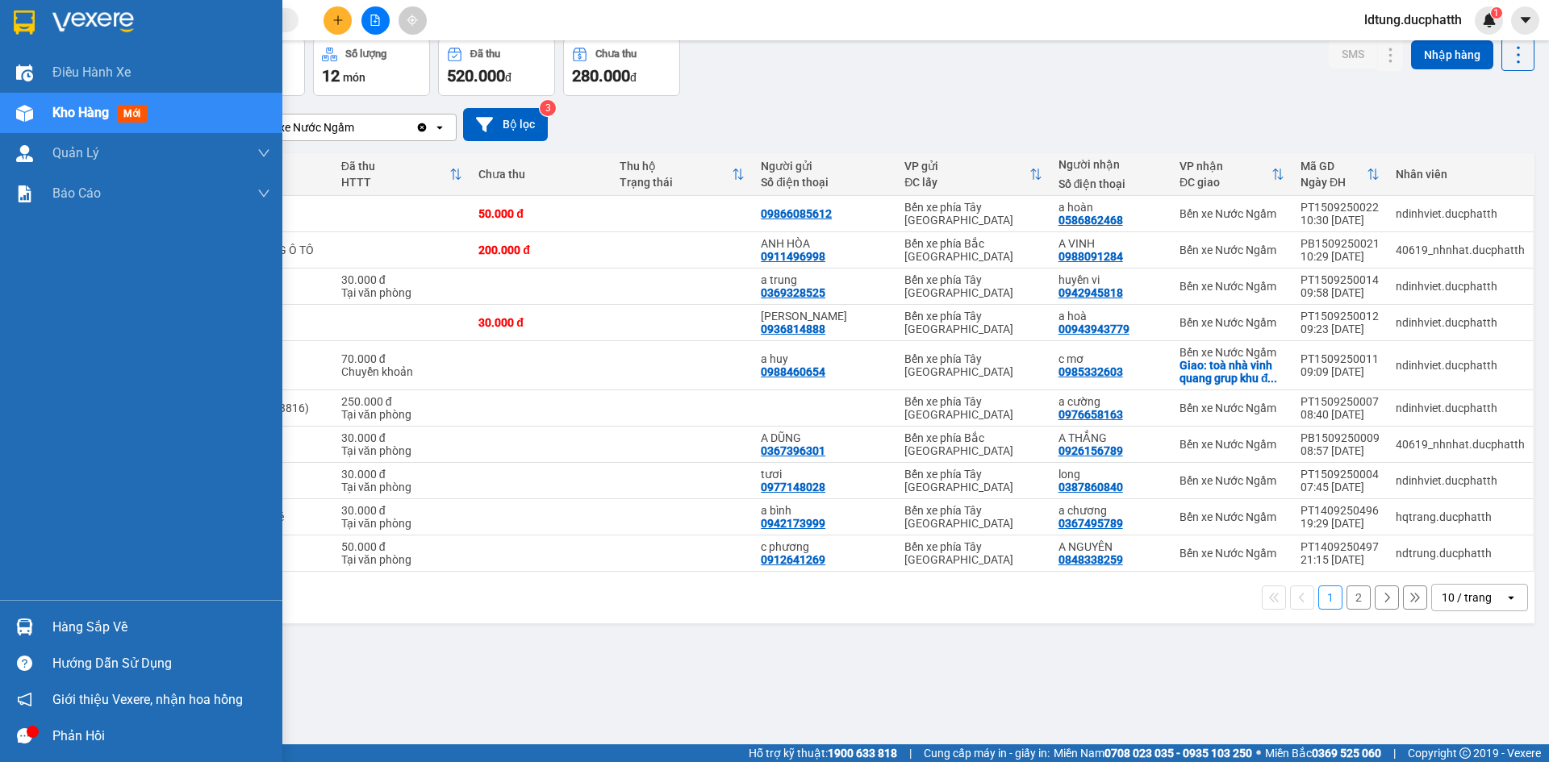
click at [14, 612] on div "Hàng sắp về" at bounding box center [141, 627] width 282 height 36
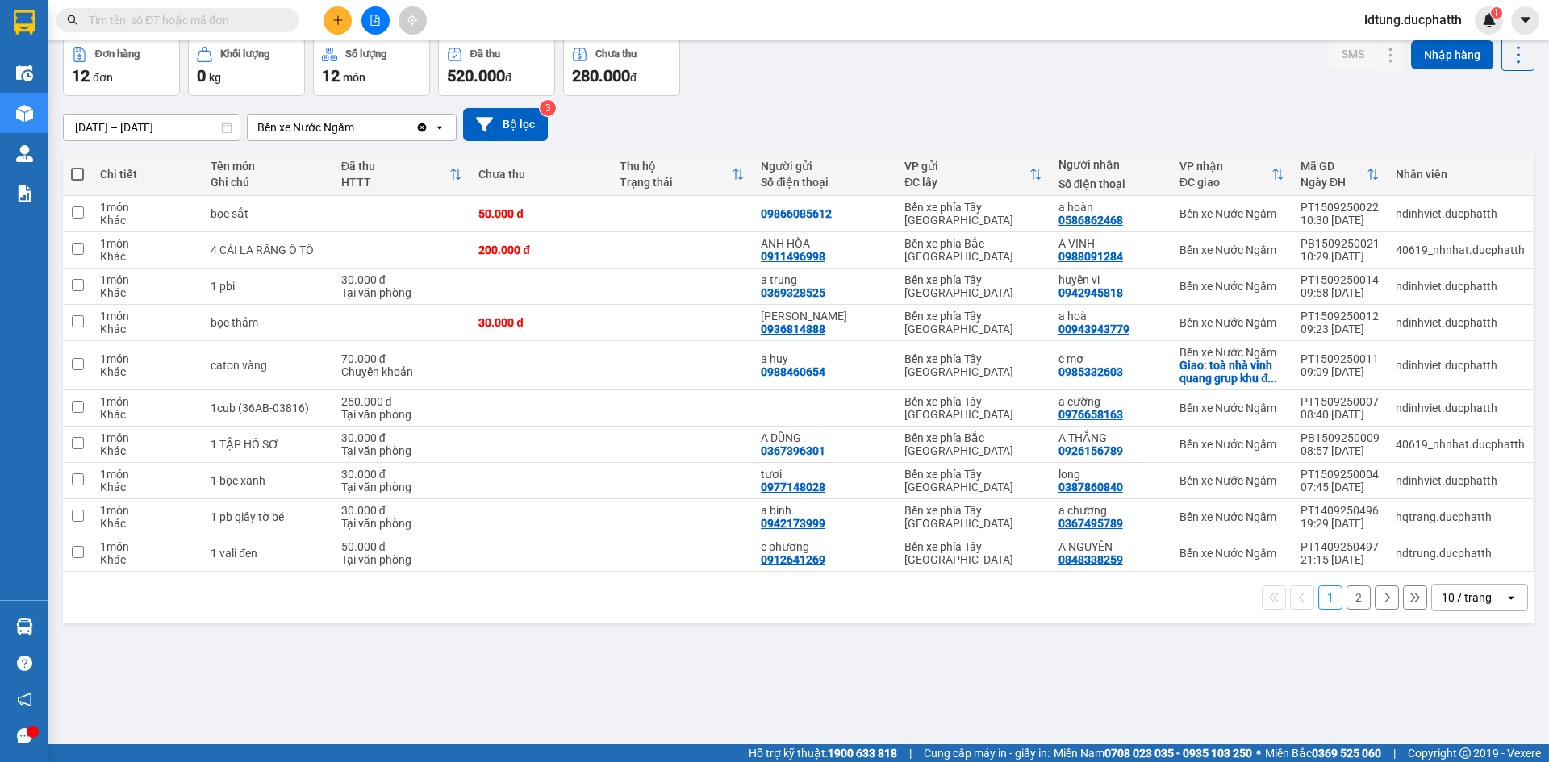
click at [879, 623] on section "Kết quả tìm kiếm ( 0 ) Bộ lọc No Data ldtung.ducphatth 1 Điều hành xe Kho hàng …" at bounding box center [774, 381] width 1549 height 762
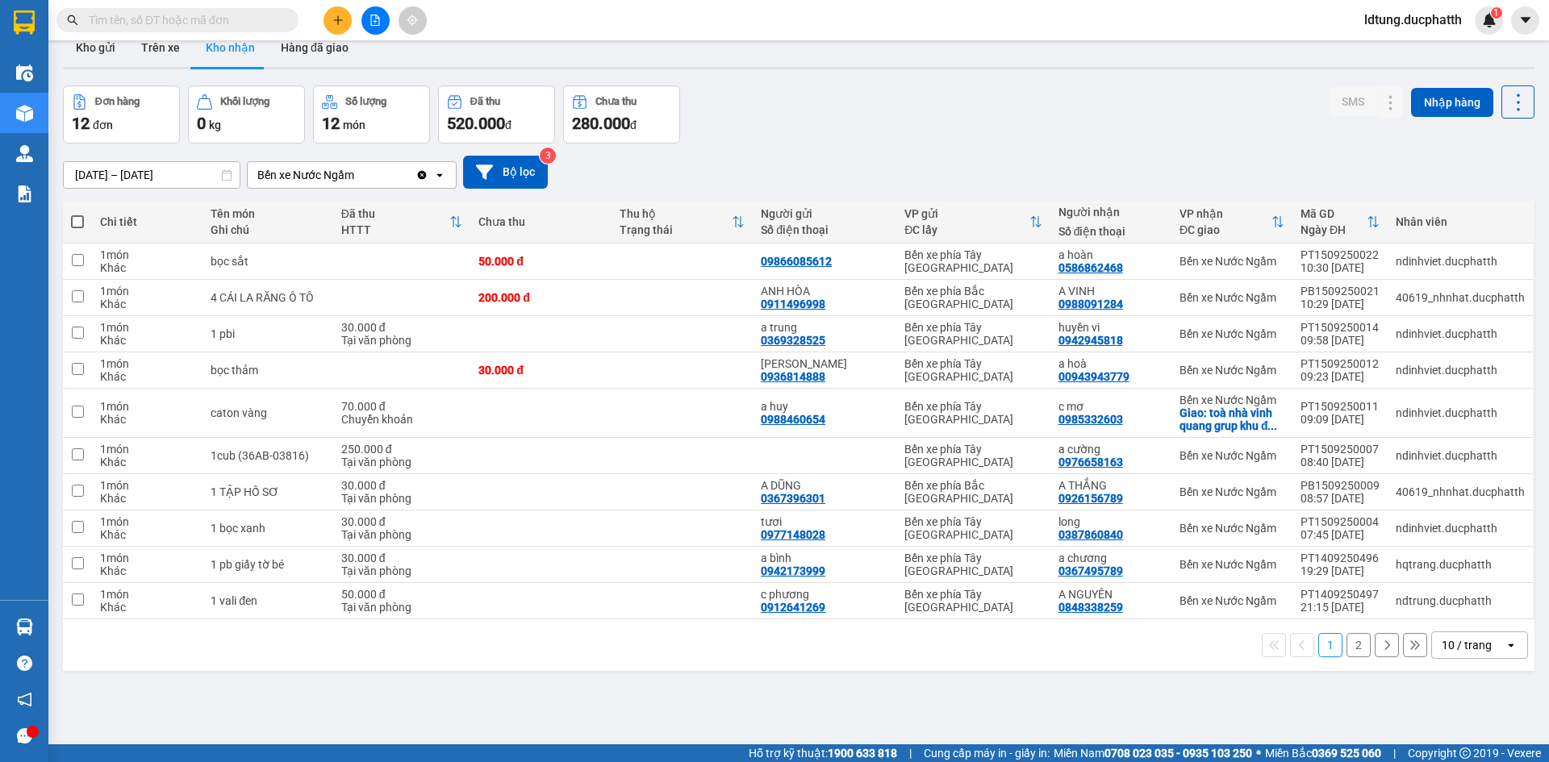
scroll to position [0, 0]
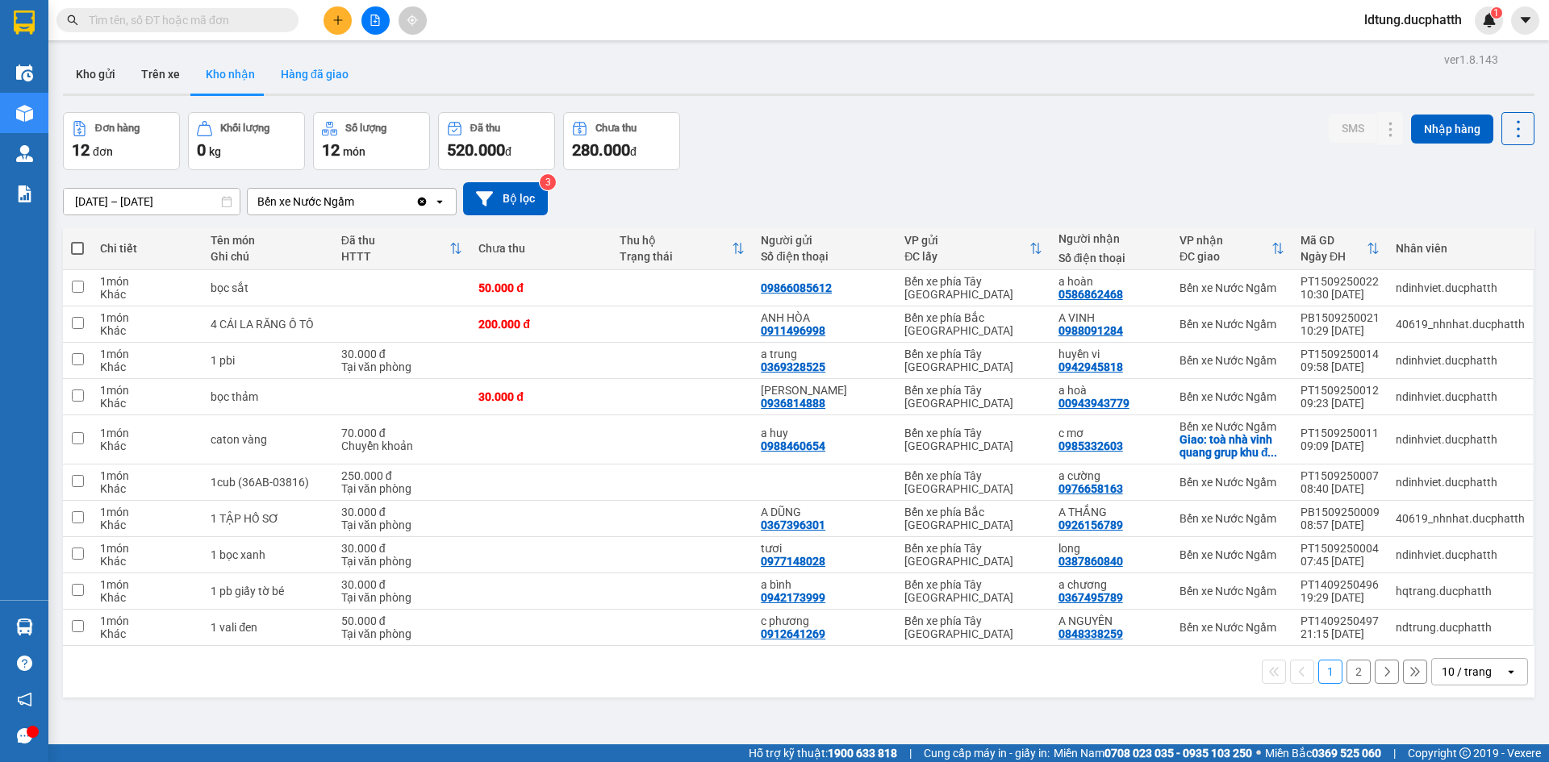
click at [307, 81] on button "Hàng đã giao" at bounding box center [315, 74] width 94 height 39
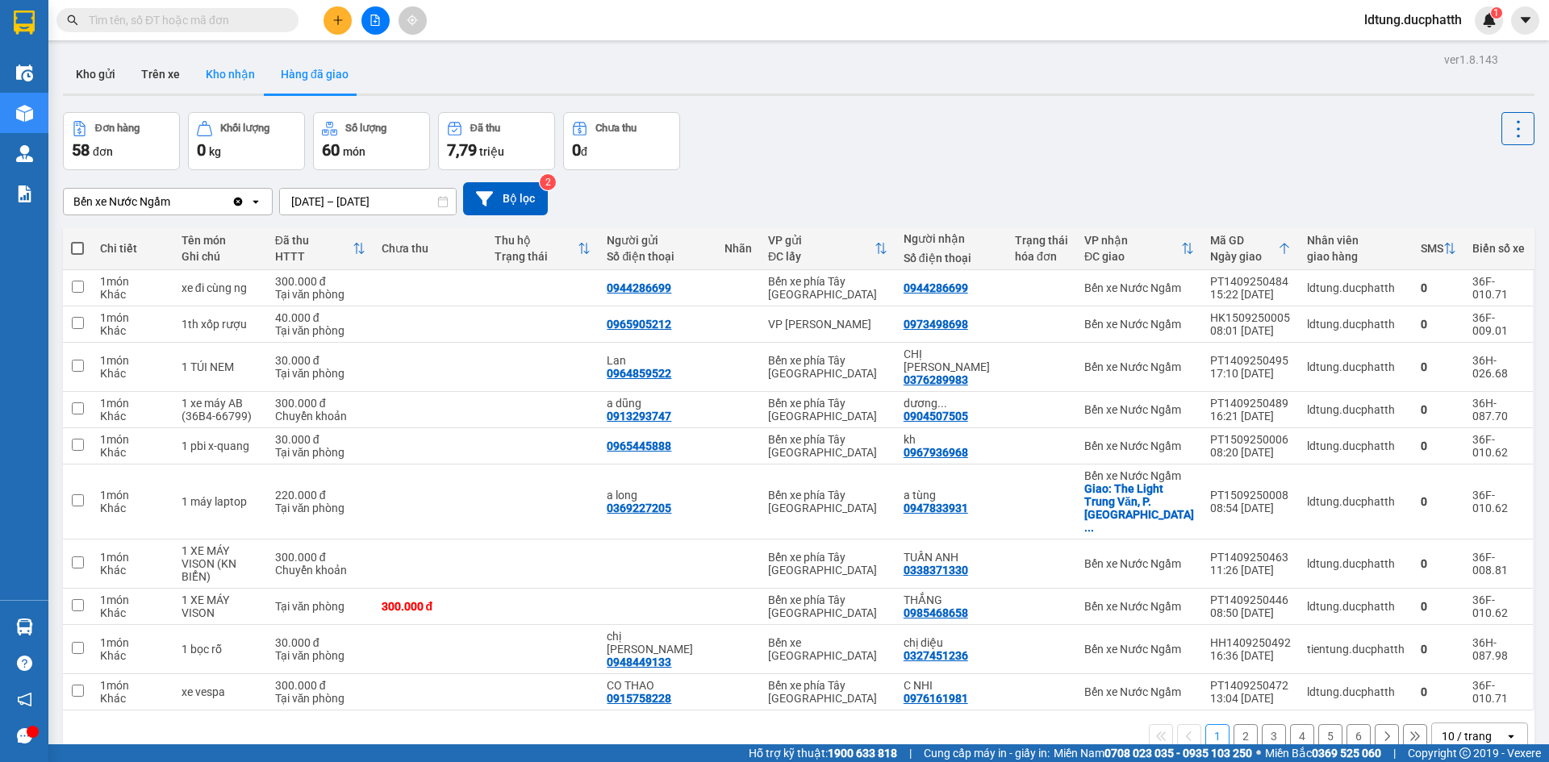
click at [240, 81] on button "Kho nhận" at bounding box center [230, 74] width 75 height 39
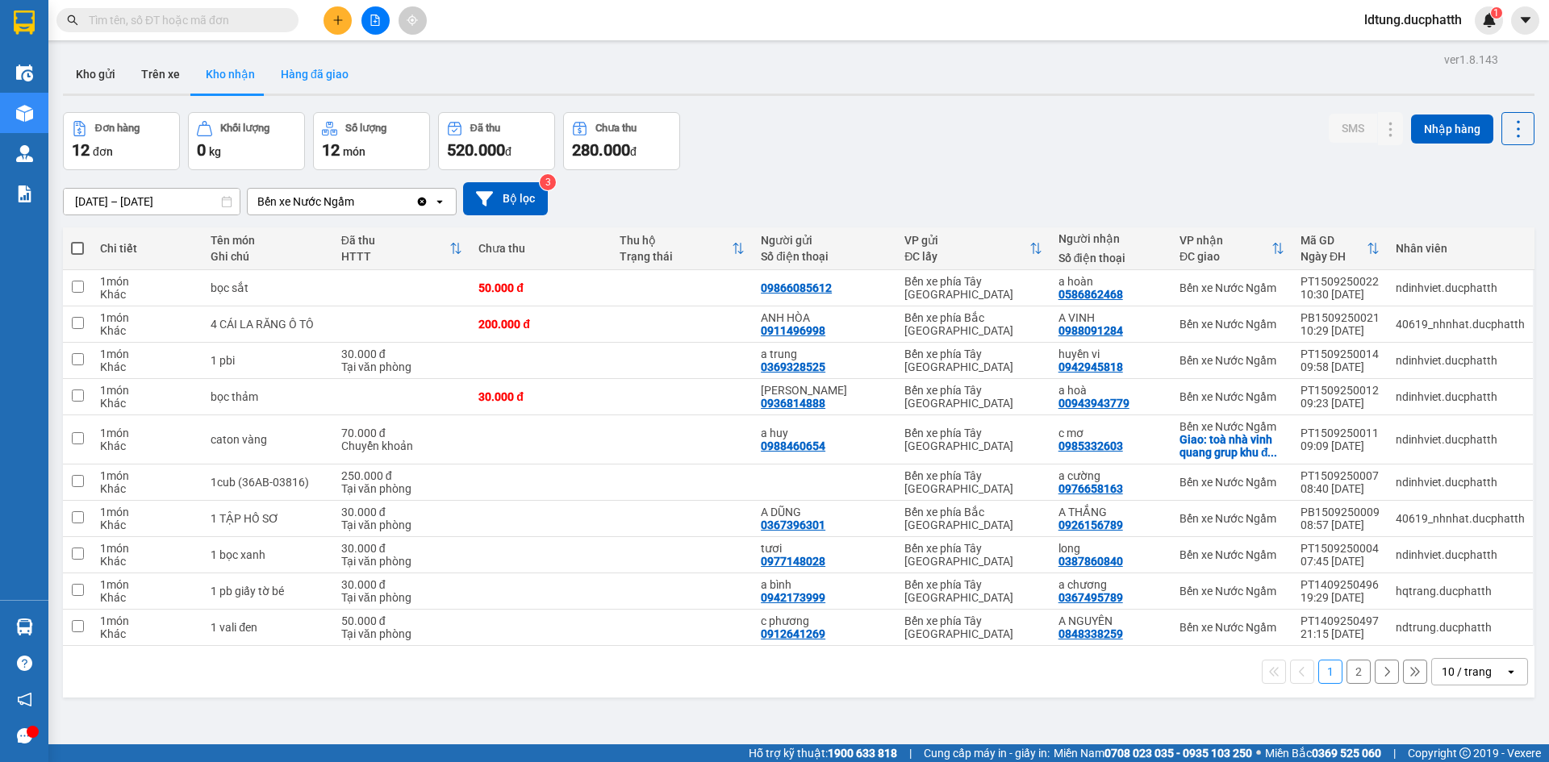
click at [300, 76] on button "Hàng đã giao" at bounding box center [315, 74] width 94 height 39
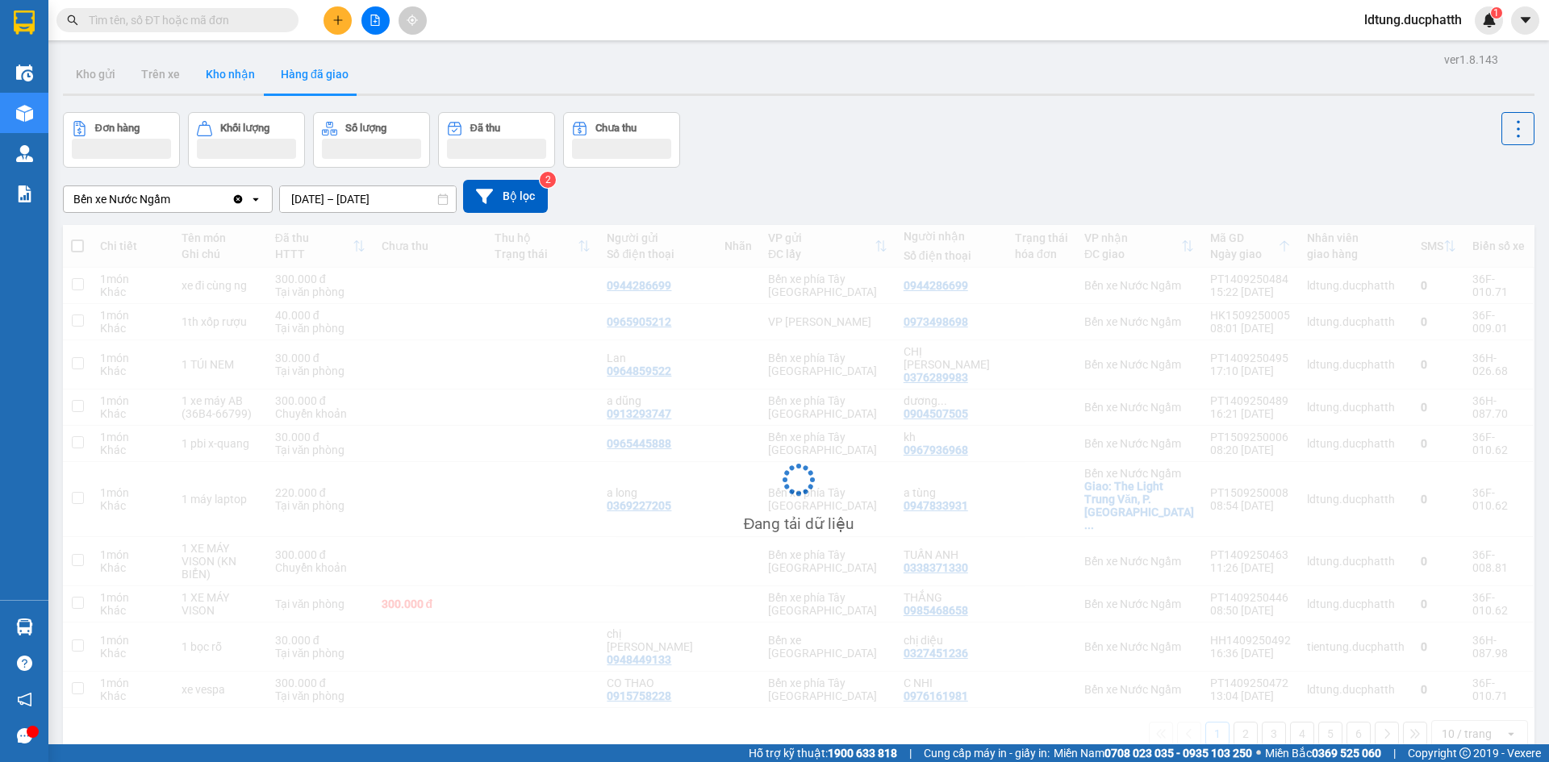
click at [241, 81] on button "Kho nhận" at bounding box center [230, 74] width 75 height 39
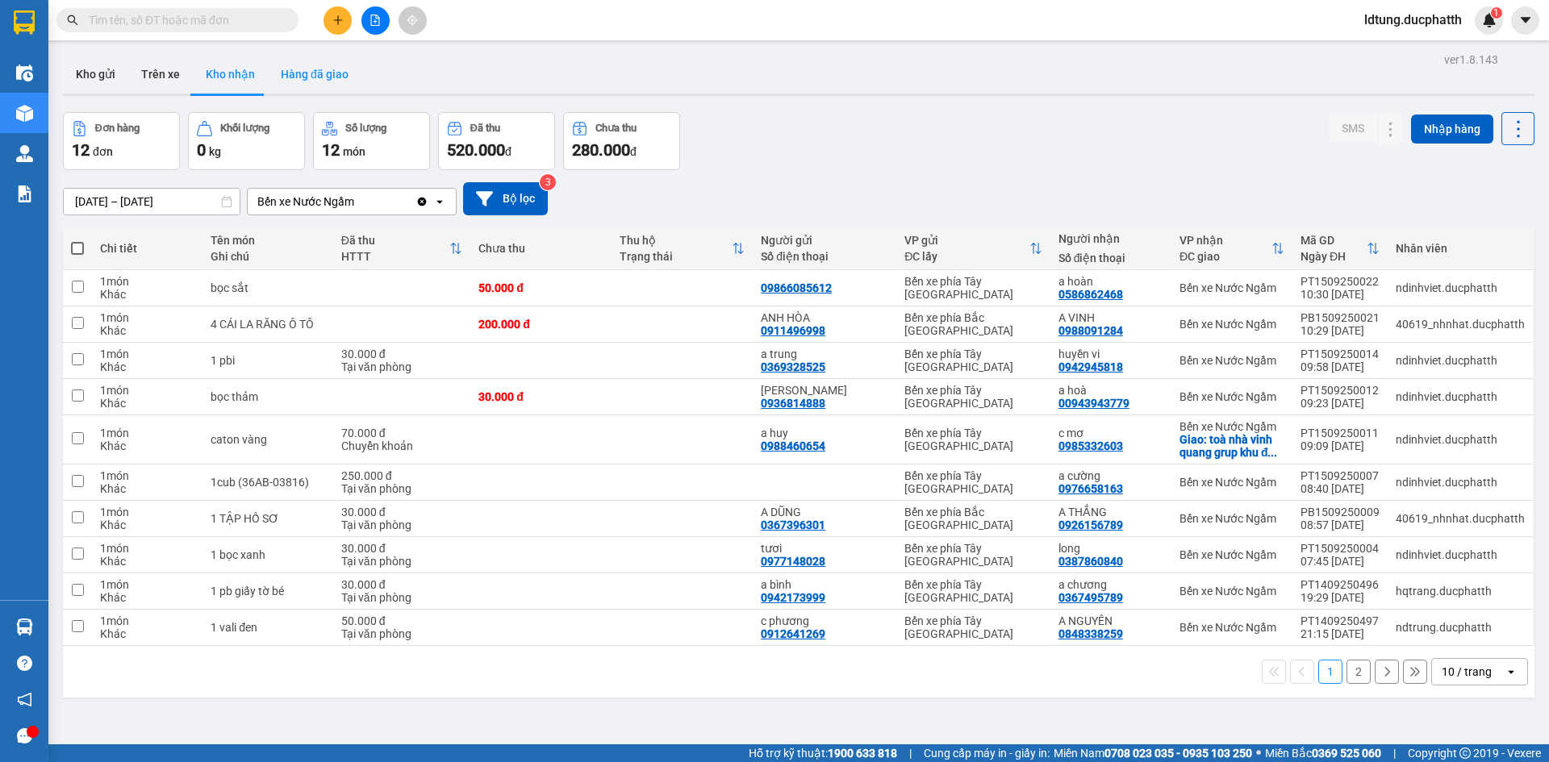
click at [288, 79] on button "Hàng đã giao" at bounding box center [315, 74] width 94 height 39
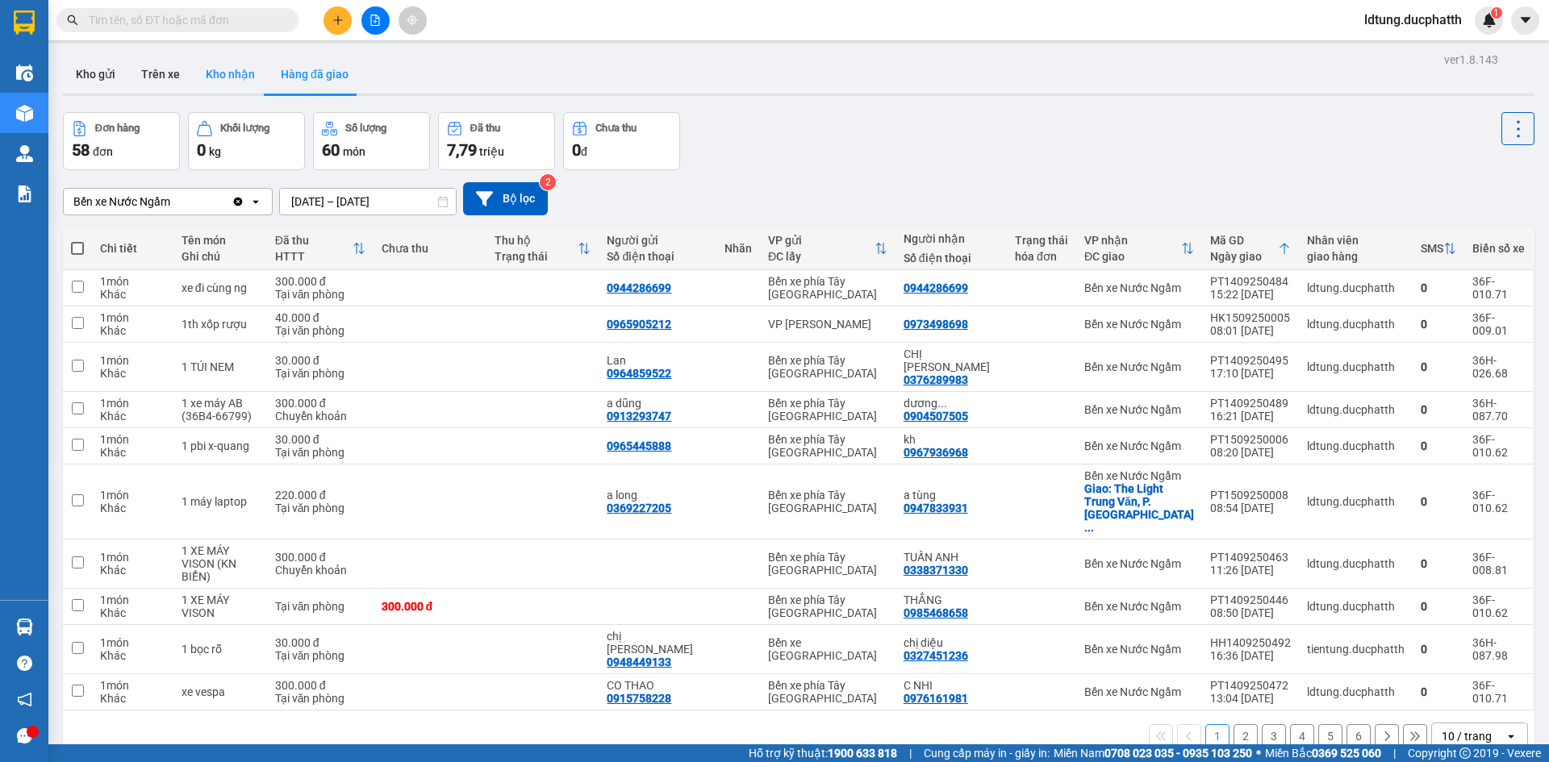
click at [252, 84] on button "Kho nhận" at bounding box center [230, 74] width 75 height 39
